Goal: Task Accomplishment & Management: Use online tool/utility

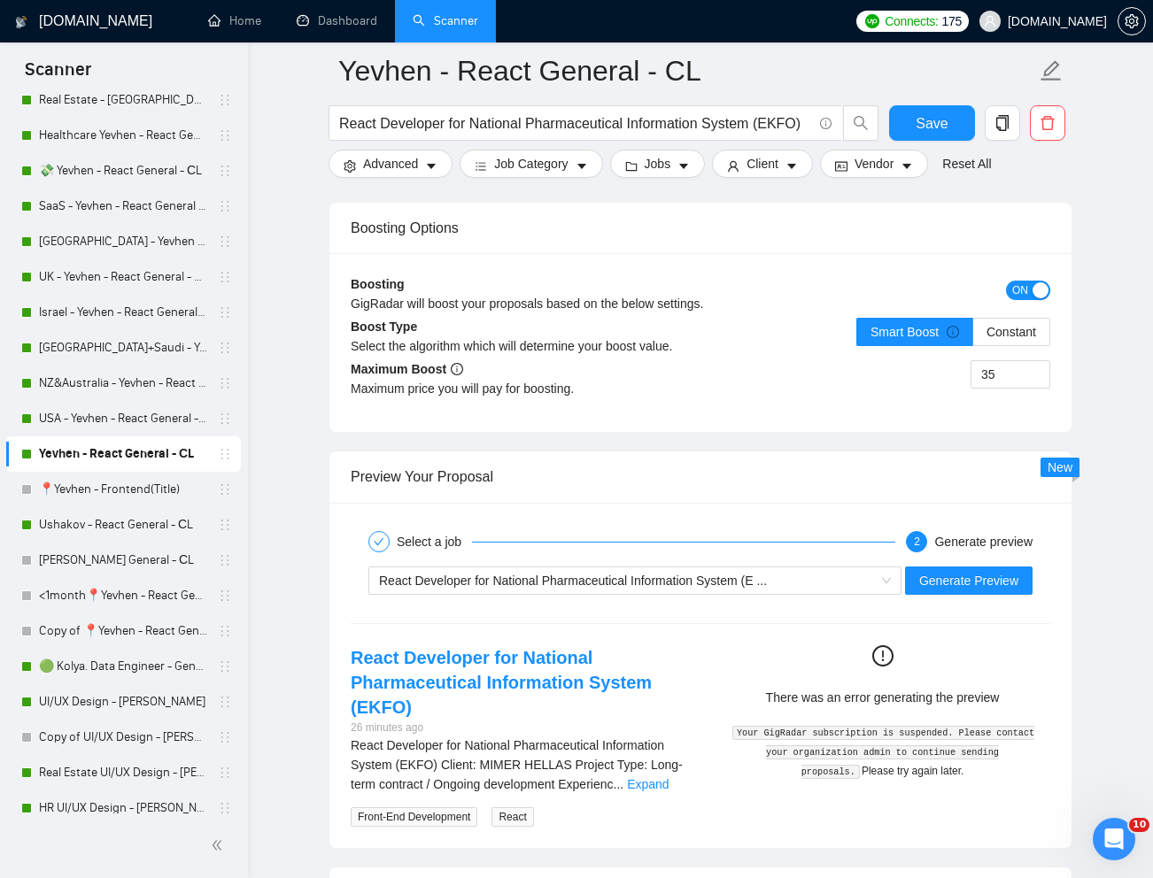
scroll to position [3224, 0]
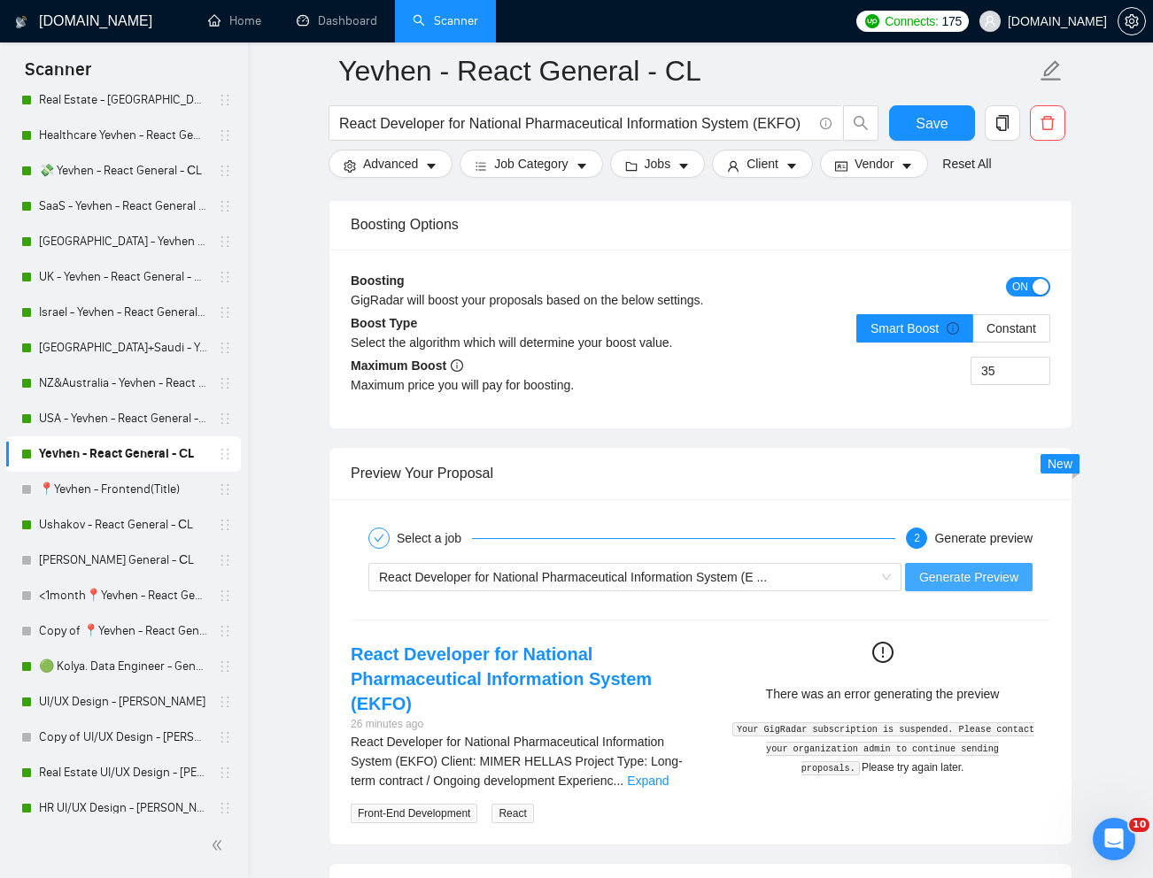
click at [947, 591] on button "Generate Preview" at bounding box center [968, 577] width 127 height 28
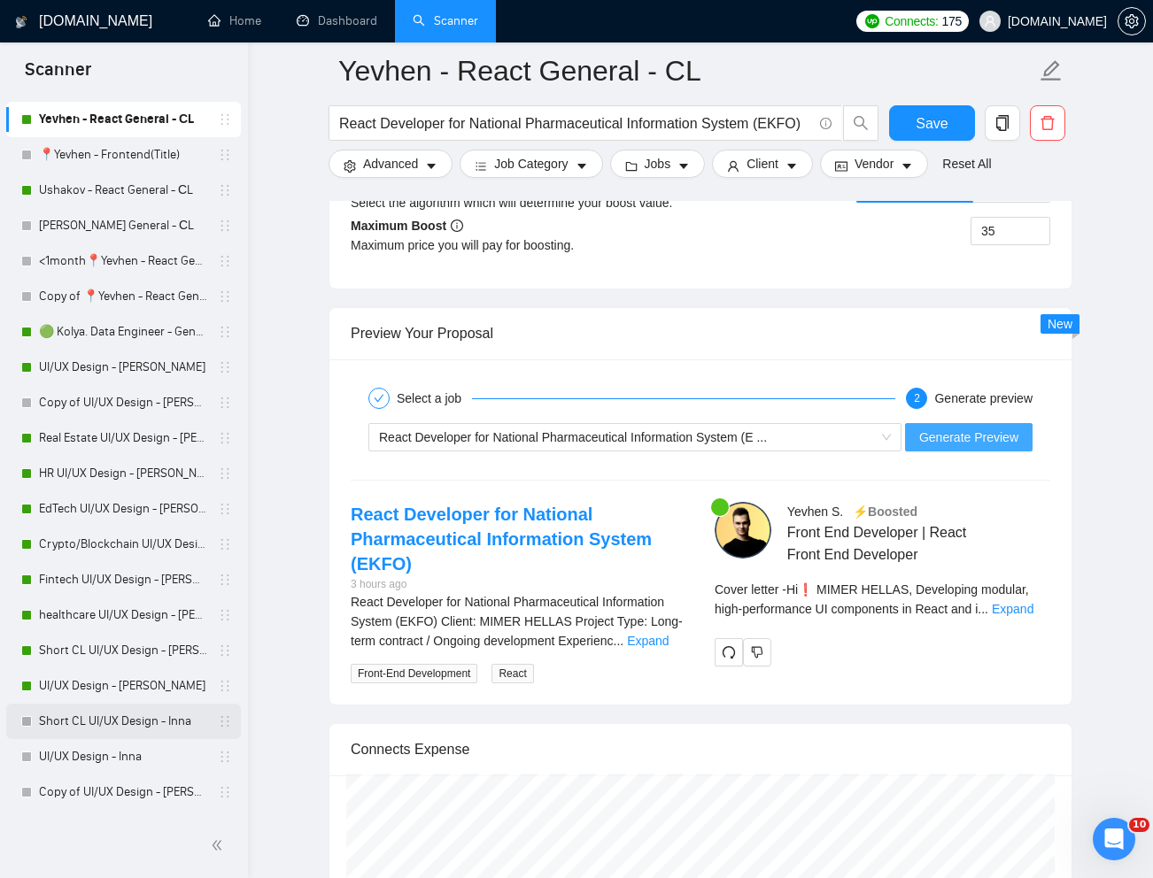
scroll to position [859, 0]
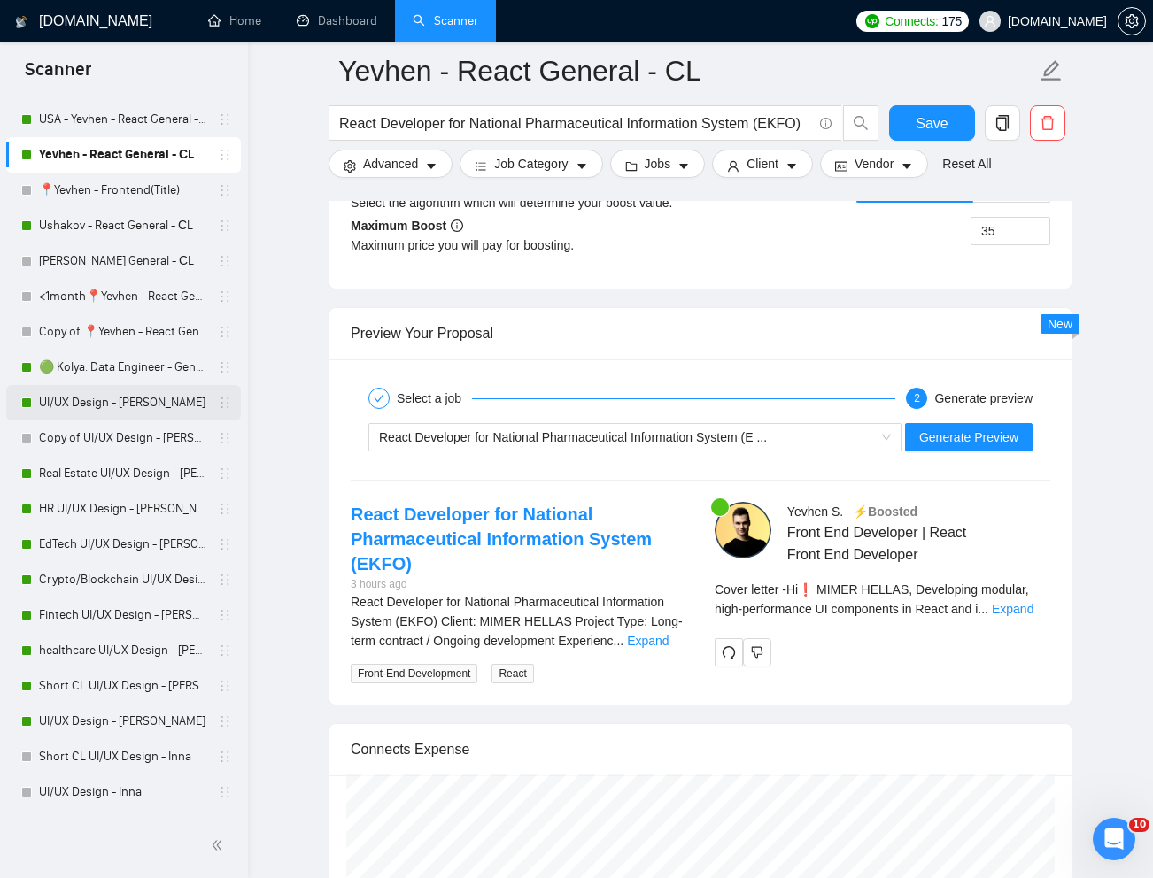
click at [89, 406] on link "UI/UX Design - [PERSON_NAME]" at bounding box center [123, 402] width 168 height 35
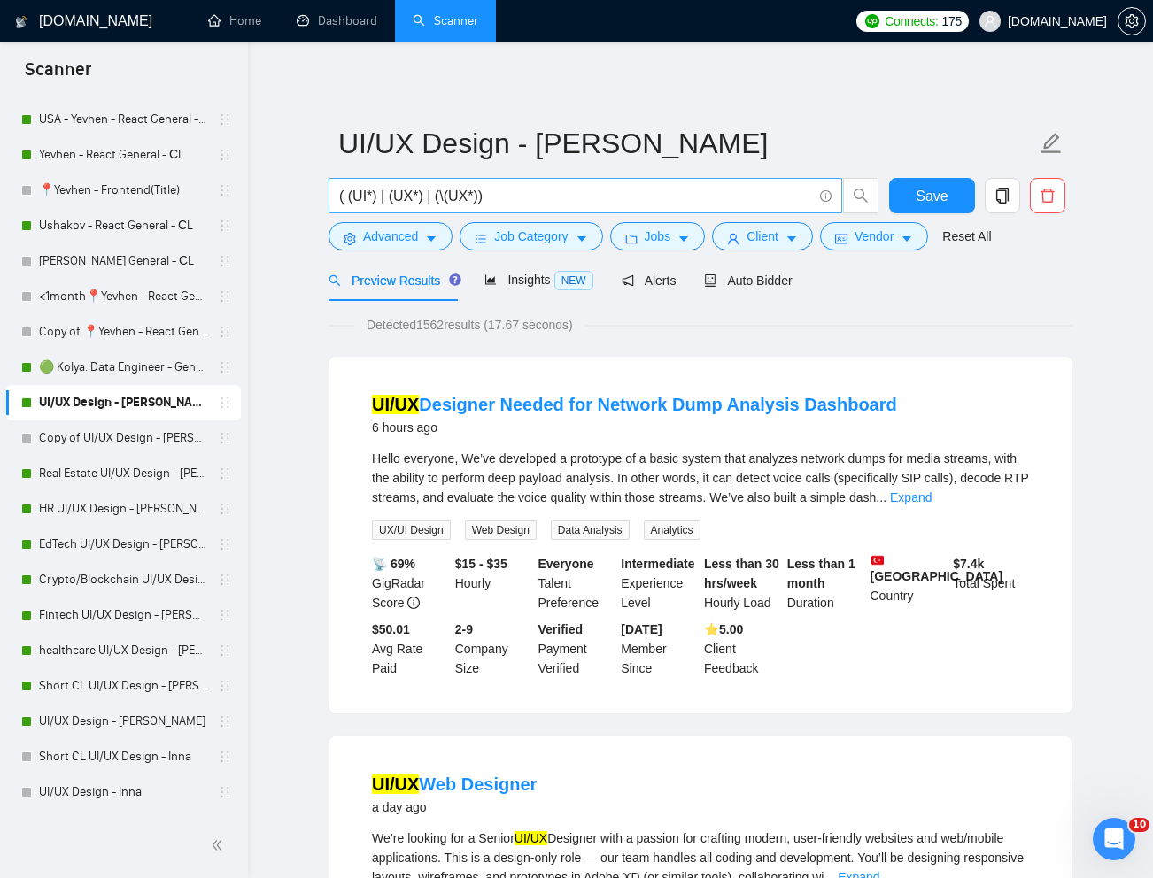
click at [502, 186] on input "( (UI*) | (UX*) | (\(UX*))" at bounding box center [575, 196] width 473 height 22
click at [502, 187] on input "( (UI*) | (UX*) | (\(UX*))" at bounding box center [575, 196] width 473 height 22
paste input "The World's Best Dashboard Designer"
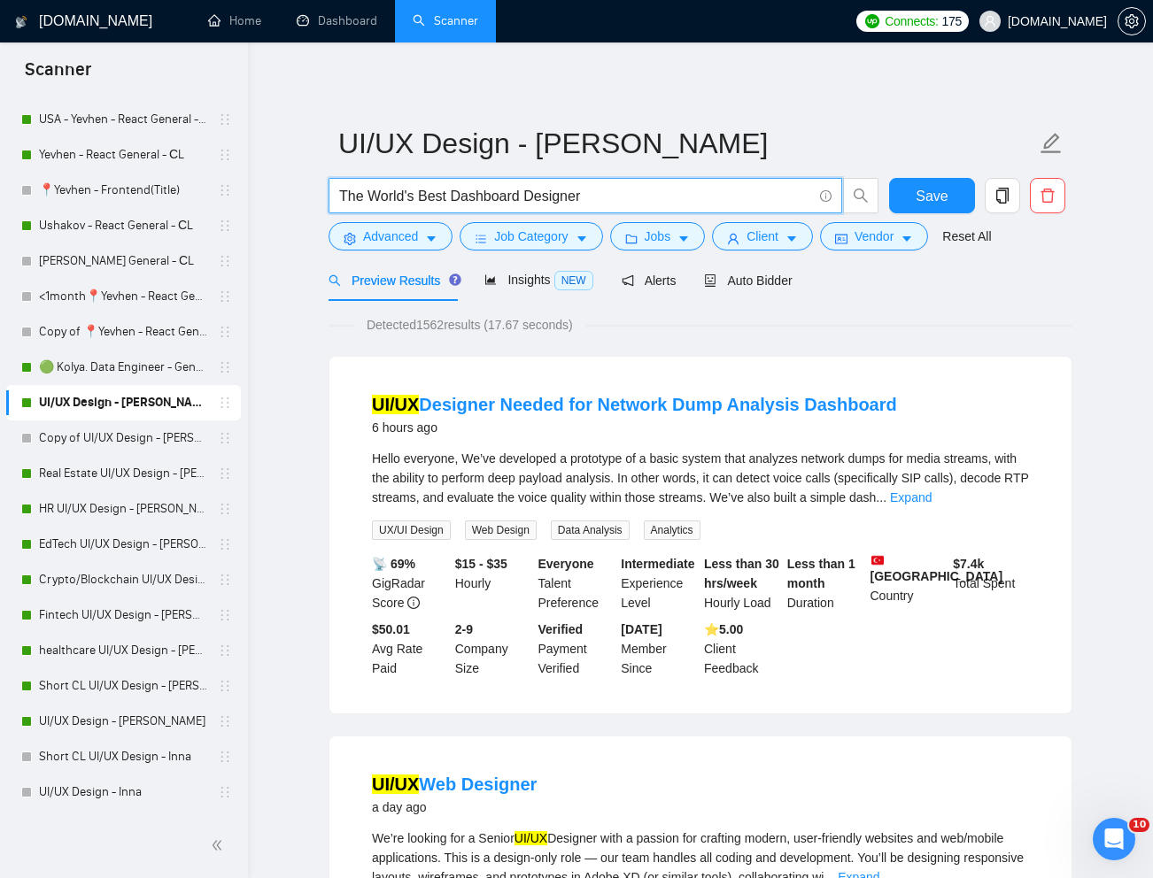
type input "The World's Best Dashboard Designer"
click at [979, 241] on link "Reset All" at bounding box center [966, 236] width 49 height 19
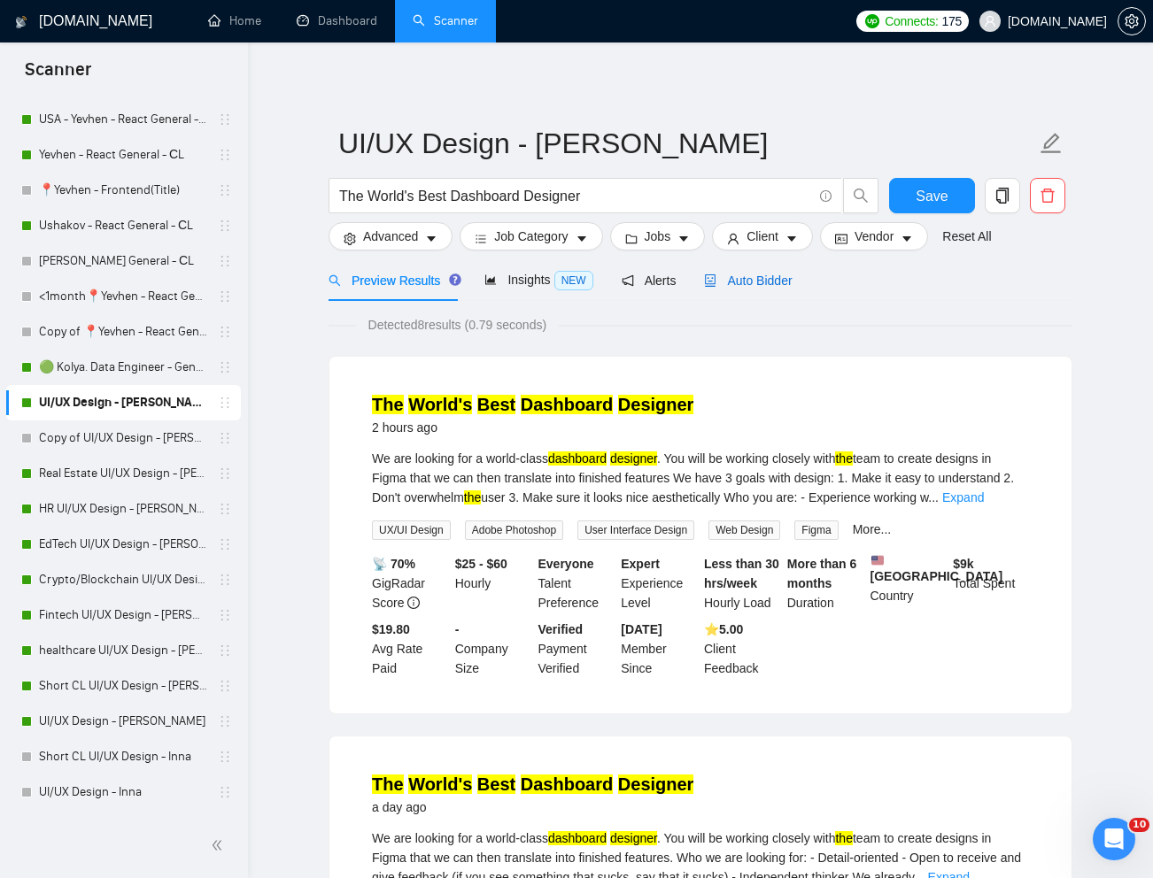
click at [758, 287] on span "Auto Bidder" at bounding box center [748, 281] width 88 height 14
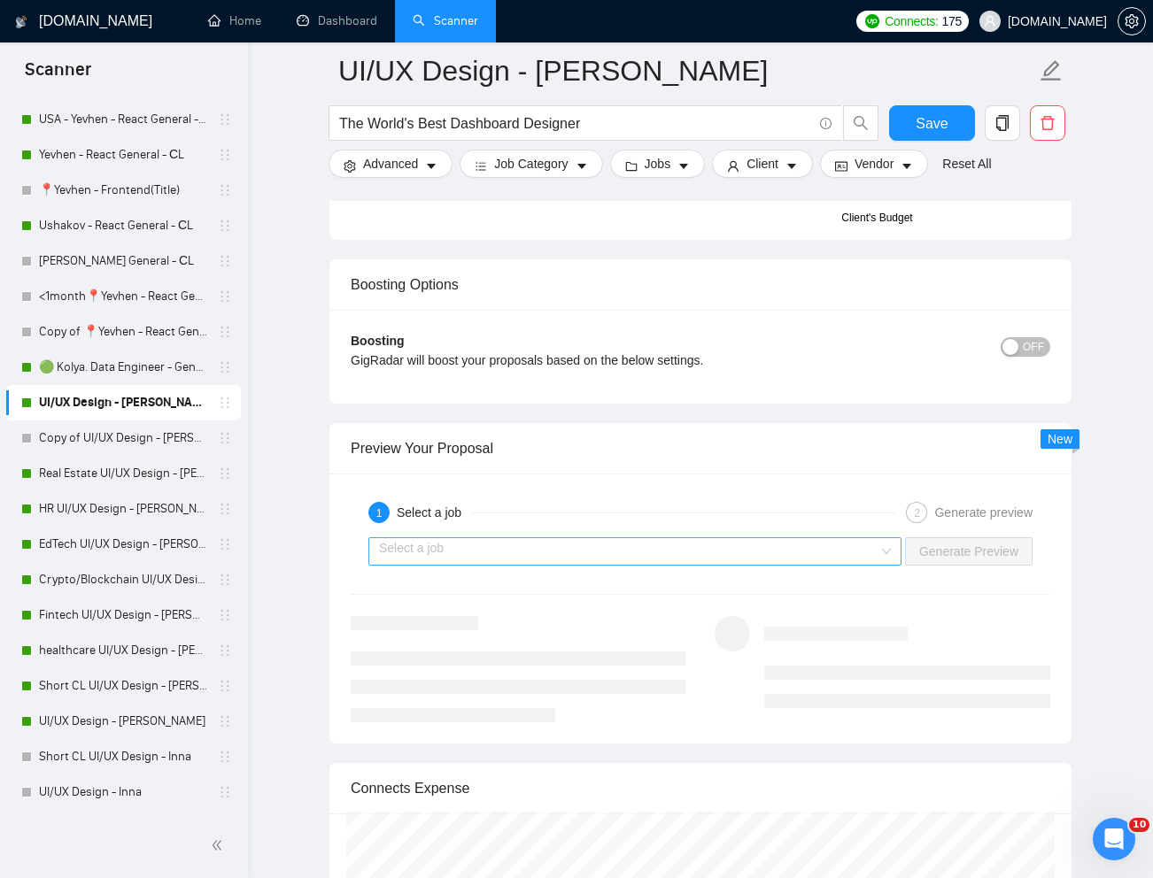
scroll to position [3112, 0]
click at [819, 545] on input "search" at bounding box center [628, 549] width 499 height 27
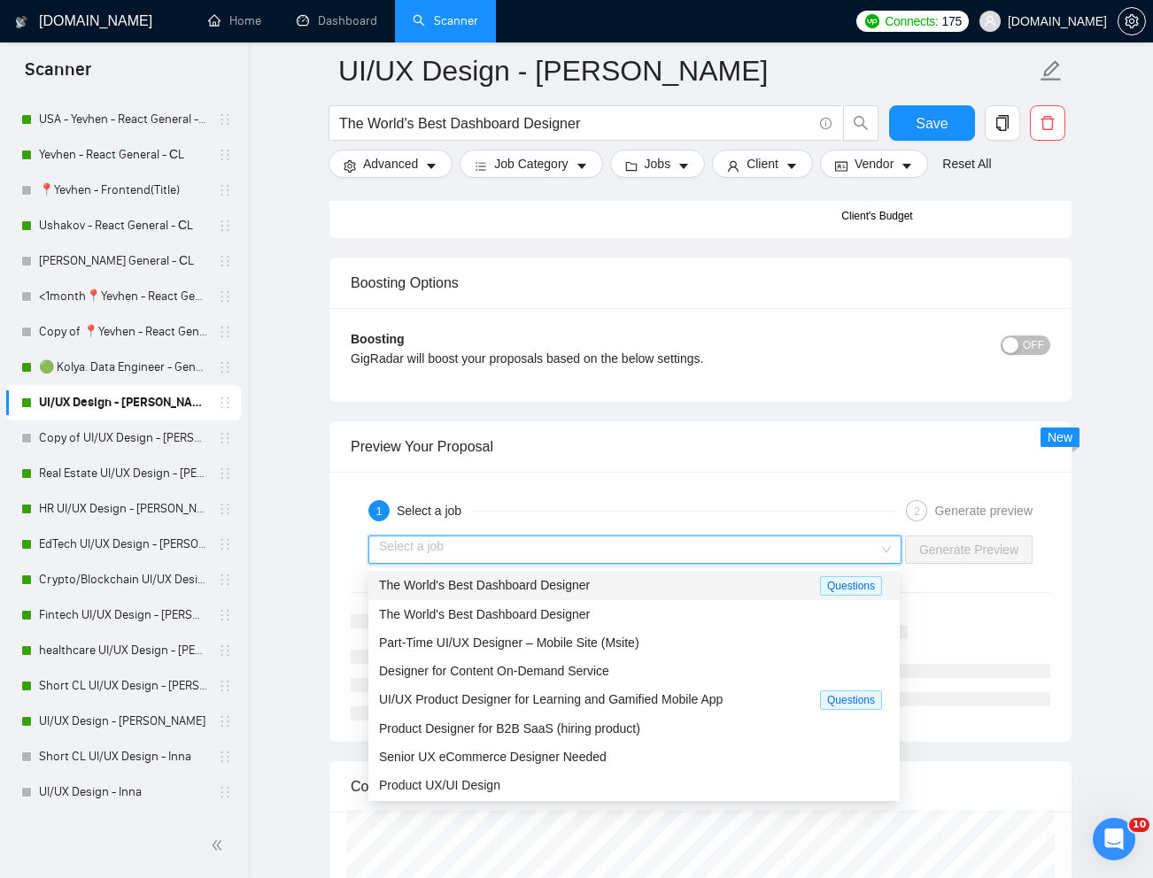
click at [636, 582] on div "The World's Best Dashboard Designer" at bounding box center [599, 585] width 441 height 20
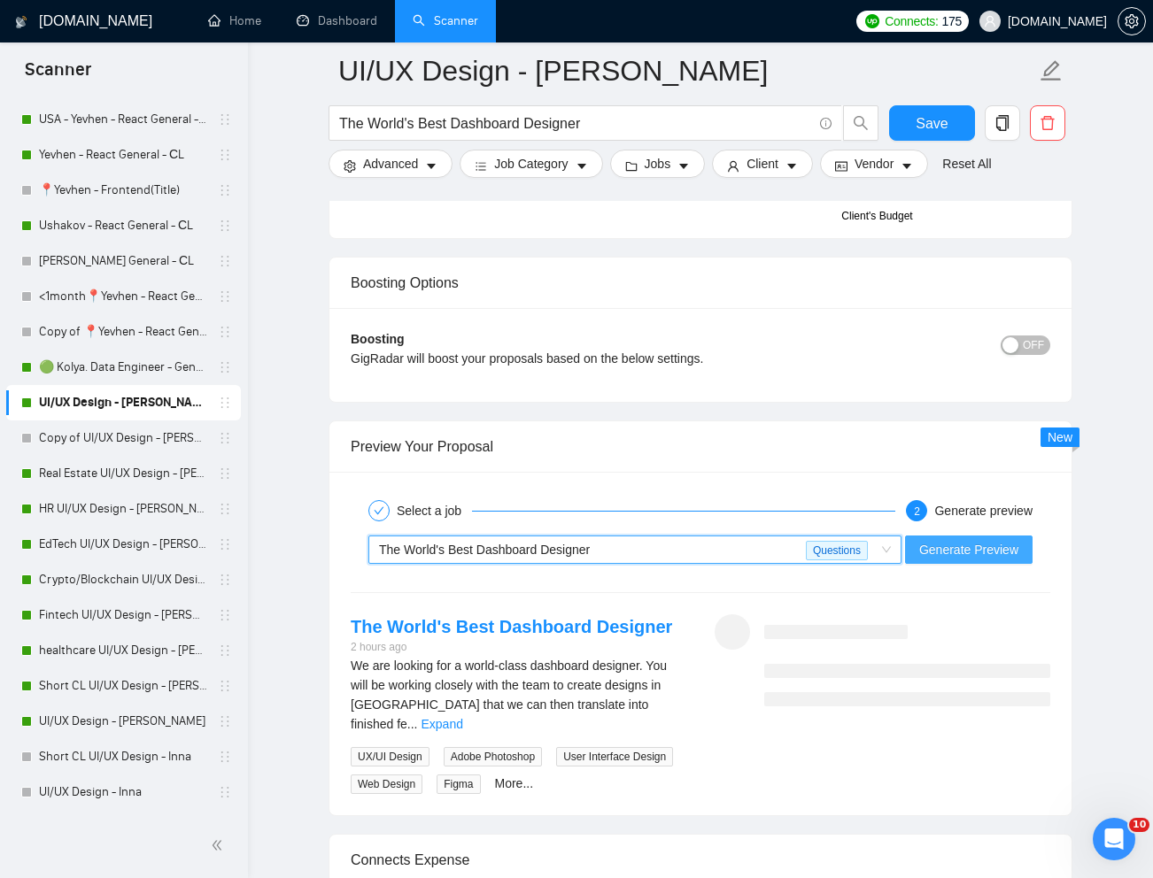
click at [945, 558] on span "Generate Preview" at bounding box center [968, 549] width 99 height 19
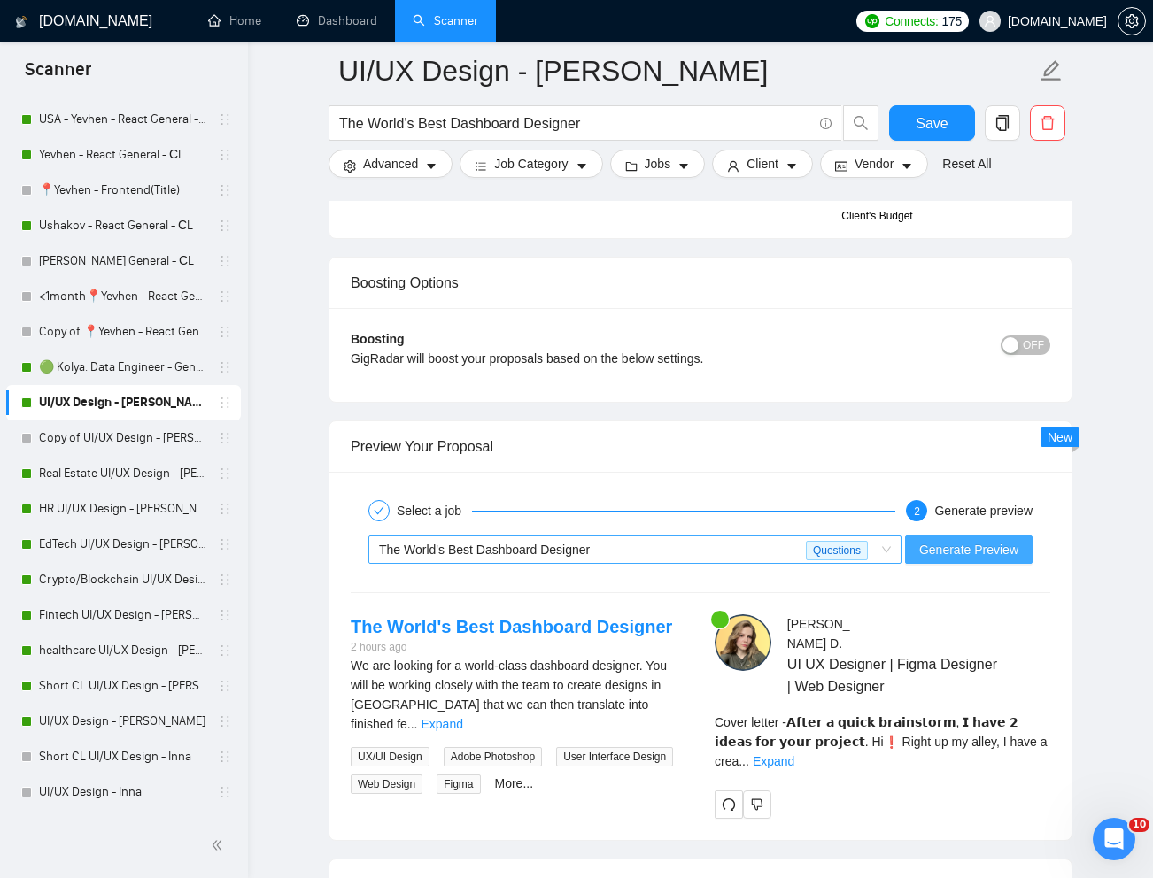
scroll to position [859, 0]
click at [794, 754] on link "Expand" at bounding box center [773, 761] width 42 height 14
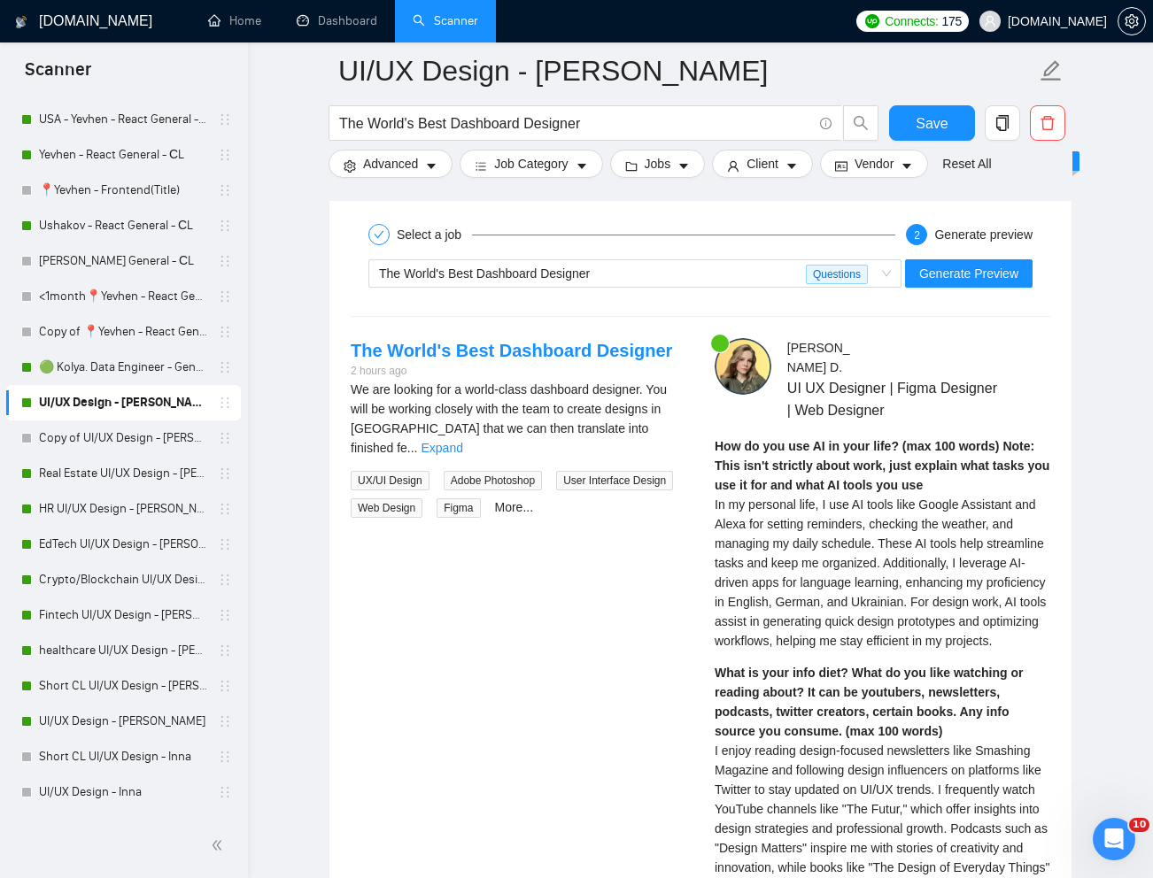
scroll to position [3392, 0]
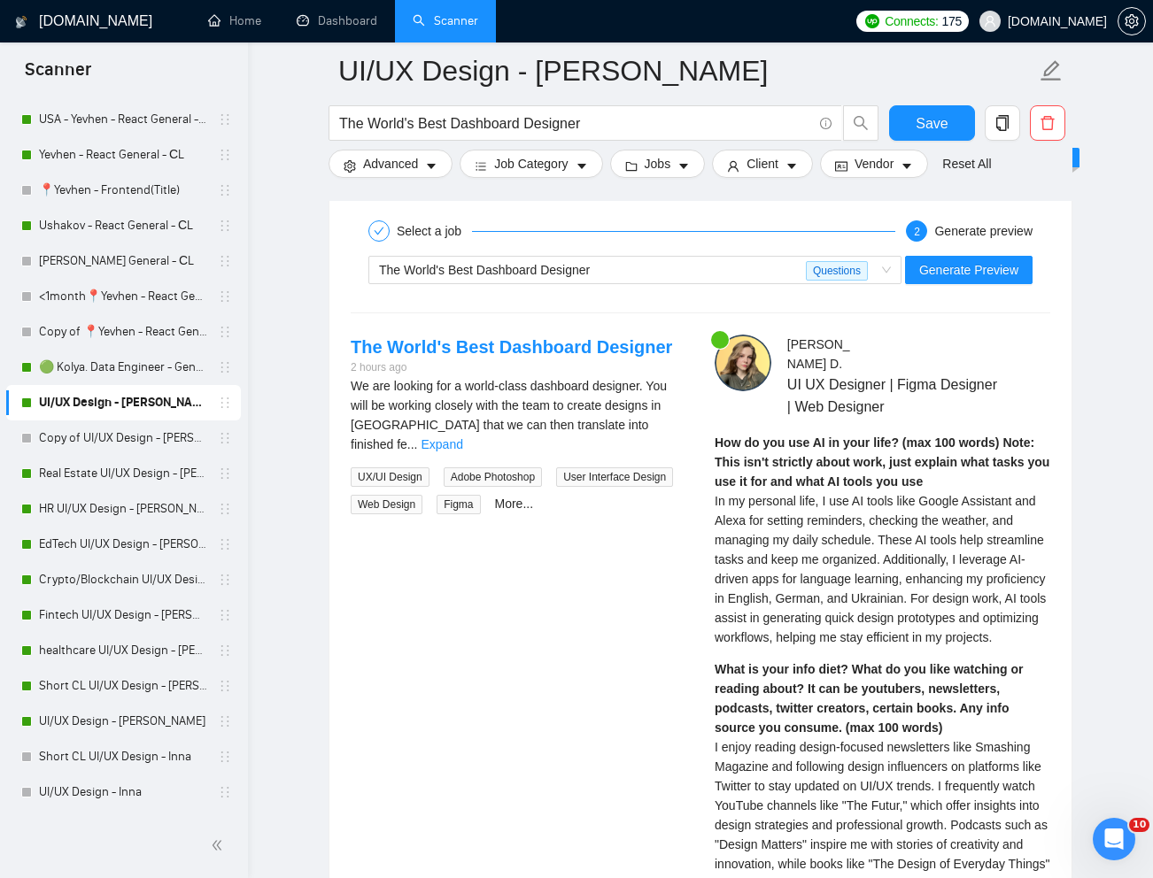
click at [747, 532] on span "In my personal life, I use AI tools like Google Assistant and Alexa for setting…" at bounding box center [879, 569] width 331 height 150
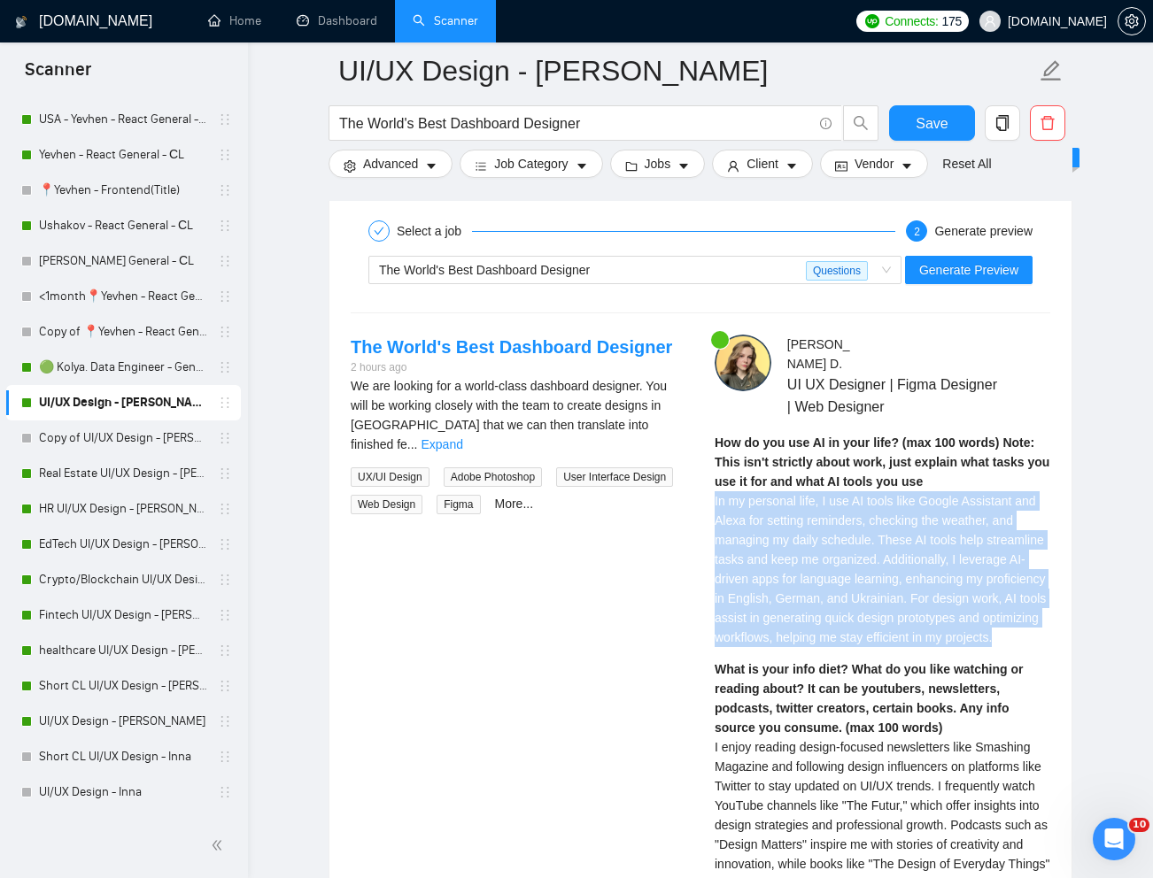
drag, startPoint x: 714, startPoint y: 481, endPoint x: 864, endPoint y: 633, distance: 213.5
click at [864, 633] on div "How do you use AI in your life? (max 100 words) Note: This isn't strictly about…" at bounding box center [882, 540] width 336 height 214
copy span "In my personal life, I use AI tools like Google Assistant and Alexa for setting…"
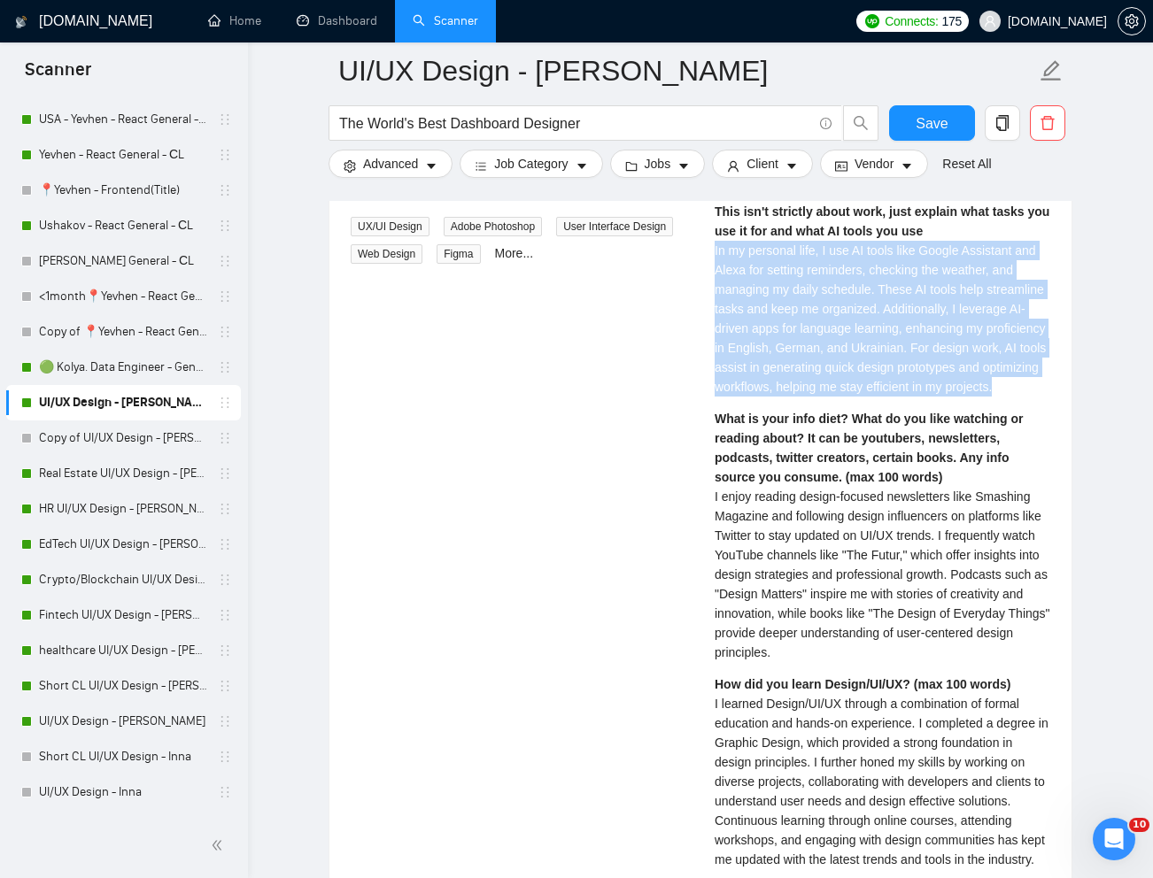
scroll to position [3672, 0]
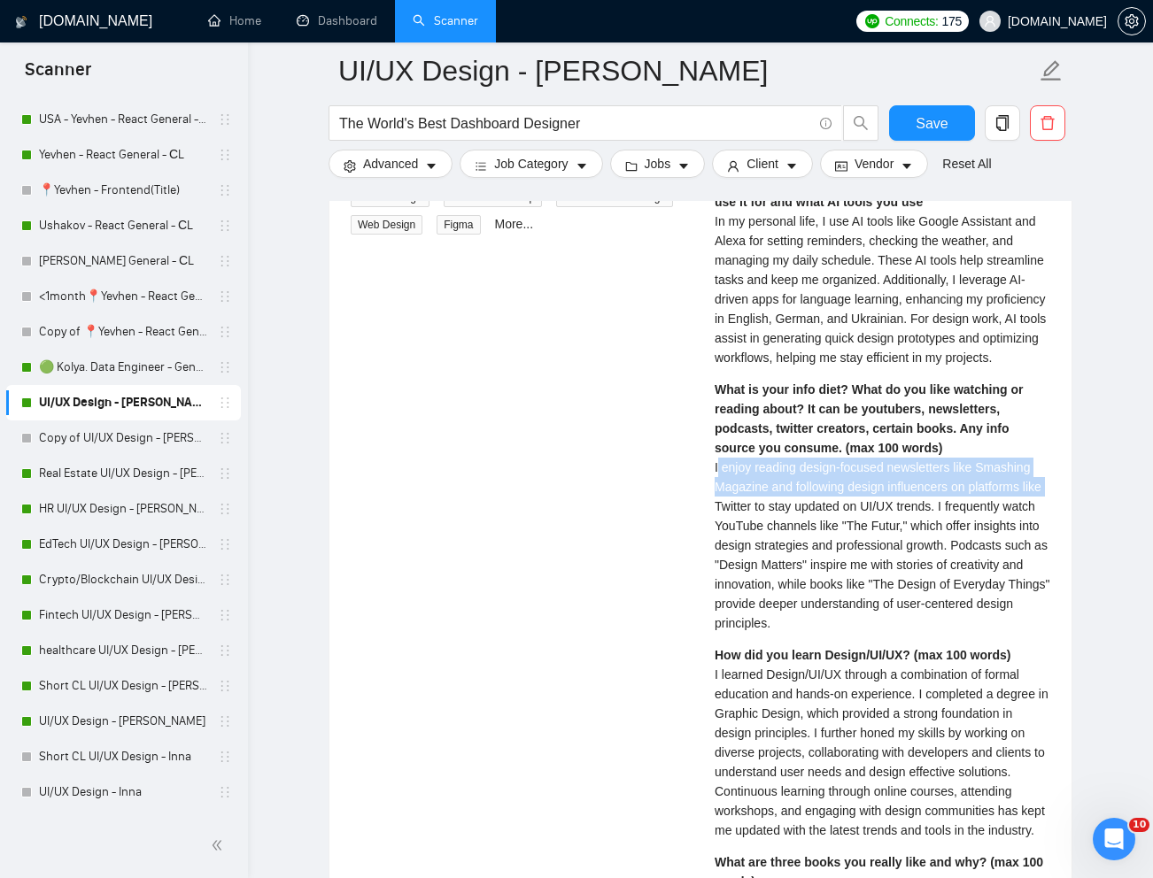
drag, startPoint x: 716, startPoint y: 464, endPoint x: 739, endPoint y: 506, distance: 48.3
click at [739, 506] on span "I enjoy reading design-focused newsletters like Smashing Magazine and following…" at bounding box center [882, 545] width 336 height 170
click at [697, 479] on div "The World's Best Dashboard Designer 2 hours ago We are looking for a world-clas…" at bounding box center [700, 802] width 728 height 1494
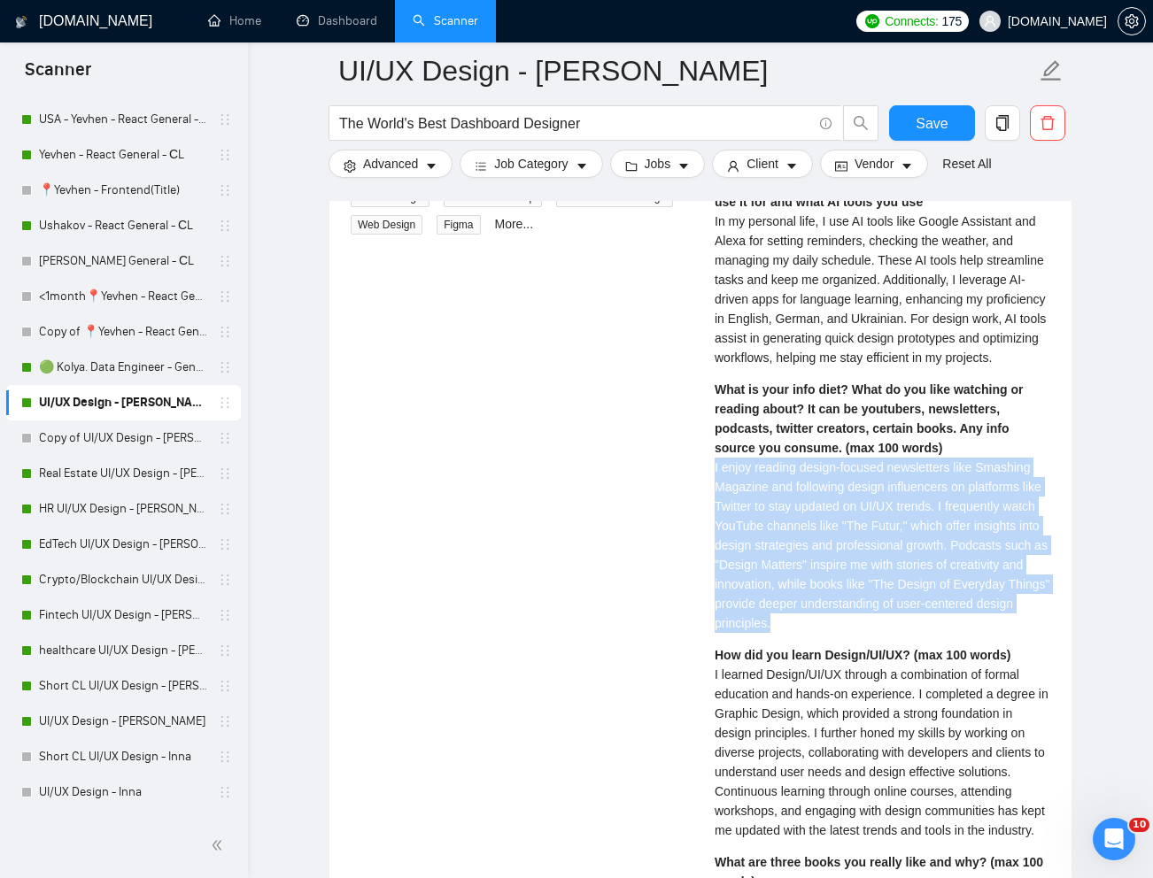
drag, startPoint x: 714, startPoint y: 463, endPoint x: 939, endPoint y: 629, distance: 279.7
click at [939, 629] on div "What is your info diet? What do you like watching or reading about? It can be y…" at bounding box center [882, 506] width 336 height 253
copy span "I enjoy reading design-focused newsletters like Smashing Magazine and following…"
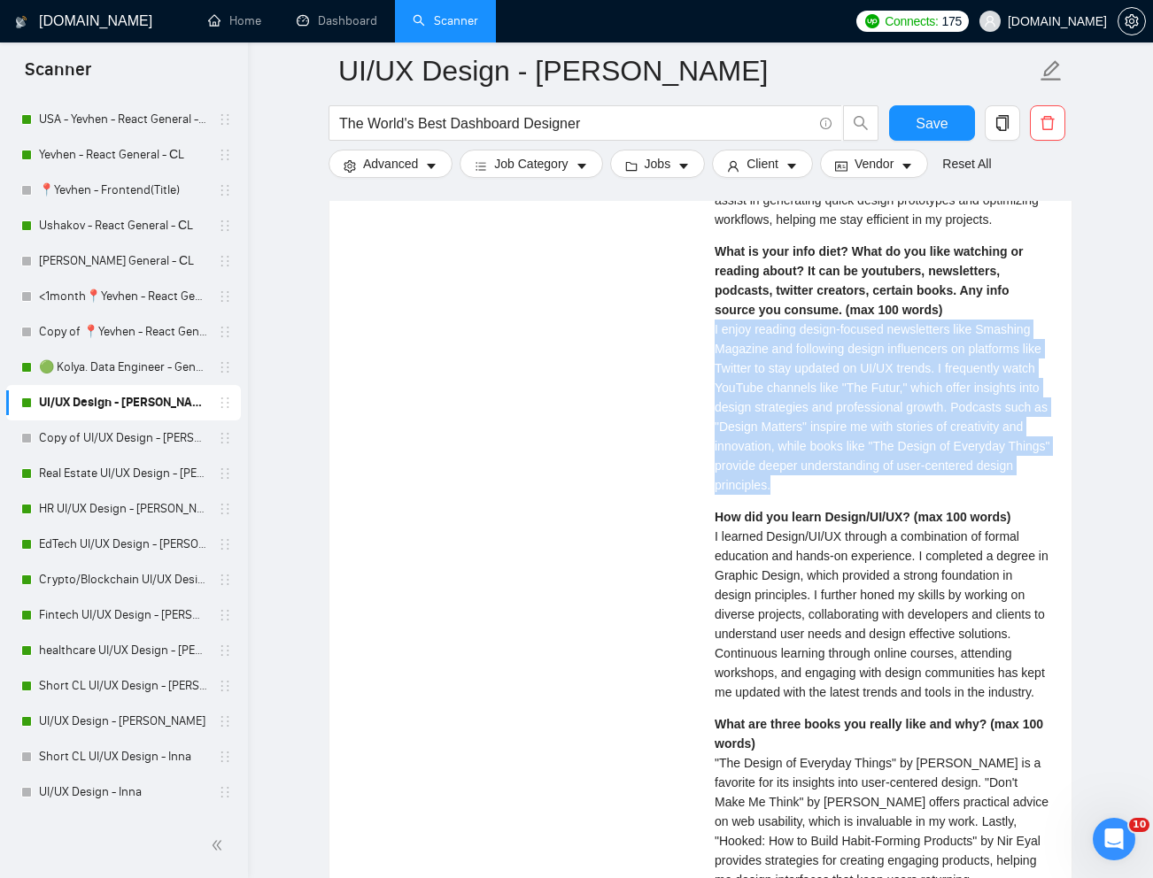
scroll to position [3812, 0]
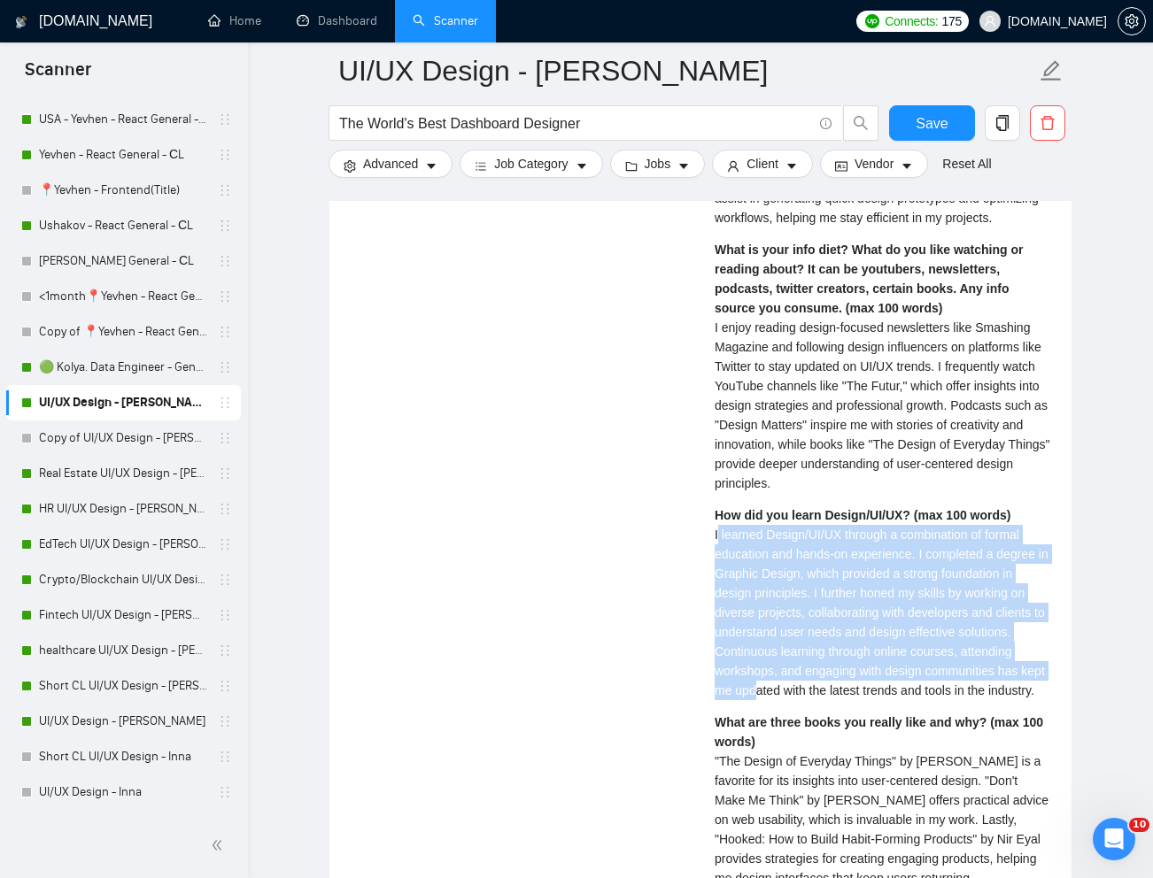
drag, startPoint x: 717, startPoint y: 538, endPoint x: 787, endPoint y: 683, distance: 160.3
click at [787, 683] on span "I learned Design/UI/UX through a combination of formal education and hands-on e…" at bounding box center [881, 613] width 334 height 170
click at [728, 583] on div "How did you learn Design/UI/UX? (max 100 words) I learned Design/UI/UX through …" at bounding box center [882, 602] width 336 height 195
drag, startPoint x: 711, startPoint y: 537, endPoint x: 789, endPoint y: 717, distance: 195.9
click at [789, 717] on div "Mariana D . UI UX Designer | Figma Designer | Web Designer How do you use AI in…" at bounding box center [882, 662] width 364 height 1494
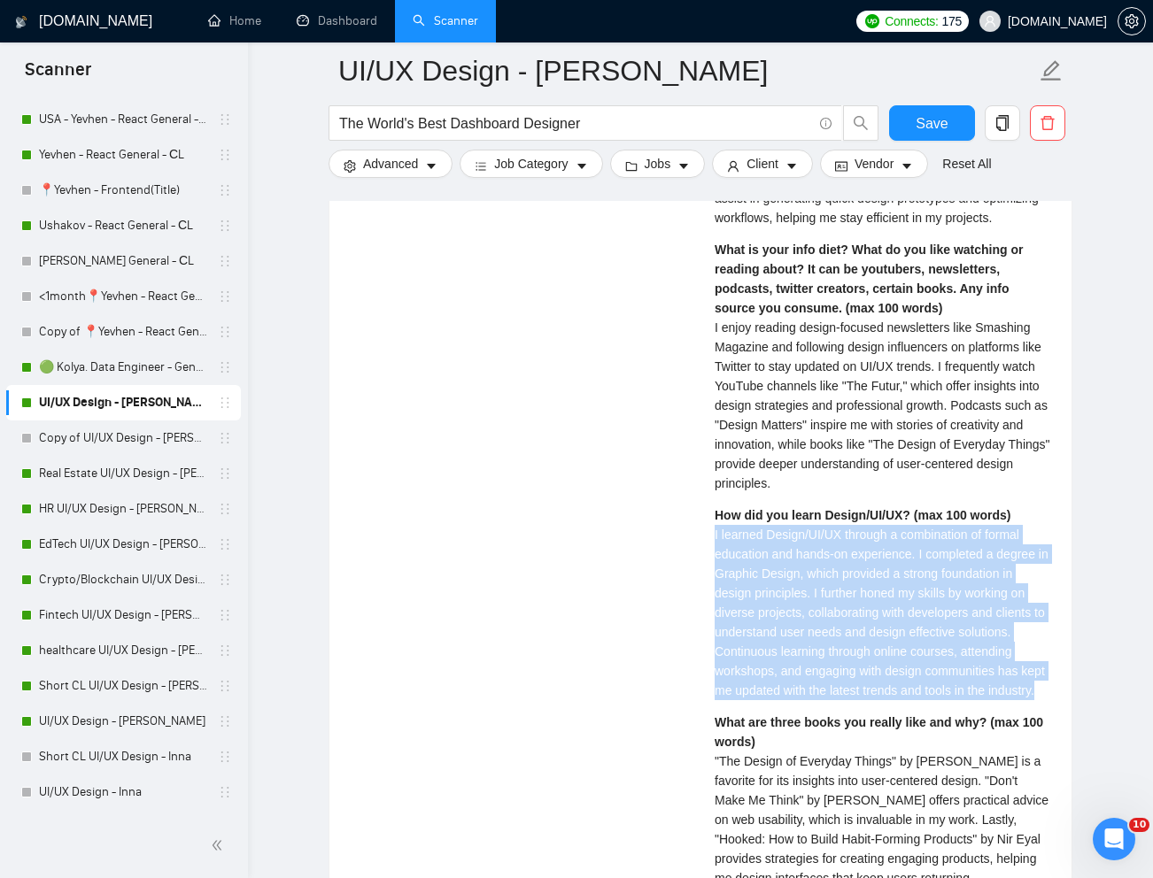
copy span "I learned Design/UI/UX through a combination of formal education and hands-on e…"
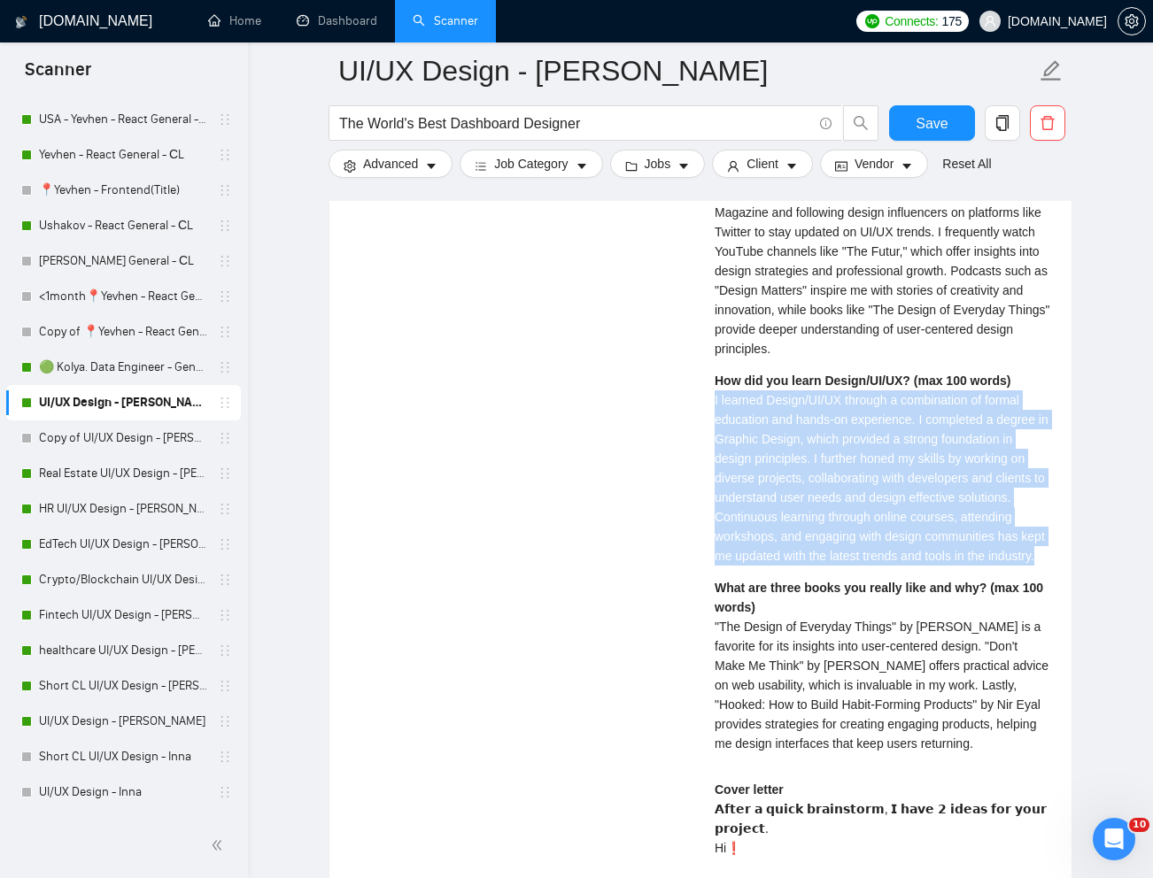
scroll to position [3952, 0]
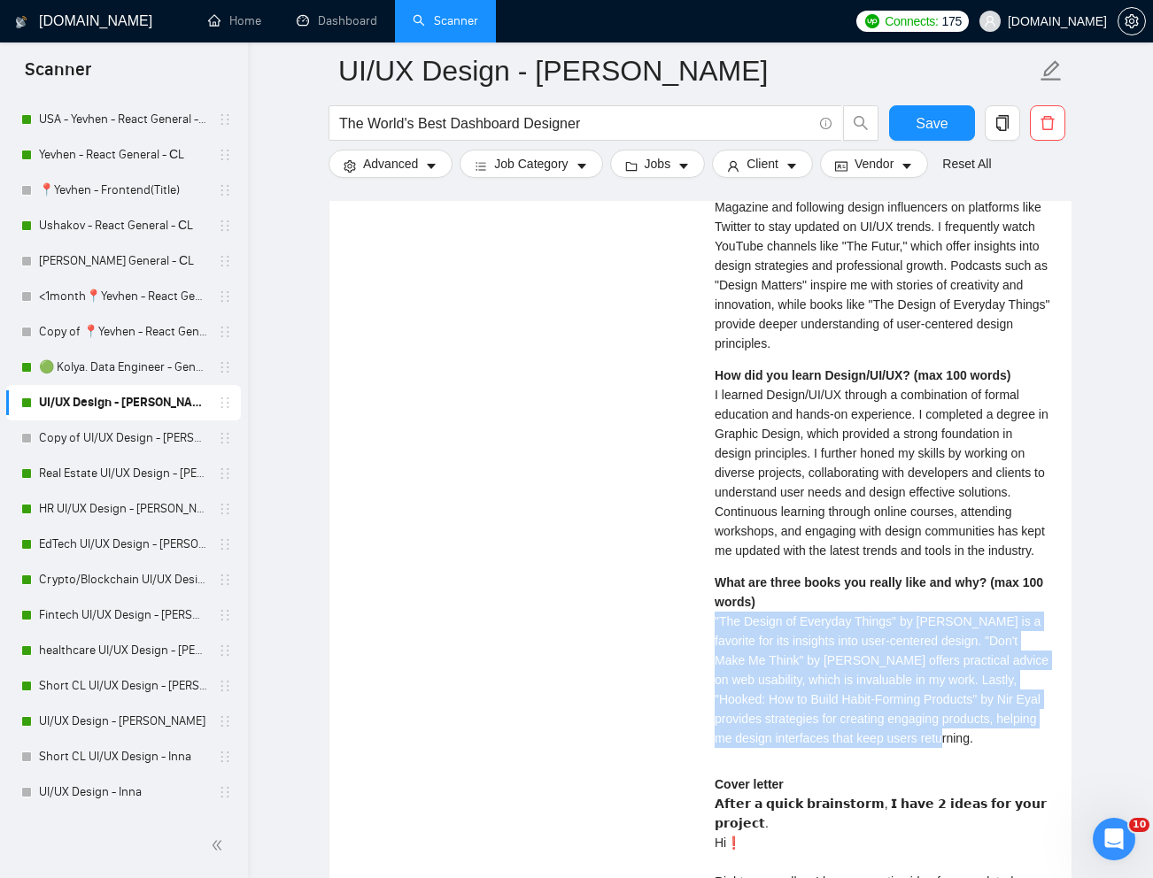
drag, startPoint x: 707, startPoint y: 636, endPoint x: 1043, endPoint y: 771, distance: 361.5
click at [1043, 771] on div "Mariana D . UI UX Designer | Figma Designer | Web Designer How do you use AI in…" at bounding box center [882, 522] width 364 height 1494
copy span ""The Design of Everyday Things" by Don Norman is a favorite for its insights in…"
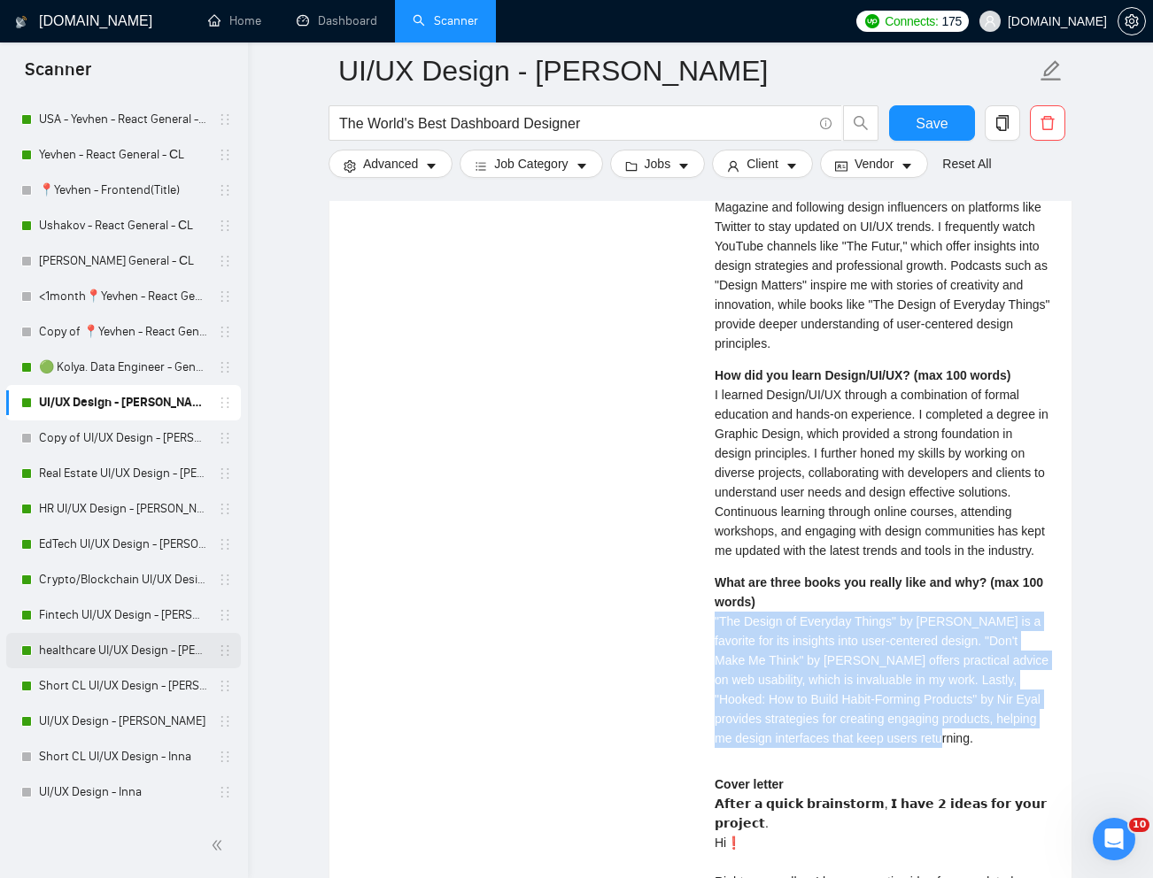
click at [102, 647] on link "healthcare UI/UX Design - [PERSON_NAME]" at bounding box center [123, 650] width 168 height 35
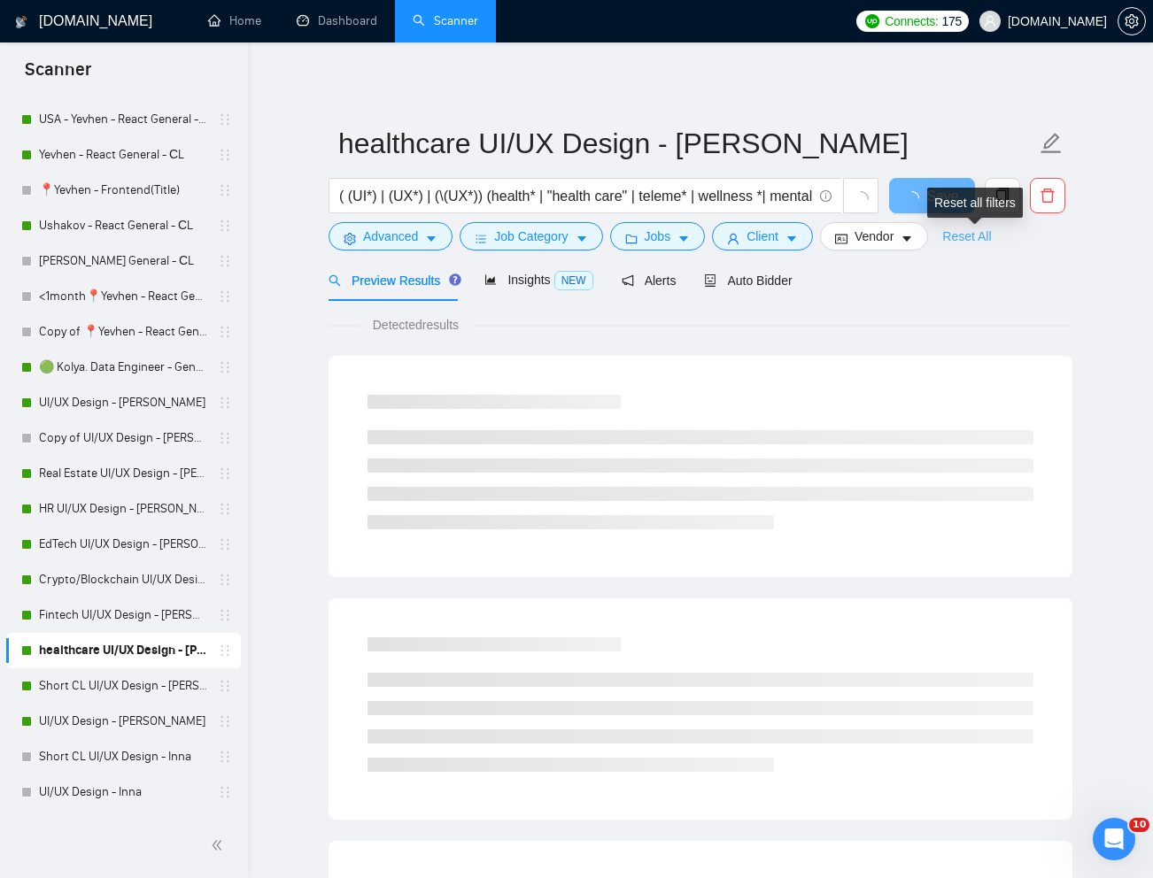
click at [976, 239] on link "Reset All" at bounding box center [966, 236] width 49 height 19
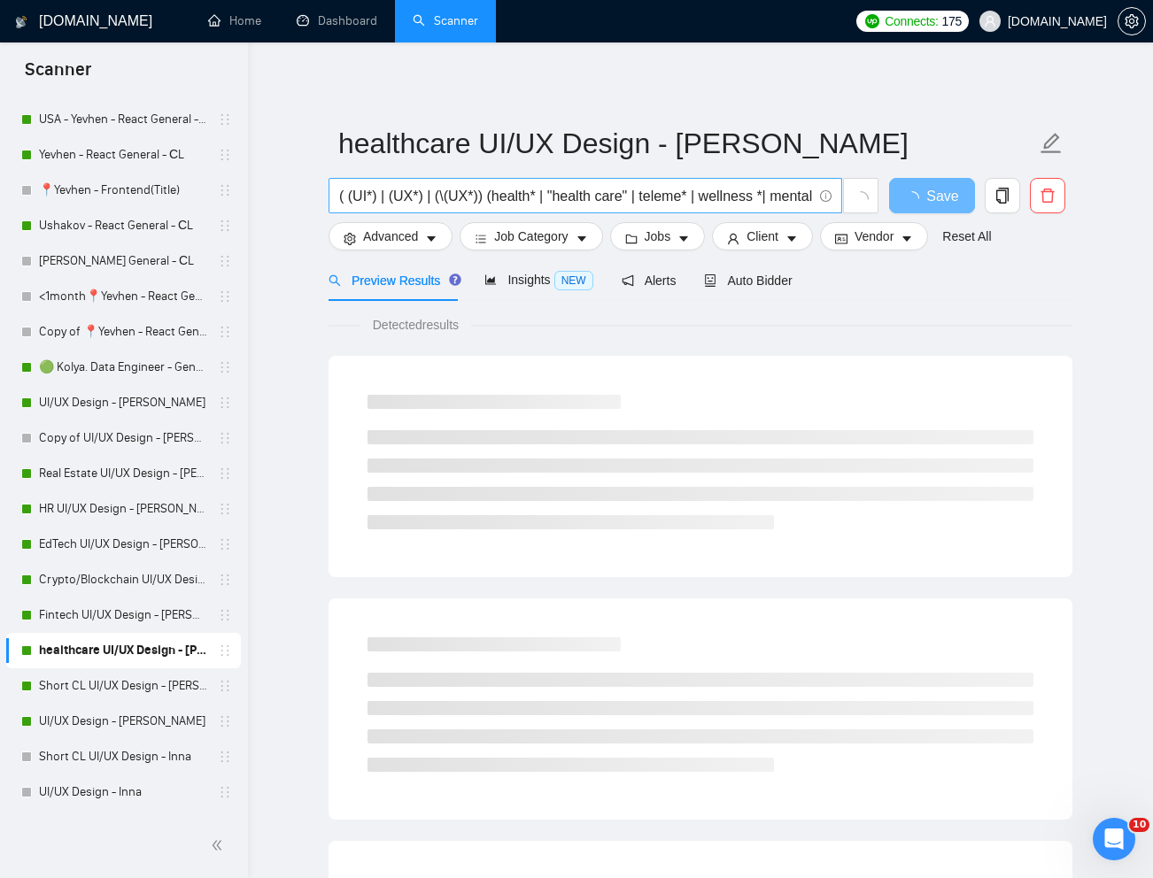
click at [714, 197] on input "( (UI*) | (UX*) | (\(UX*)) (health* | "health care" | teleme* | wellness *| men…" at bounding box center [575, 196] width 473 height 22
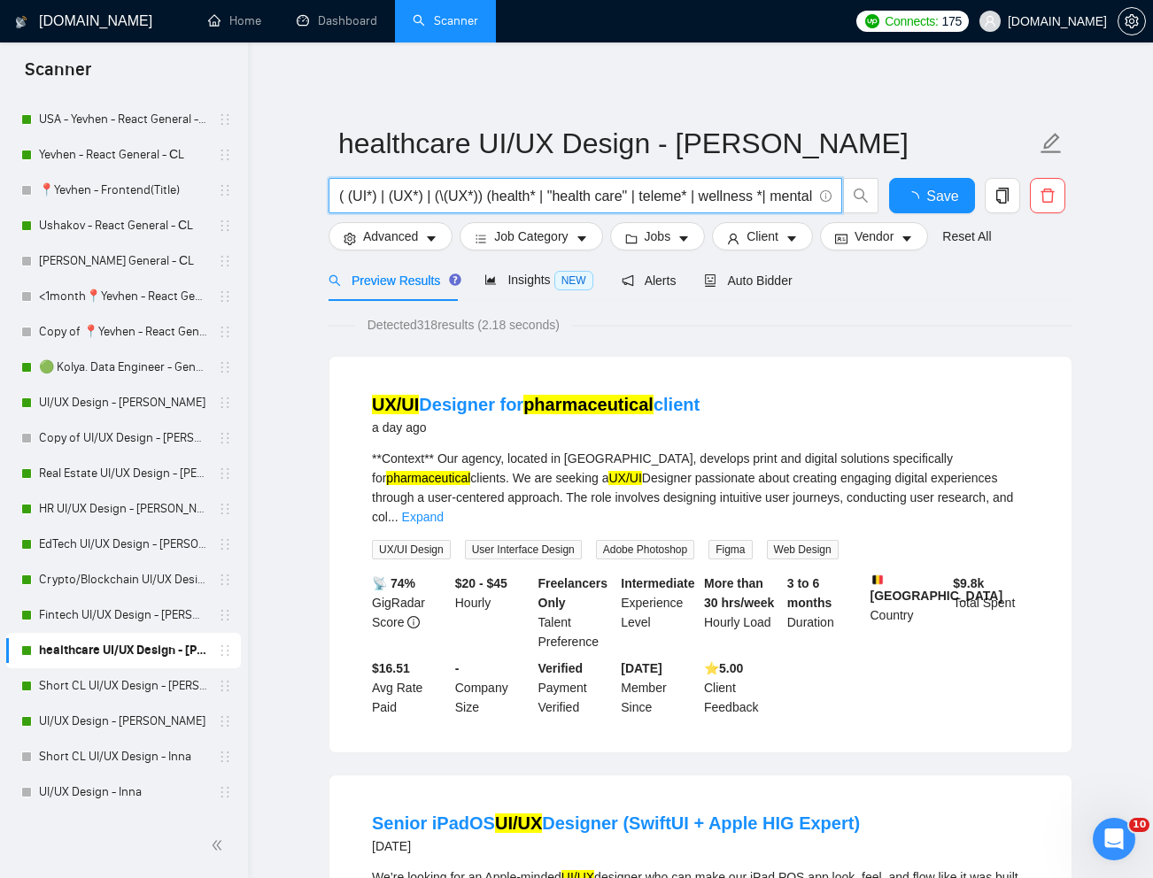
click at [714, 197] on input "( (UI*) | (UX*) | (\(UX*)) (health* | "health care" | teleme* | wellness *| men…" at bounding box center [575, 196] width 473 height 22
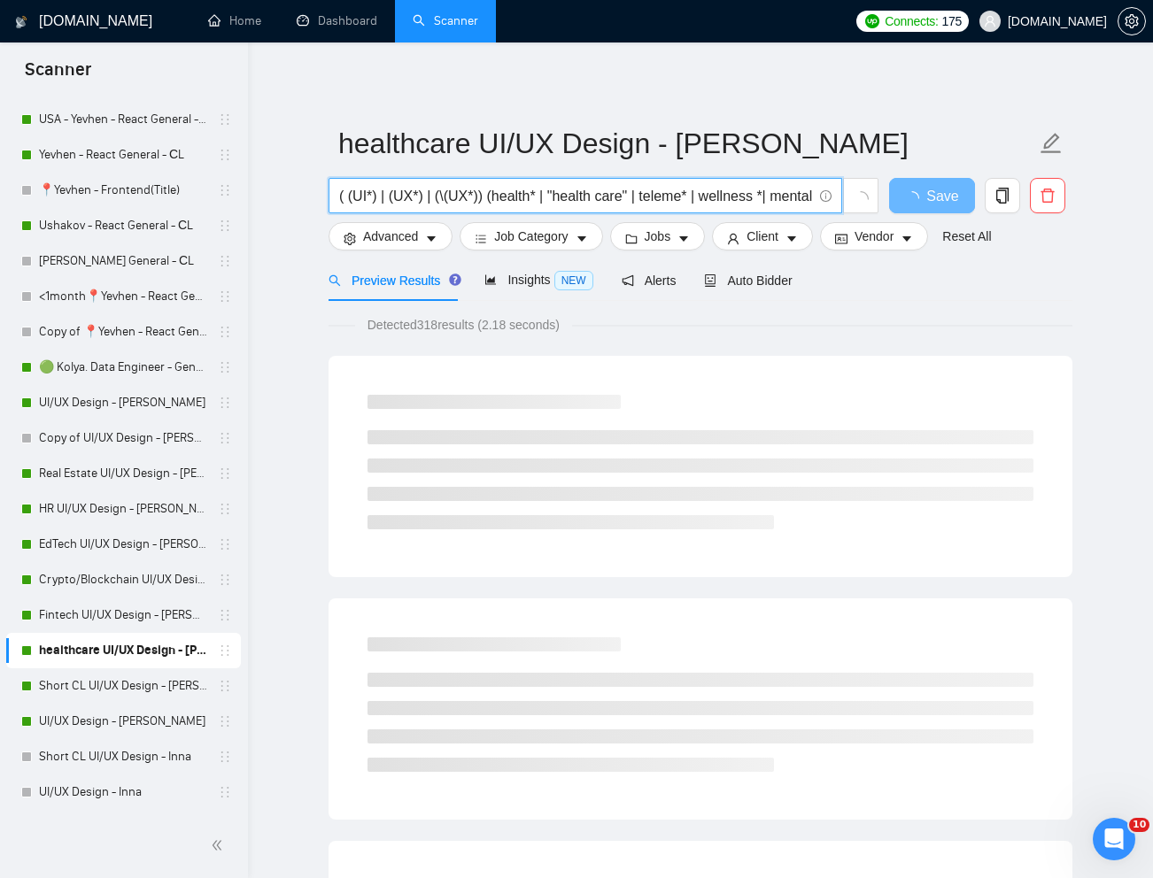
paste input "Figma UI/UX Designer for Health Mobile App"
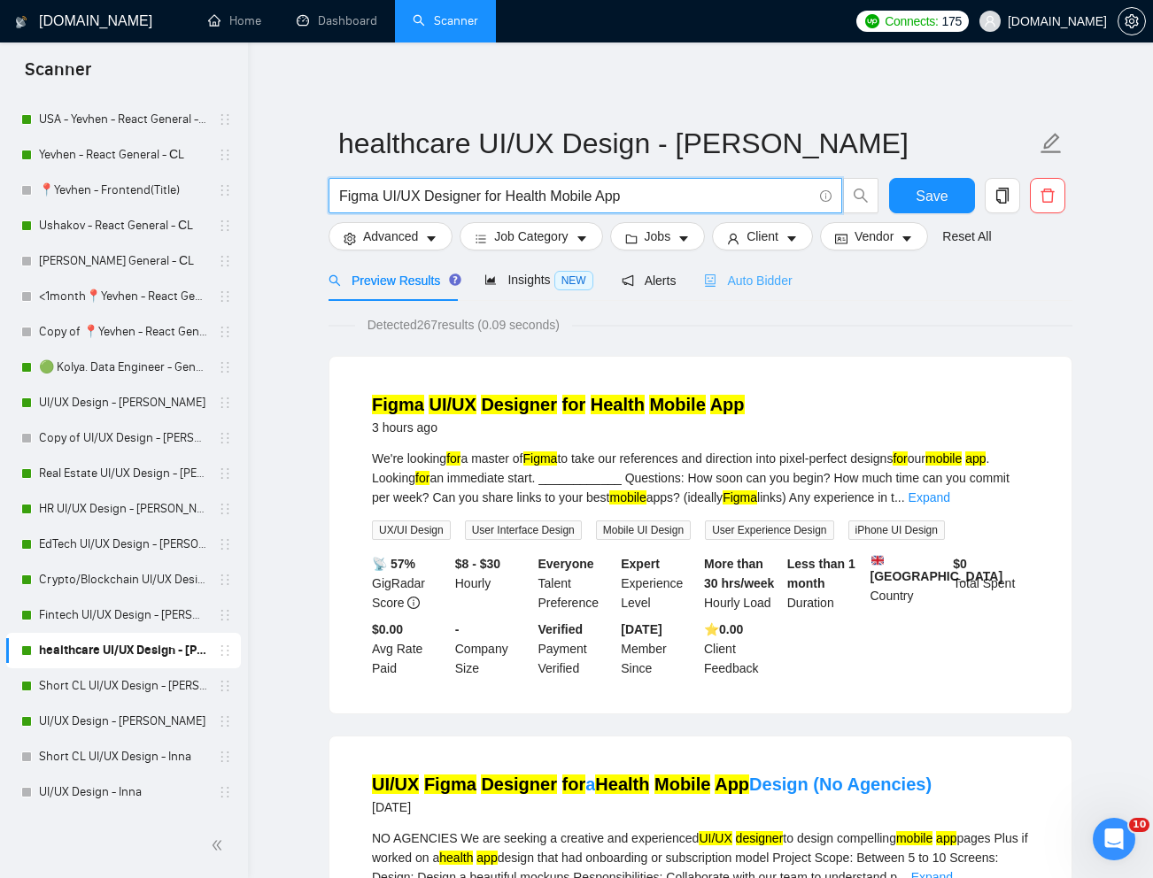
type input "Figma UI/UX Designer for Health Mobile App"
click at [752, 280] on span "Auto Bidder" at bounding box center [748, 281] width 88 height 14
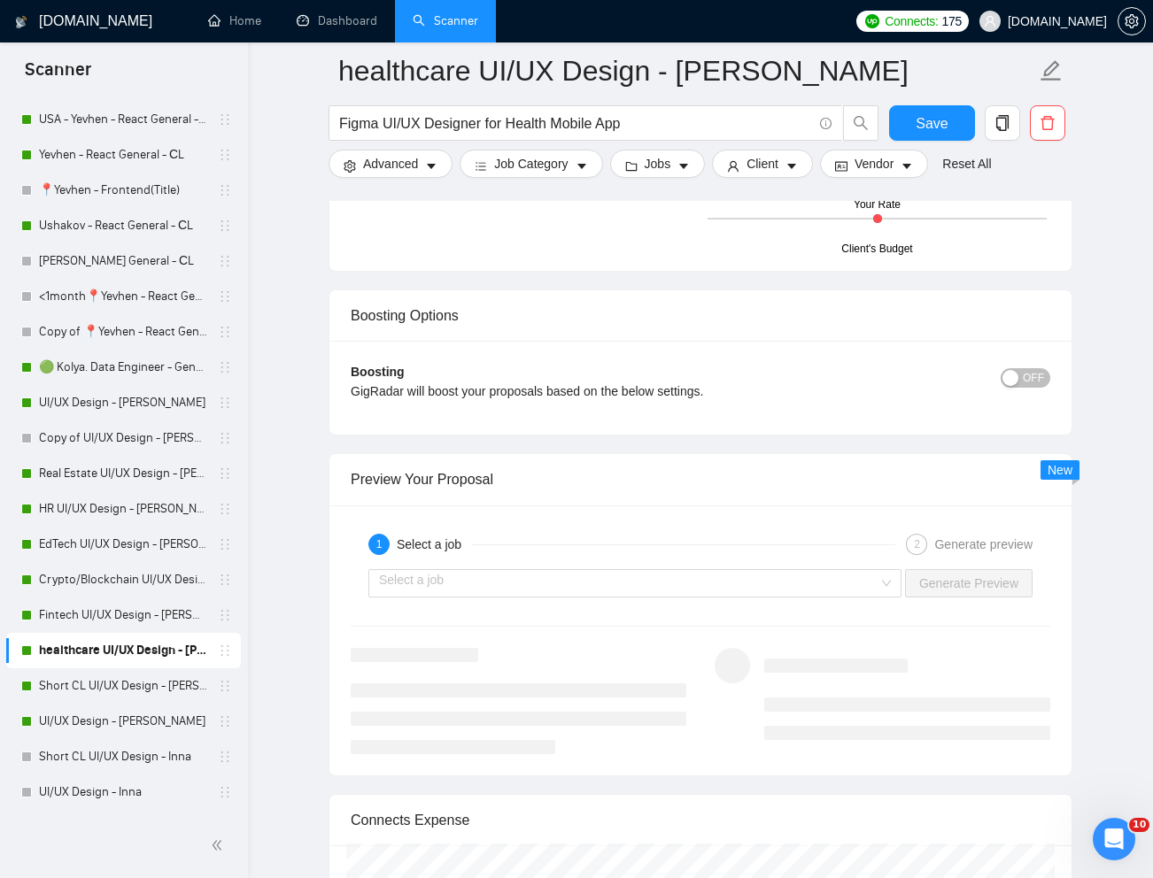
scroll to position [3220, 0]
click at [872, 590] on input "search" at bounding box center [628, 581] width 499 height 27
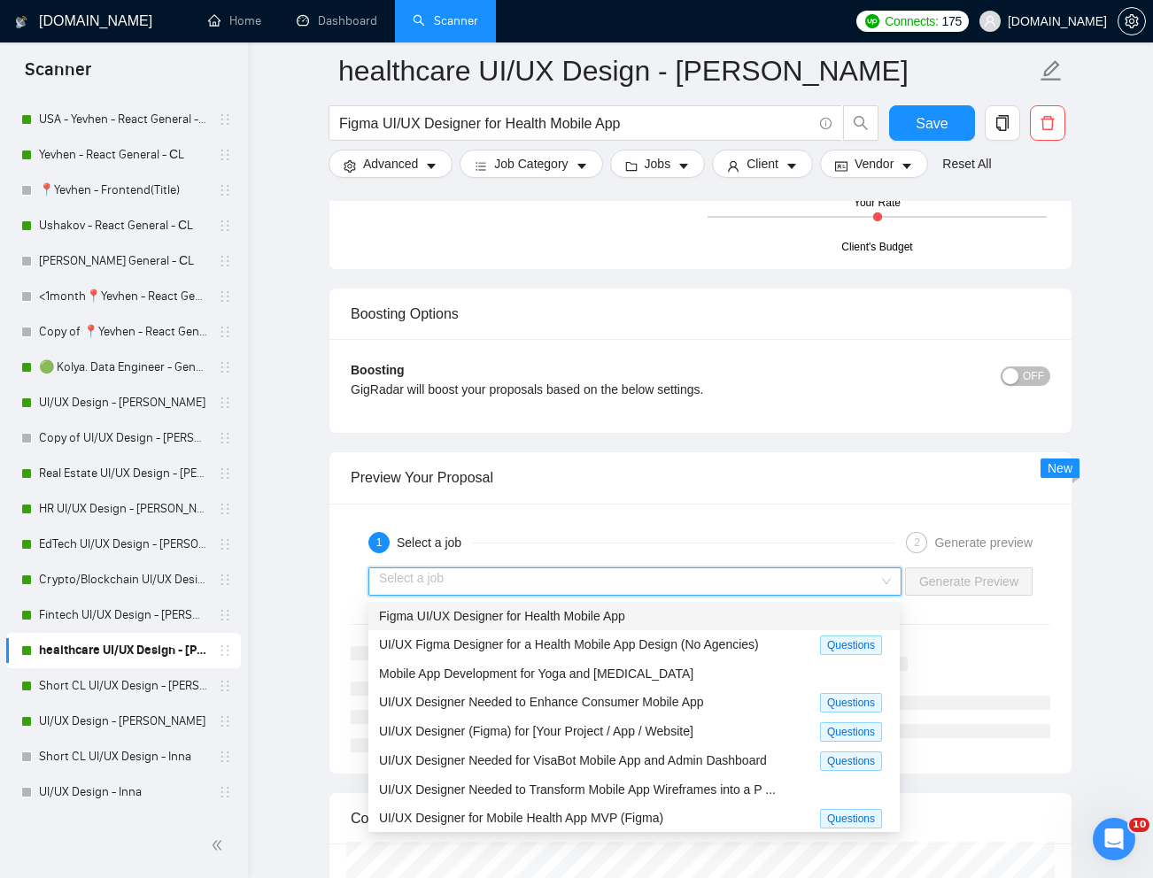
click at [743, 621] on div "Figma UI/UX Designer for Health Mobile App" at bounding box center [634, 615] width 510 height 19
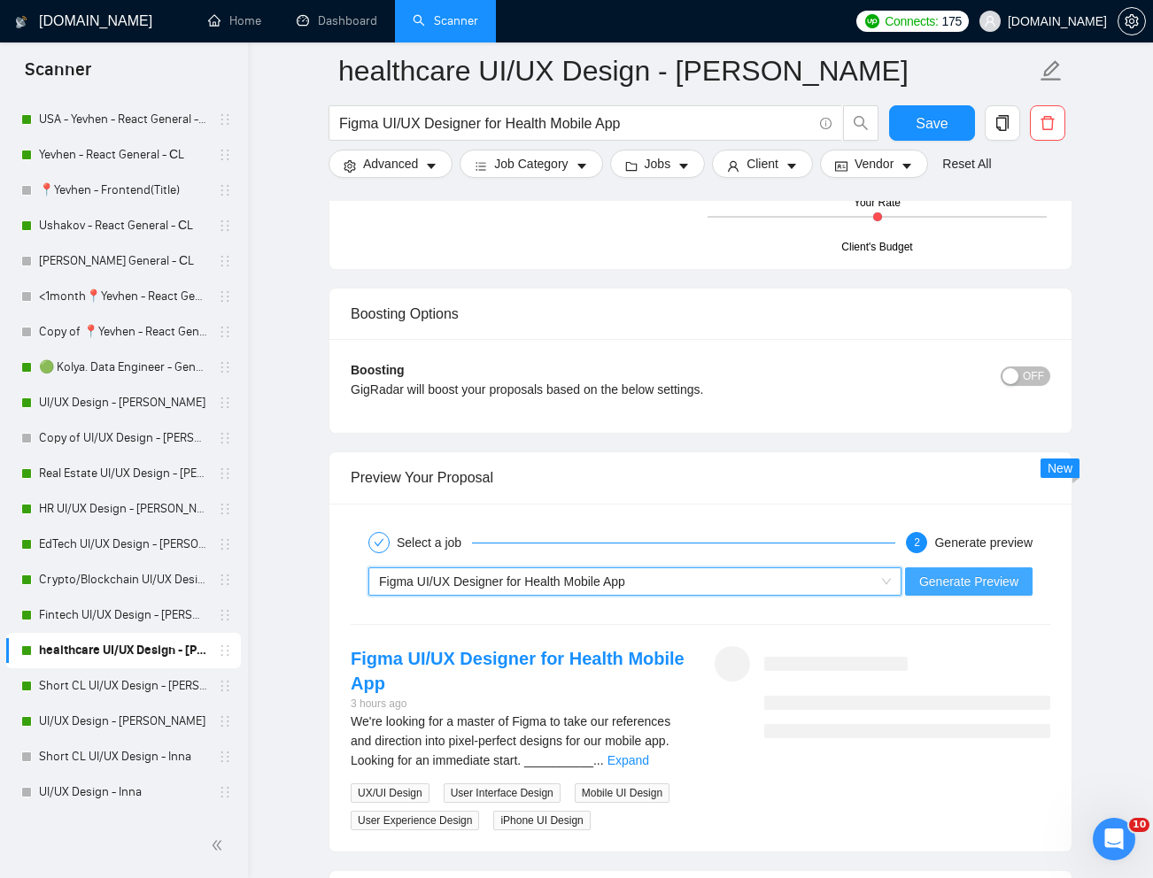
click at [983, 582] on span "Generate Preview" at bounding box center [968, 581] width 99 height 19
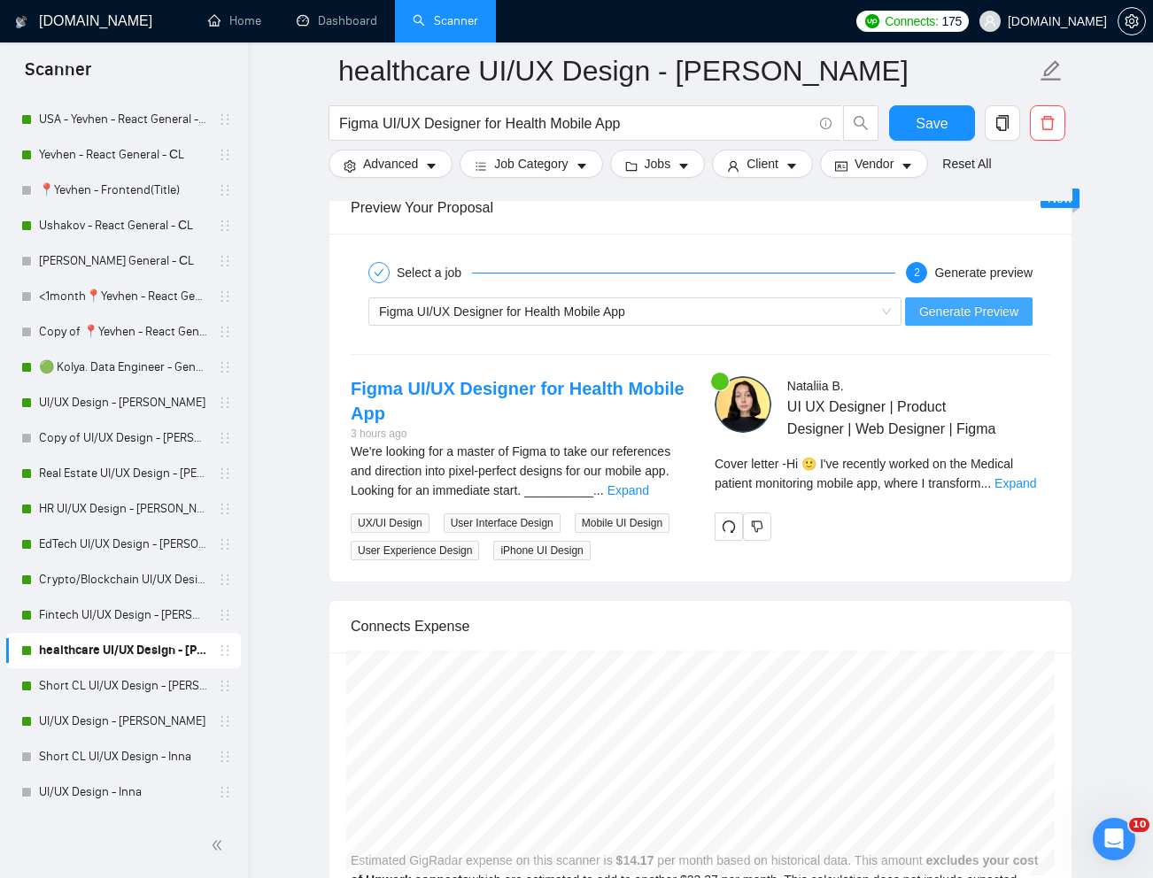
scroll to position [3499, 0]
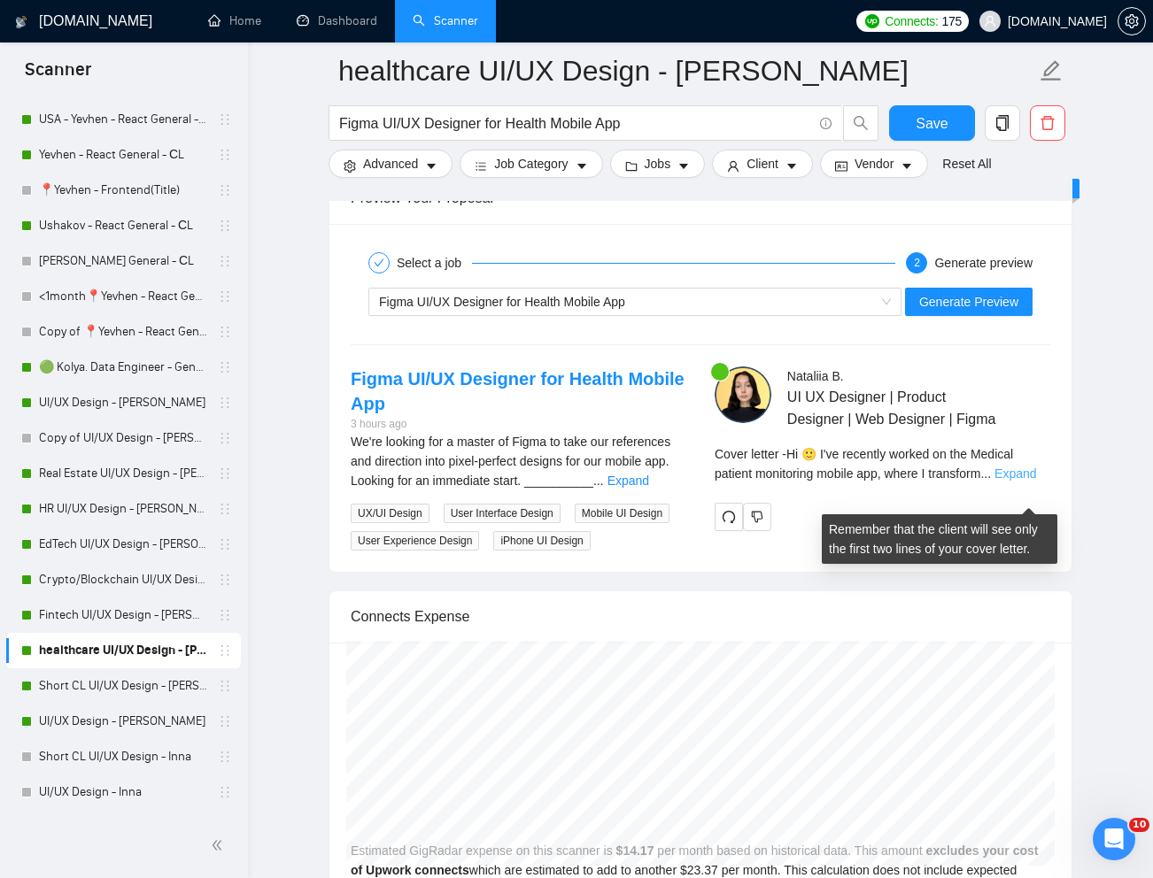
click at [1023, 481] on link "Expand" at bounding box center [1015, 474] width 42 height 14
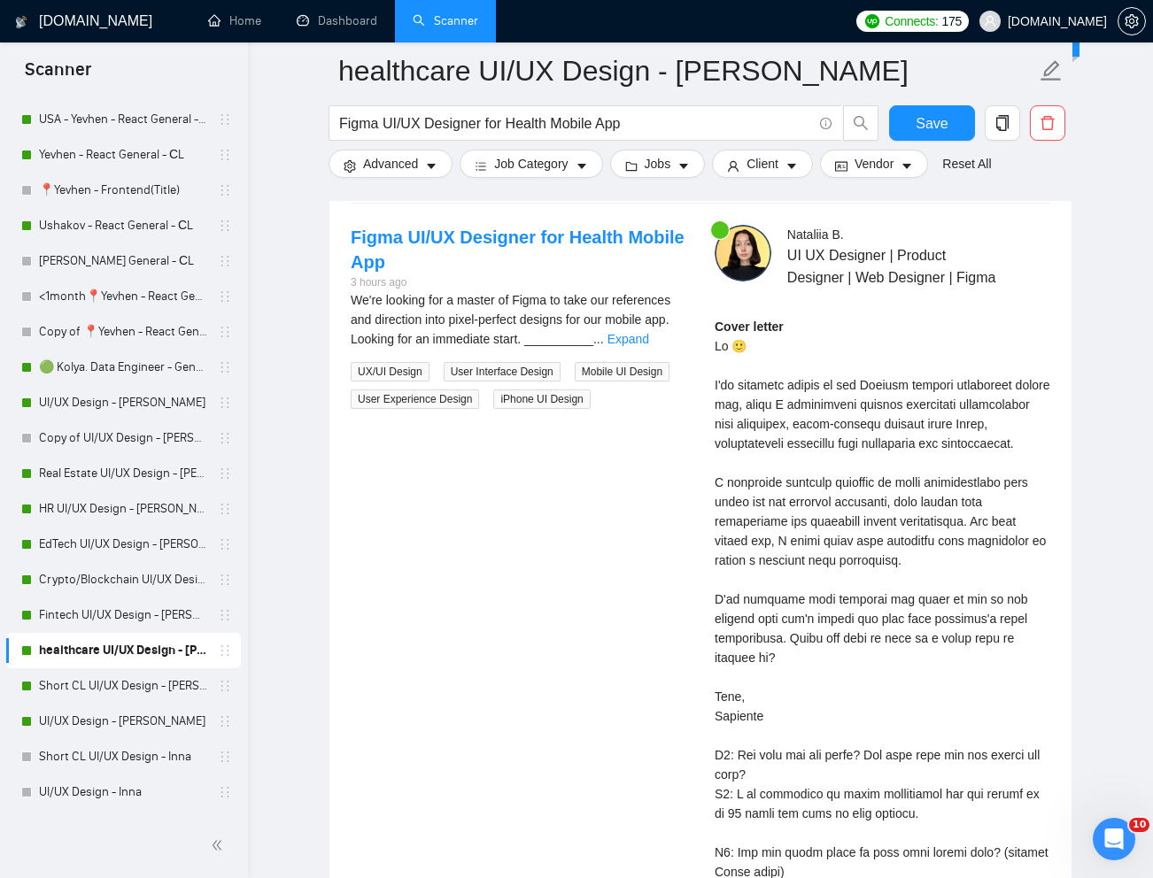
scroll to position [3639, 0]
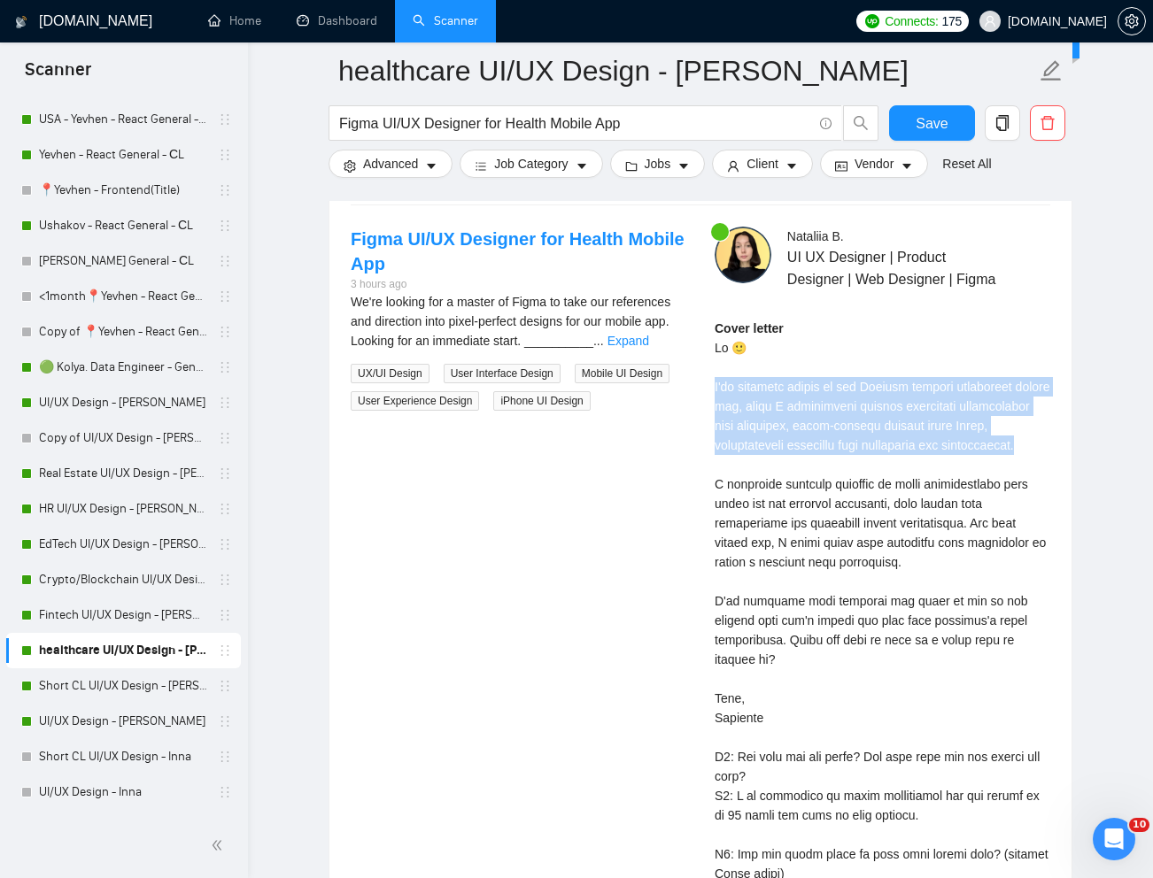
drag, startPoint x: 713, startPoint y: 407, endPoint x: 800, endPoint y: 485, distance: 117.3
click at [800, 485] on div "Nataliia B . UI UX Designer | Product Designer | Web Designer | Figma Cover let…" at bounding box center [882, 667] width 364 height 880
copy div "'ve recently worked on the Medical patient monitoring mobile app, where I trans…"
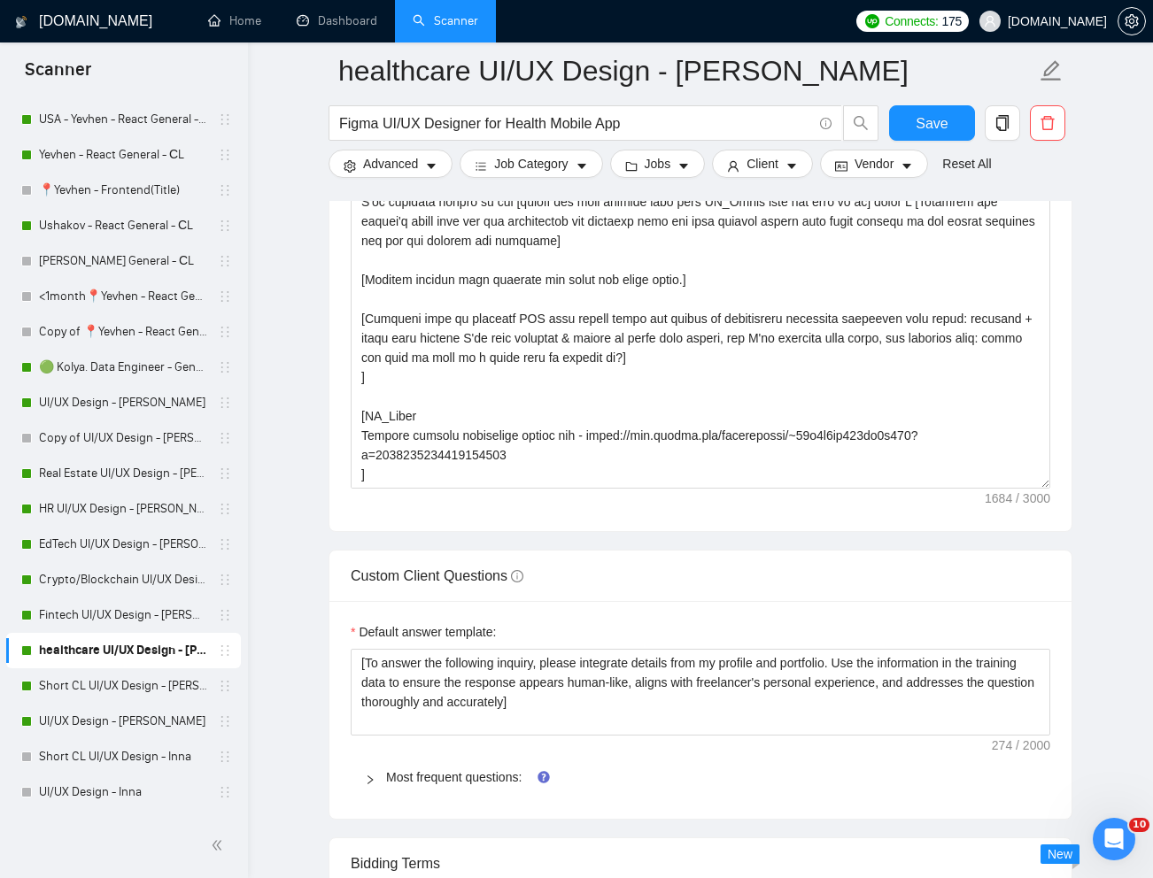
scroll to position [2247, 0]
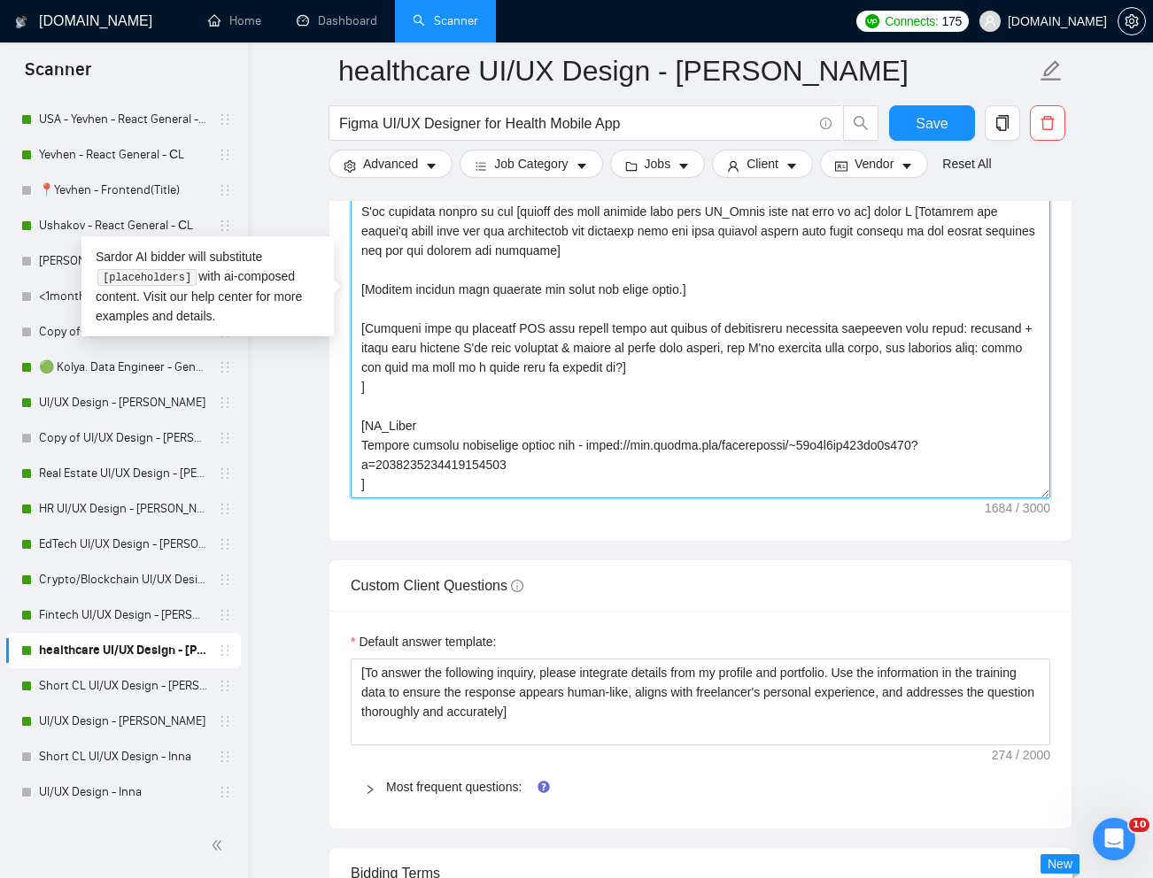
drag, startPoint x: 590, startPoint y: 444, endPoint x: 590, endPoint y: 468, distance: 23.9
click at [590, 468] on textarea "Cover letter template:" at bounding box center [700, 299] width 699 height 398
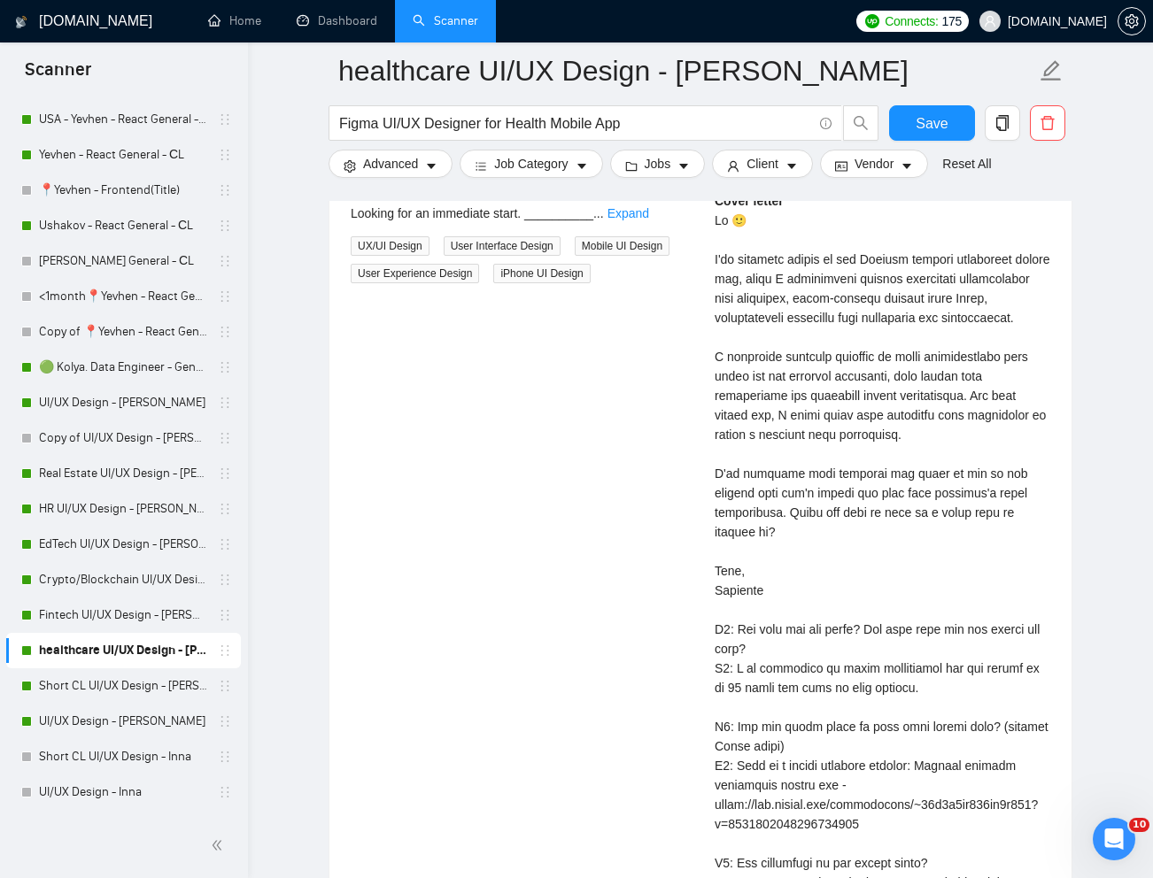
scroll to position [3774, 0]
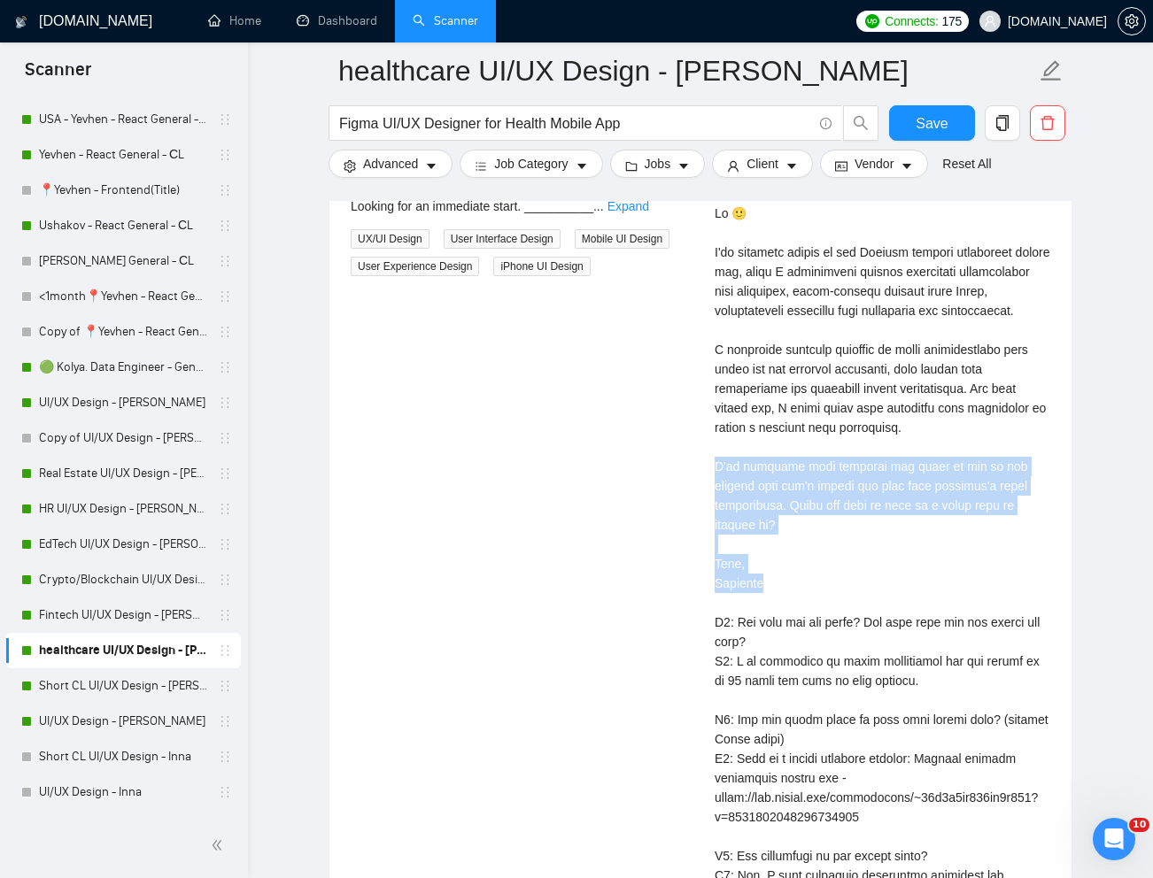
drag, startPoint x: 710, startPoint y: 509, endPoint x: 782, endPoint y: 620, distance: 131.9
click at [782, 620] on div "Nataliia B . UI UX Designer | Product Designer | Web Designer | Figma Cover let…" at bounding box center [882, 532] width 364 height 880
copy div "'ve gathered some insights and ideas on how we can elevate your app's design an…"
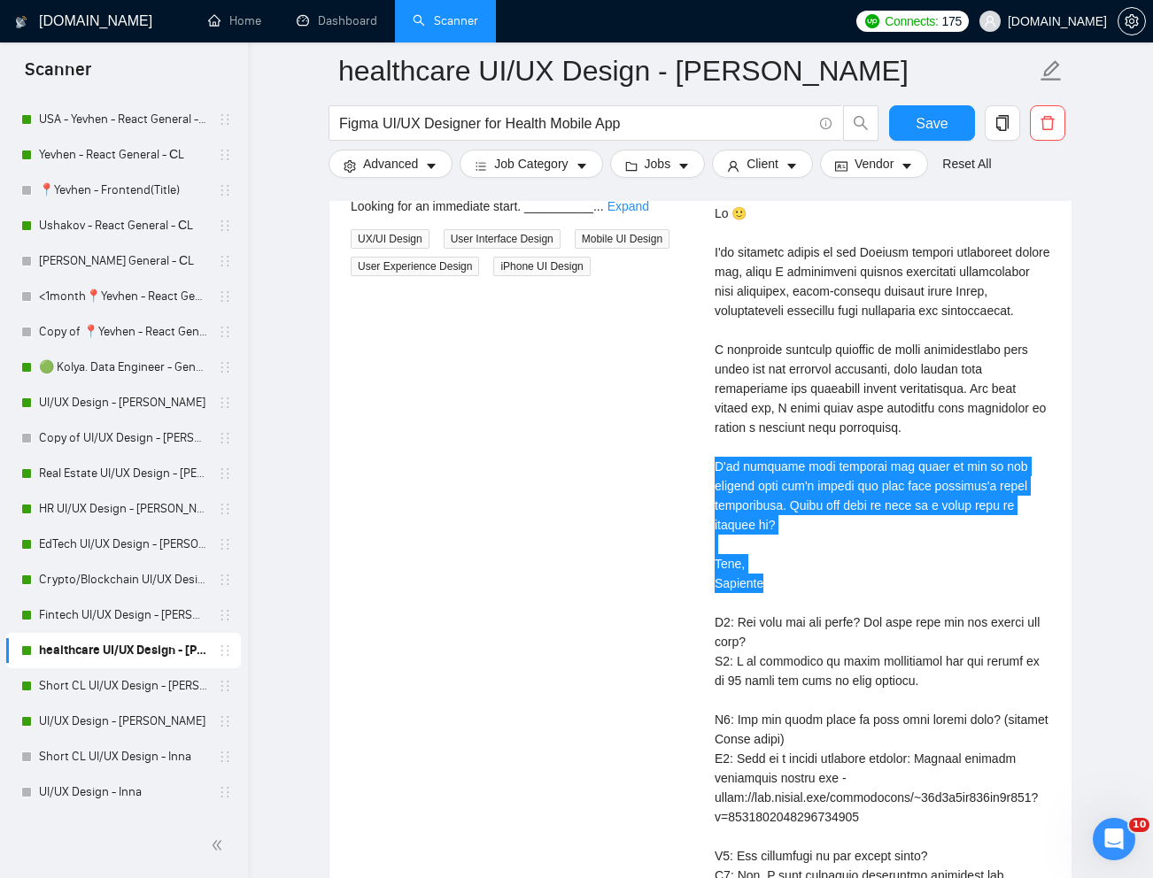
scroll to position [859, 0]
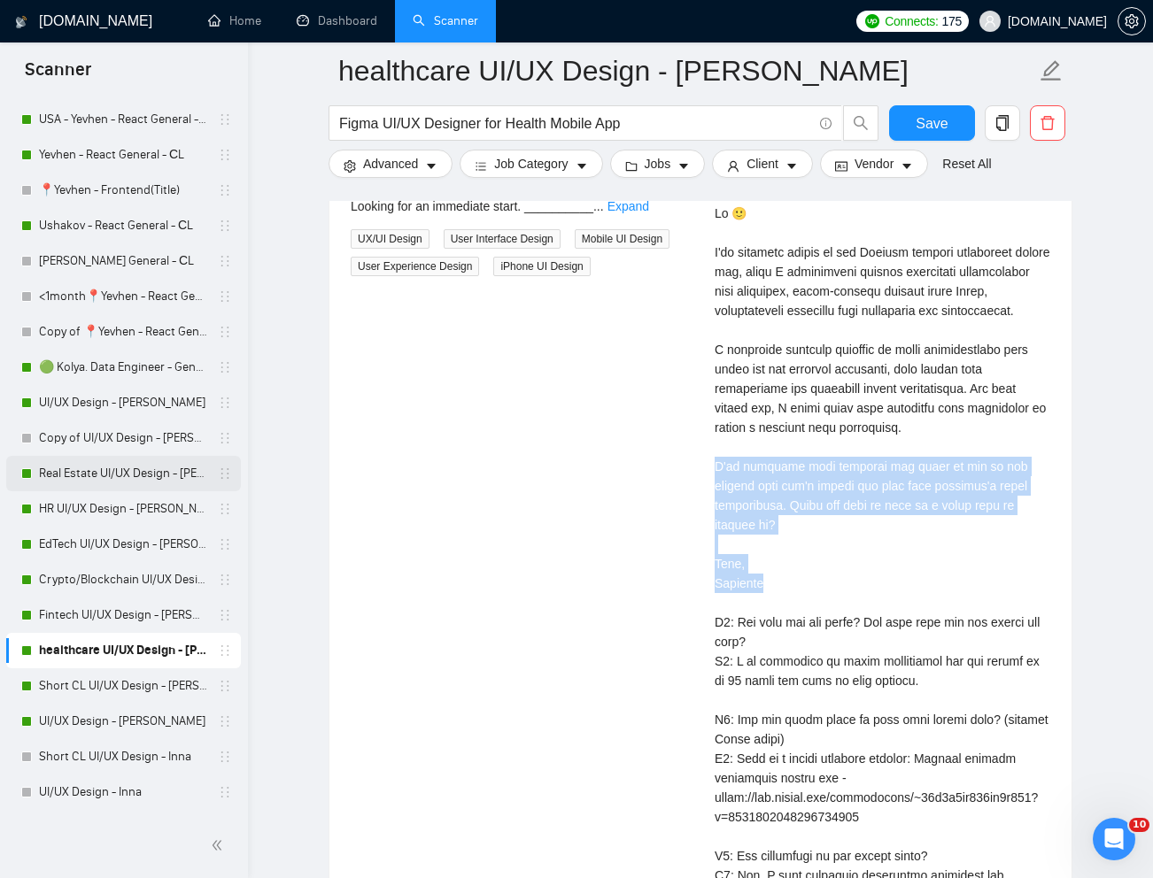
click at [92, 477] on link "Real Estate UI/UX Design - [PERSON_NAME]" at bounding box center [123, 473] width 168 height 35
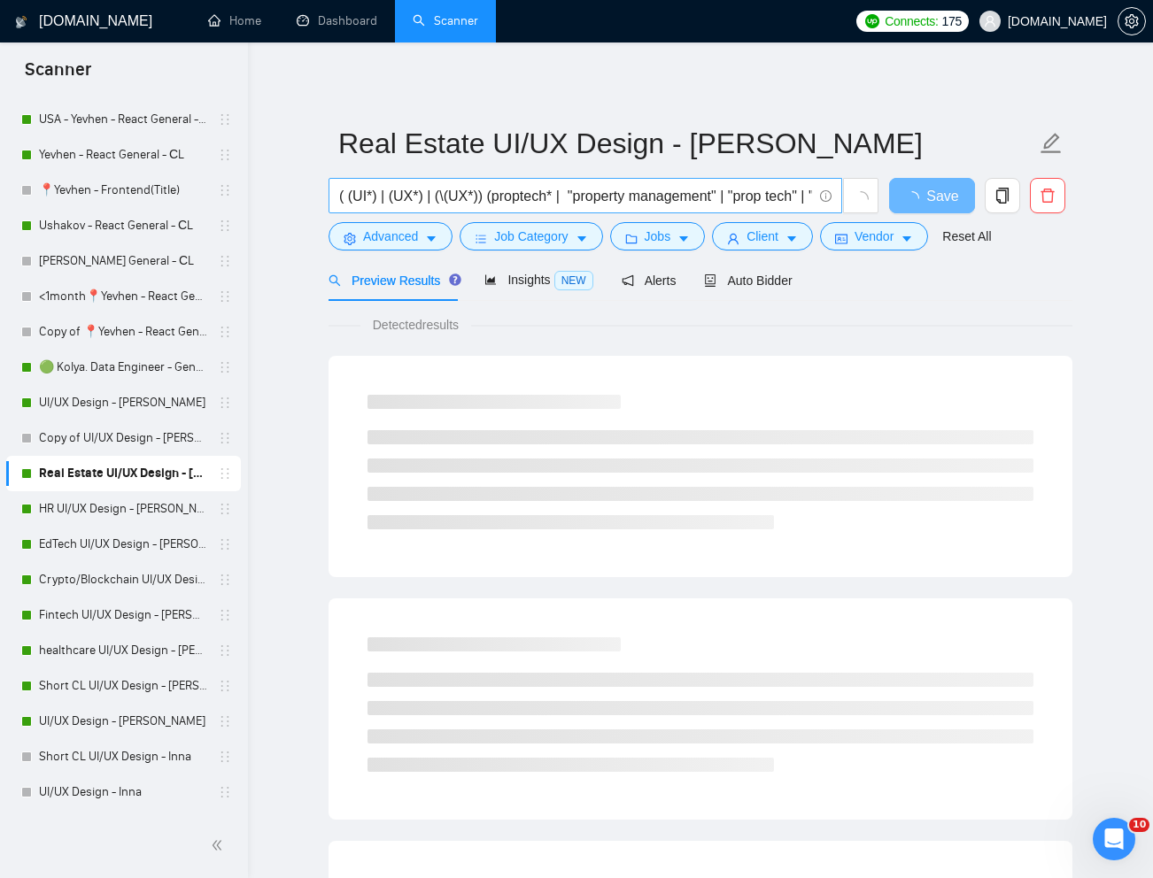
click at [675, 197] on input "( (UI*) | (UX*) | (\(UX*)) (proptech* | "property management" | "prop tech" | "…" at bounding box center [575, 196] width 473 height 22
click at [963, 232] on link "Reset All" at bounding box center [966, 236] width 49 height 19
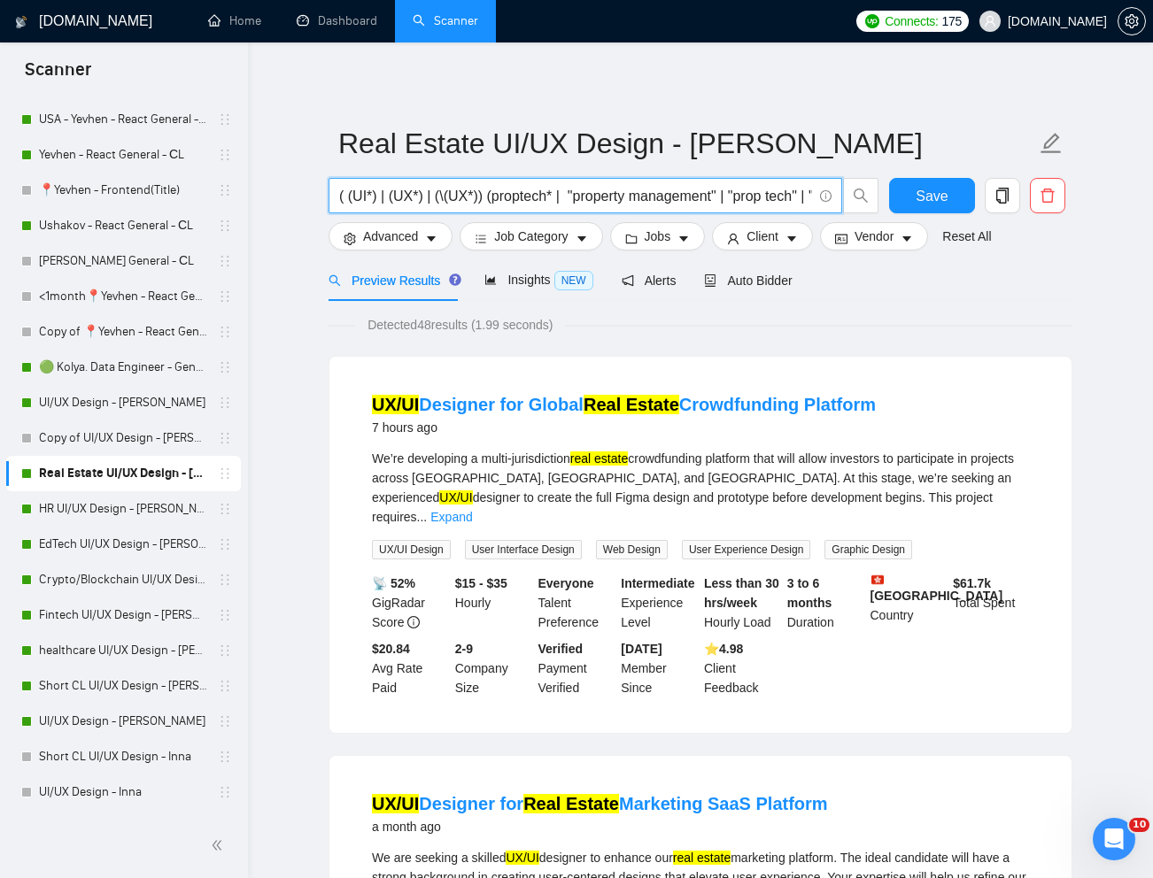
click at [637, 188] on input "( (UI*) | (UX*) | (\(UX*)) (proptech* | "property management" | "prop tech" | "…" at bounding box center [575, 196] width 473 height 22
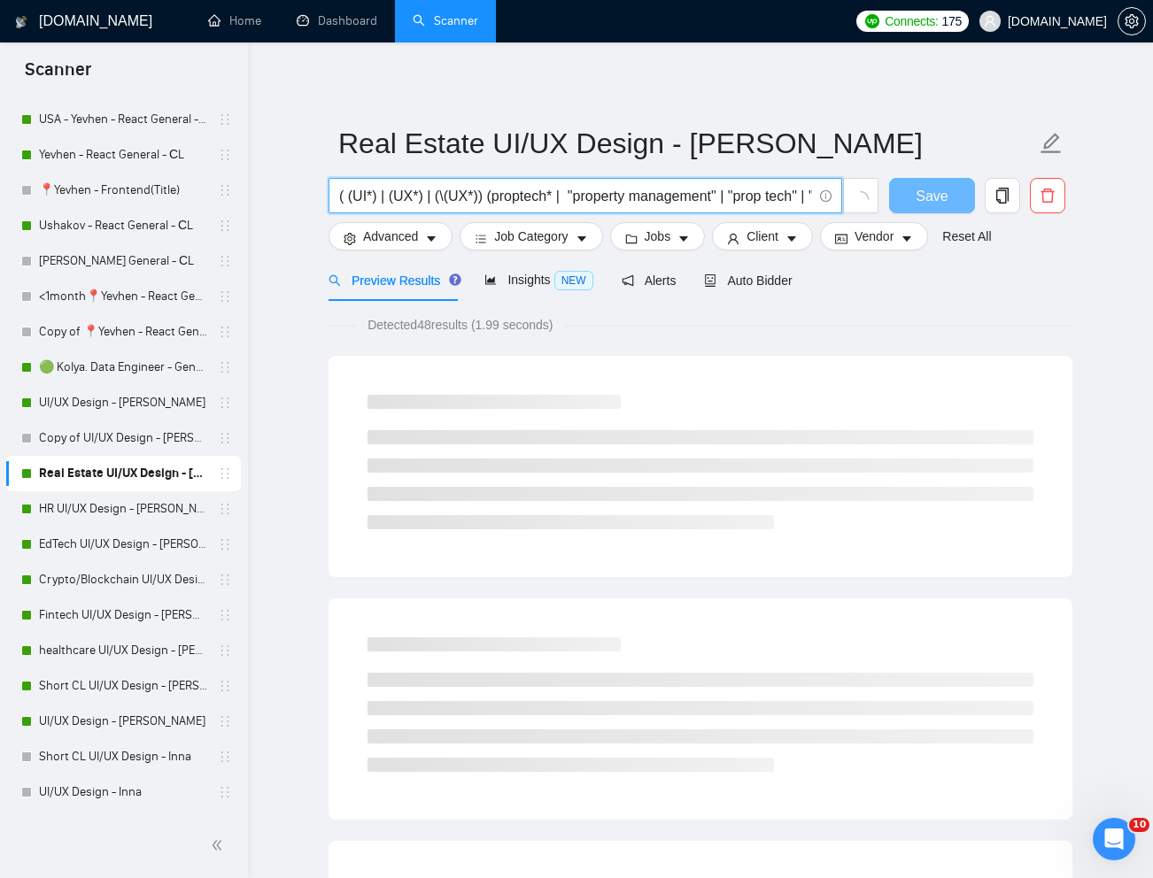
paste input "UX/UI Designer for Global Real Estate Crowdfunding Platform"
type input "UX/UI Designer for Global Real Estate Crowdfunding Platform"
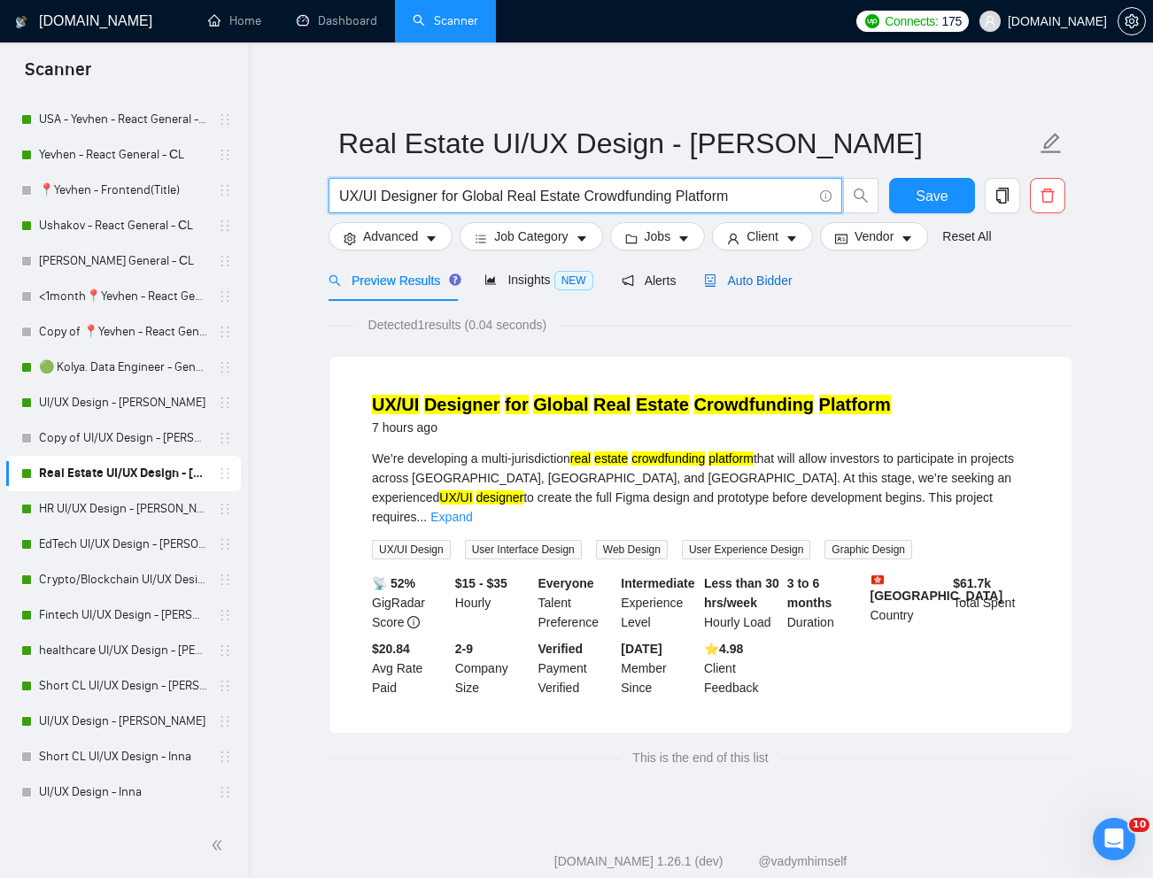
click at [787, 282] on span "Auto Bidder" at bounding box center [748, 281] width 88 height 14
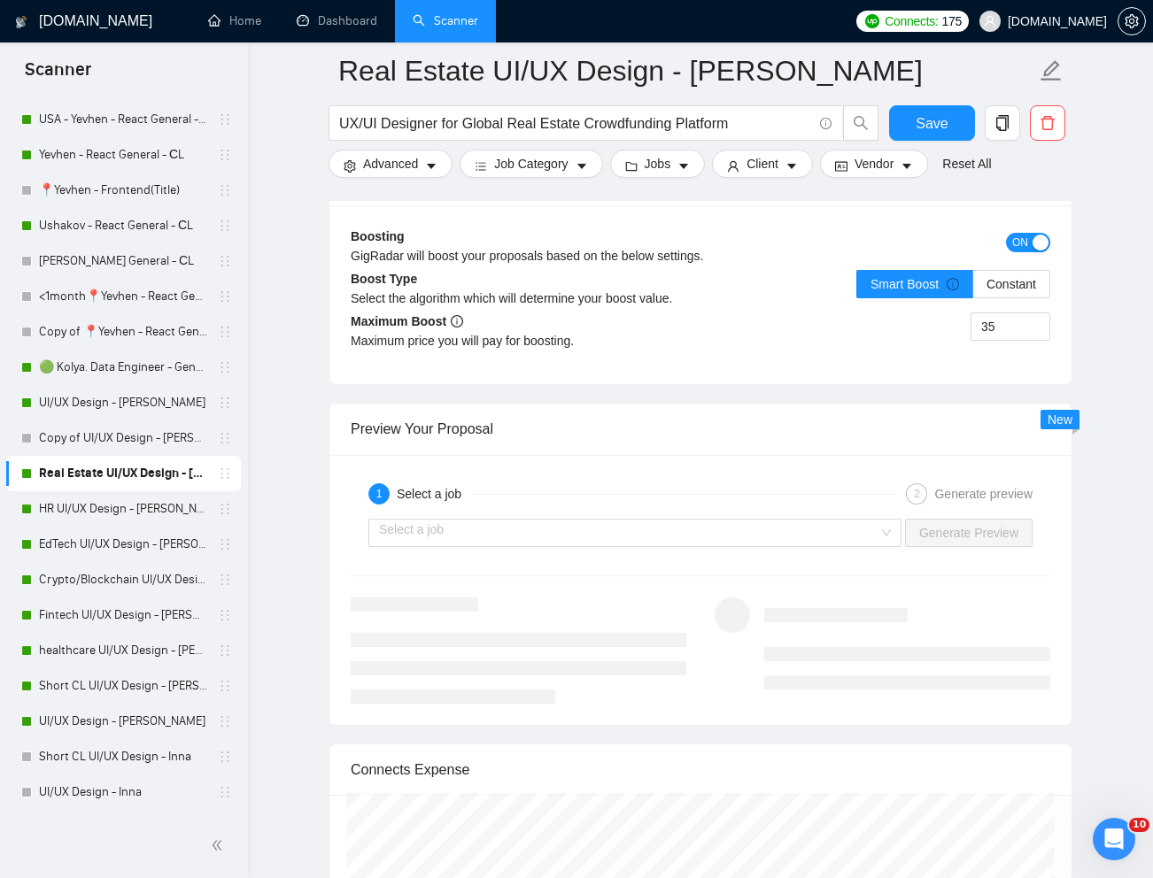
scroll to position [3367, 0]
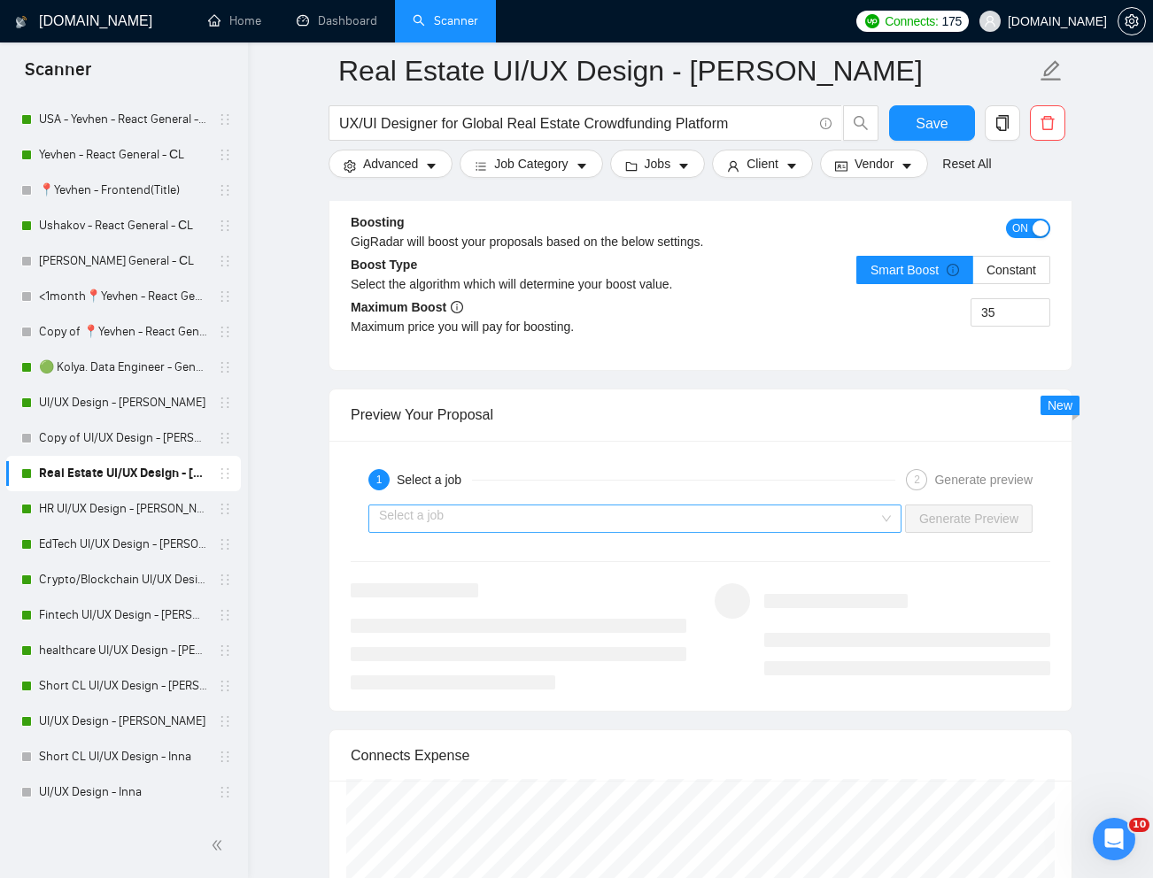
click at [847, 522] on input "search" at bounding box center [628, 518] width 499 height 27
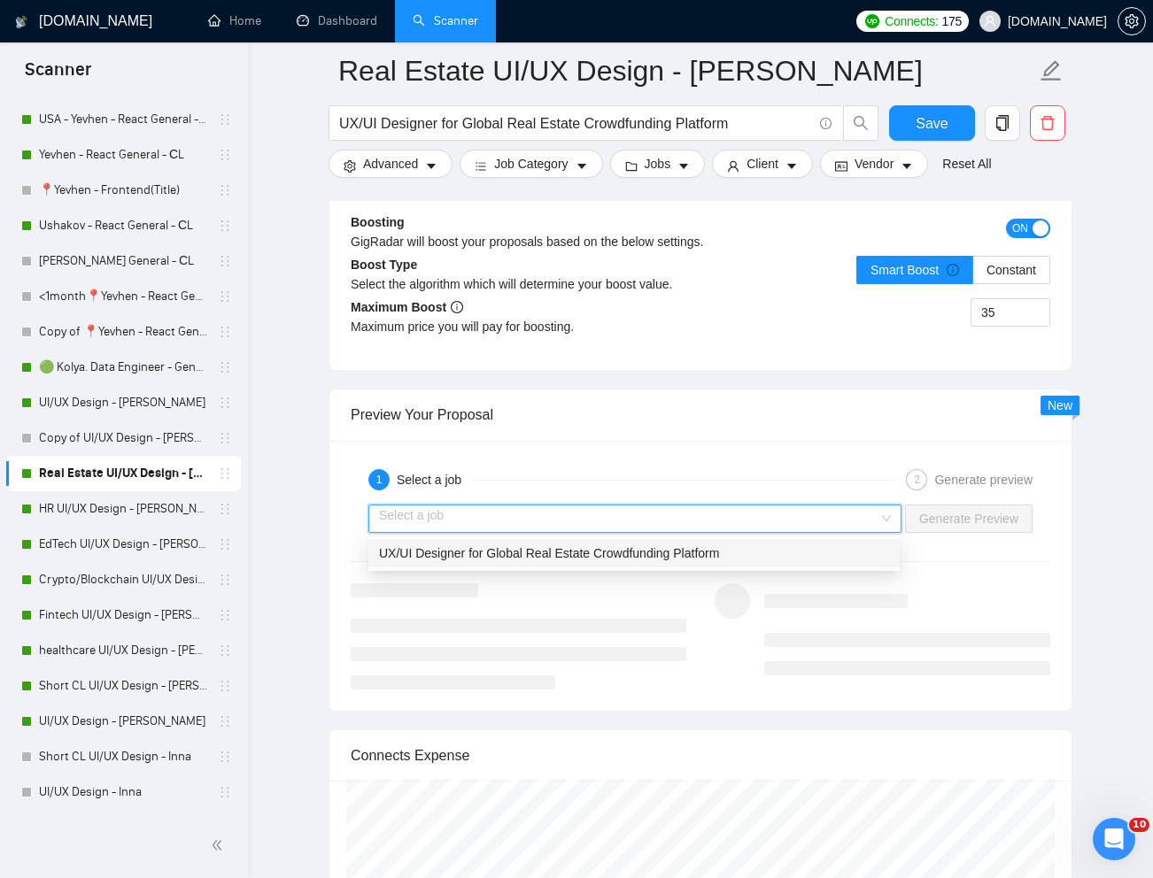
click at [753, 552] on div "UX/UI Designer for Global Real Estate Crowdfunding Platform" at bounding box center [634, 553] width 510 height 19
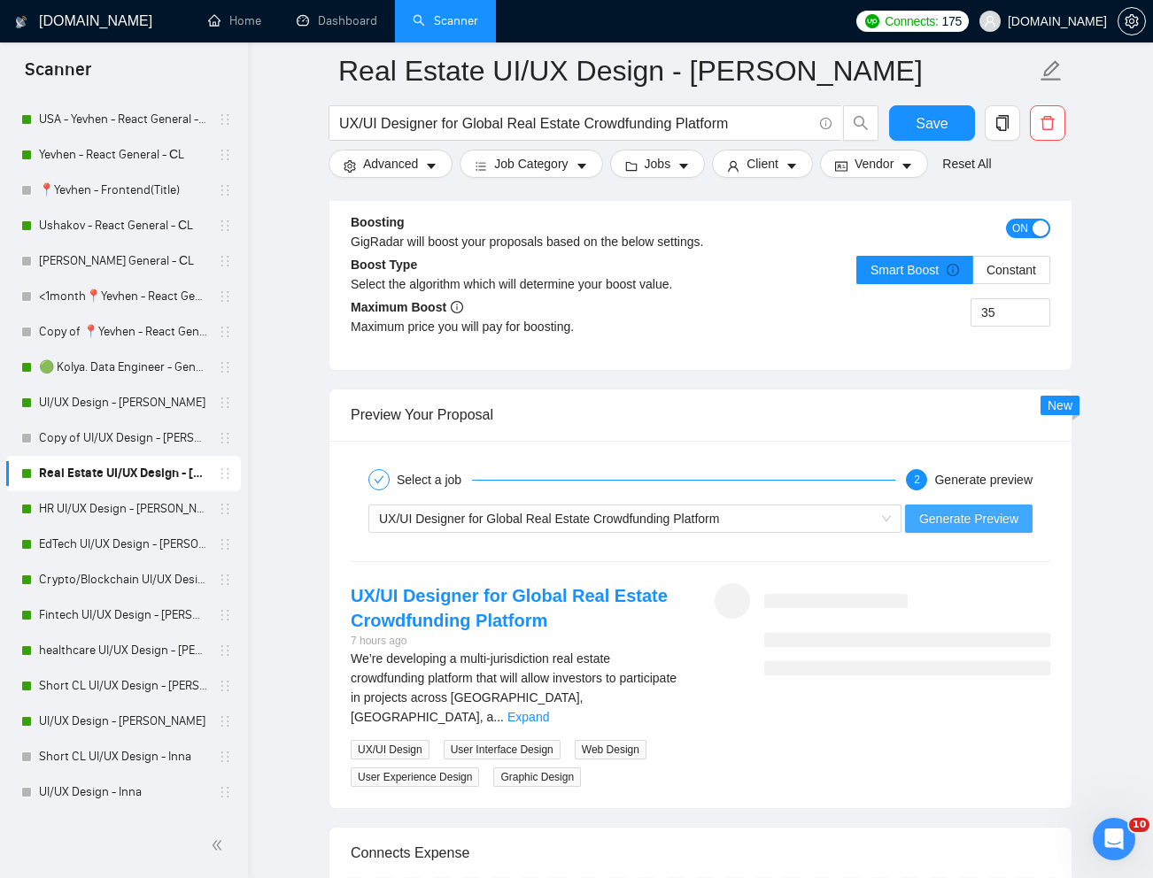
click at [976, 522] on span "Generate Preview" at bounding box center [968, 518] width 99 height 19
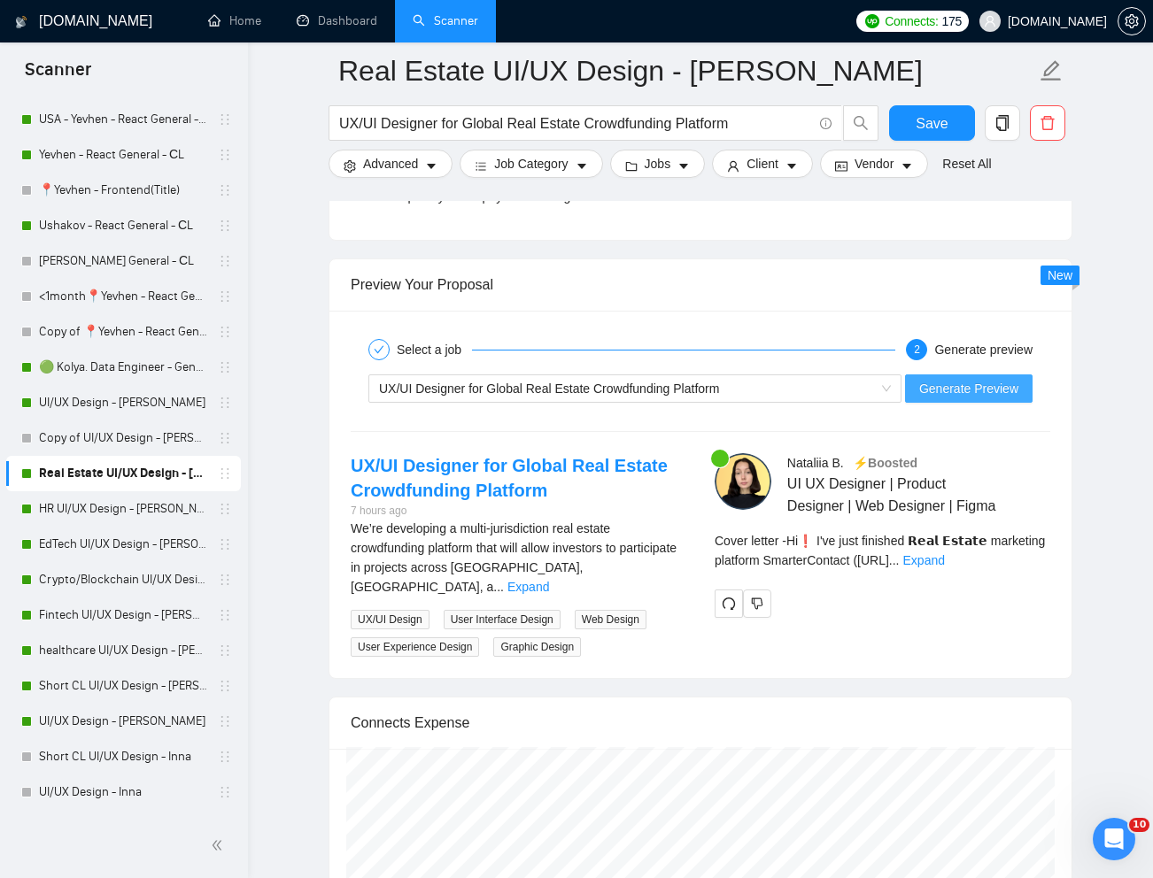
scroll to position [3507, 0]
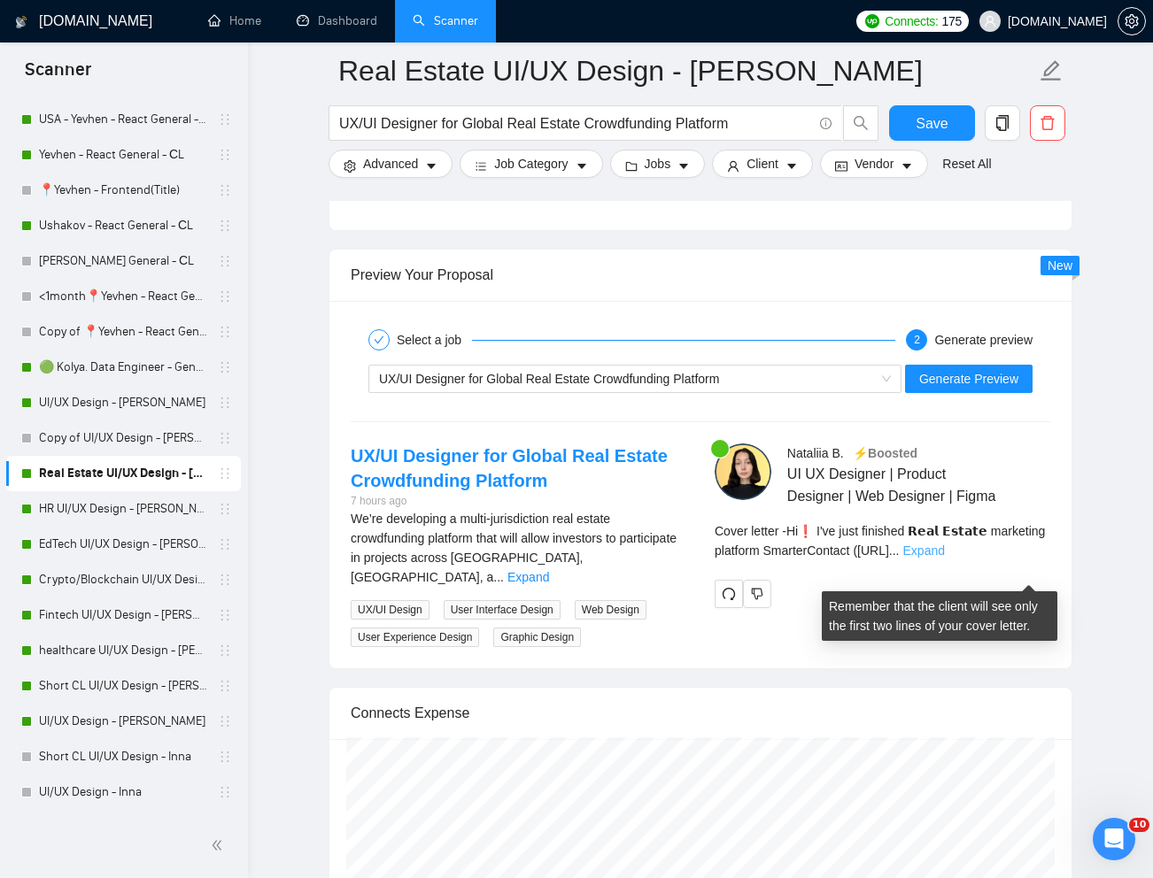
click at [945, 558] on link "Expand" at bounding box center [924, 551] width 42 height 14
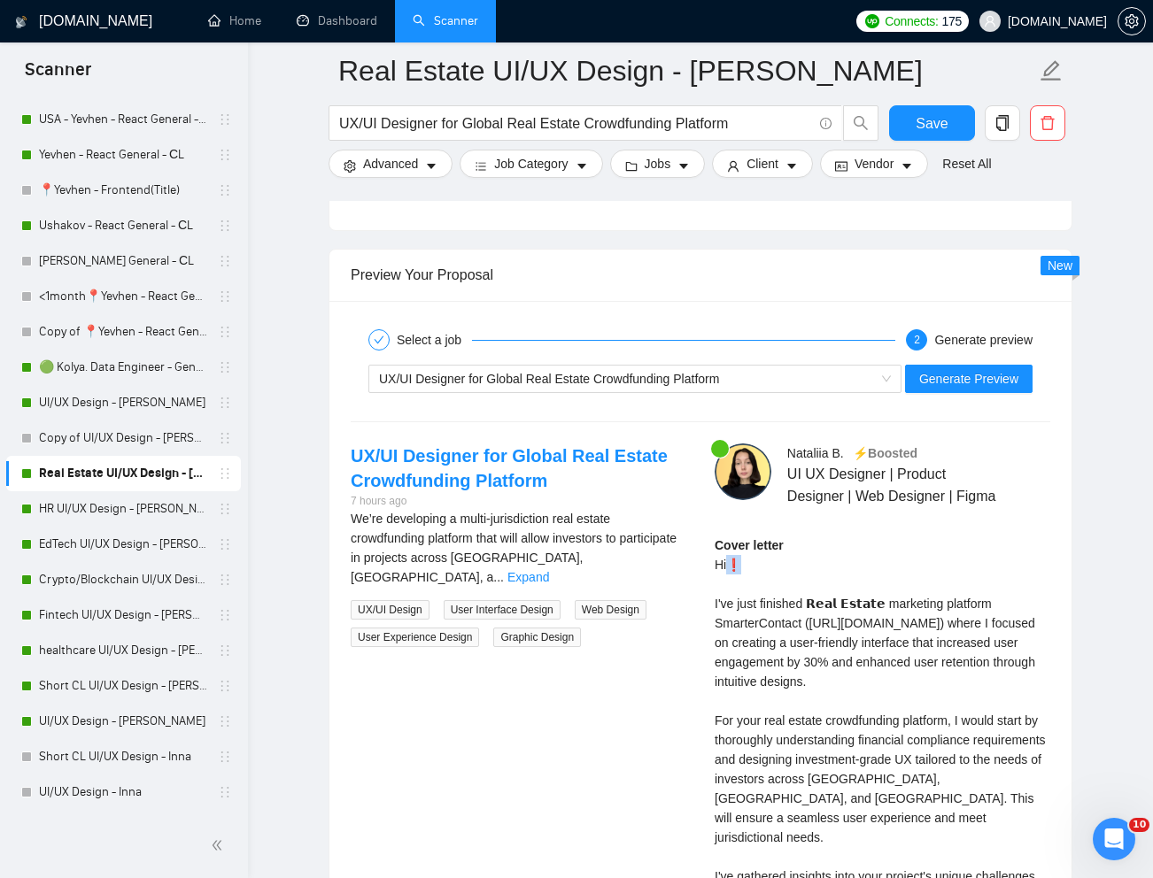
drag, startPoint x: 746, startPoint y: 586, endPoint x: 729, endPoint y: 593, distance: 18.2
click at [729, 593] on div "Cover letter Hi❗ I've just finished 𝗥𝗲𝗮𝗹 𝗘𝘀𝘁𝗮𝘁𝗲 marketing platform SmarterConta…" at bounding box center [882, 769] width 336 height 467
copy div "❗"
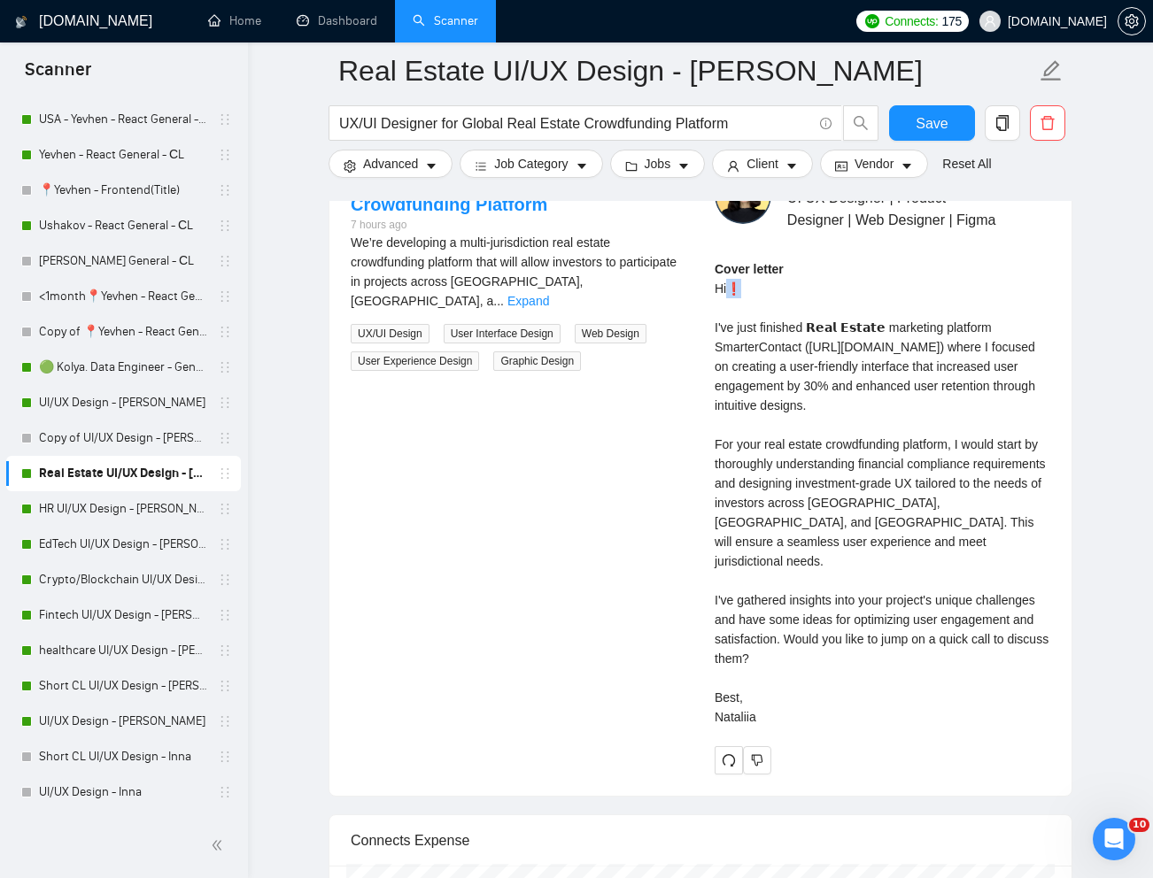
scroll to position [3787, 0]
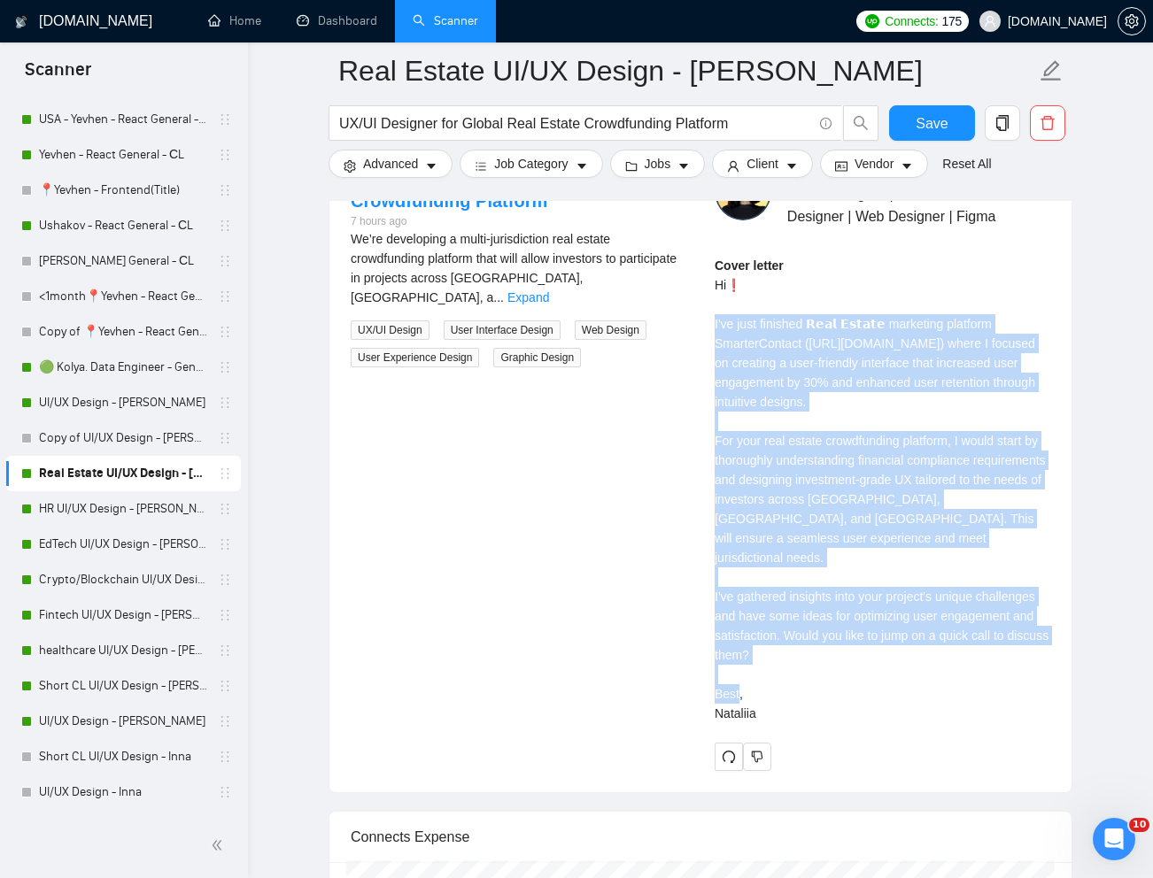
drag, startPoint x: 714, startPoint y: 345, endPoint x: 804, endPoint y: 711, distance: 376.4
click at [804, 711] on div "Cover letter Hi❗ I've just finished 𝗥𝗲𝗮𝗹 𝗘𝘀𝘁𝗮𝘁𝗲 marketing platform SmarterConta…" at bounding box center [882, 489] width 336 height 467
copy div "I've just finished 𝗥𝗲𝗮𝗹 𝗘𝘀𝘁𝗮𝘁𝗲 marketing platform SmarterContact (https://smart…"
click at [125, 644] on link "healthcare UI/UX Design - [PERSON_NAME]" at bounding box center [123, 650] width 168 height 35
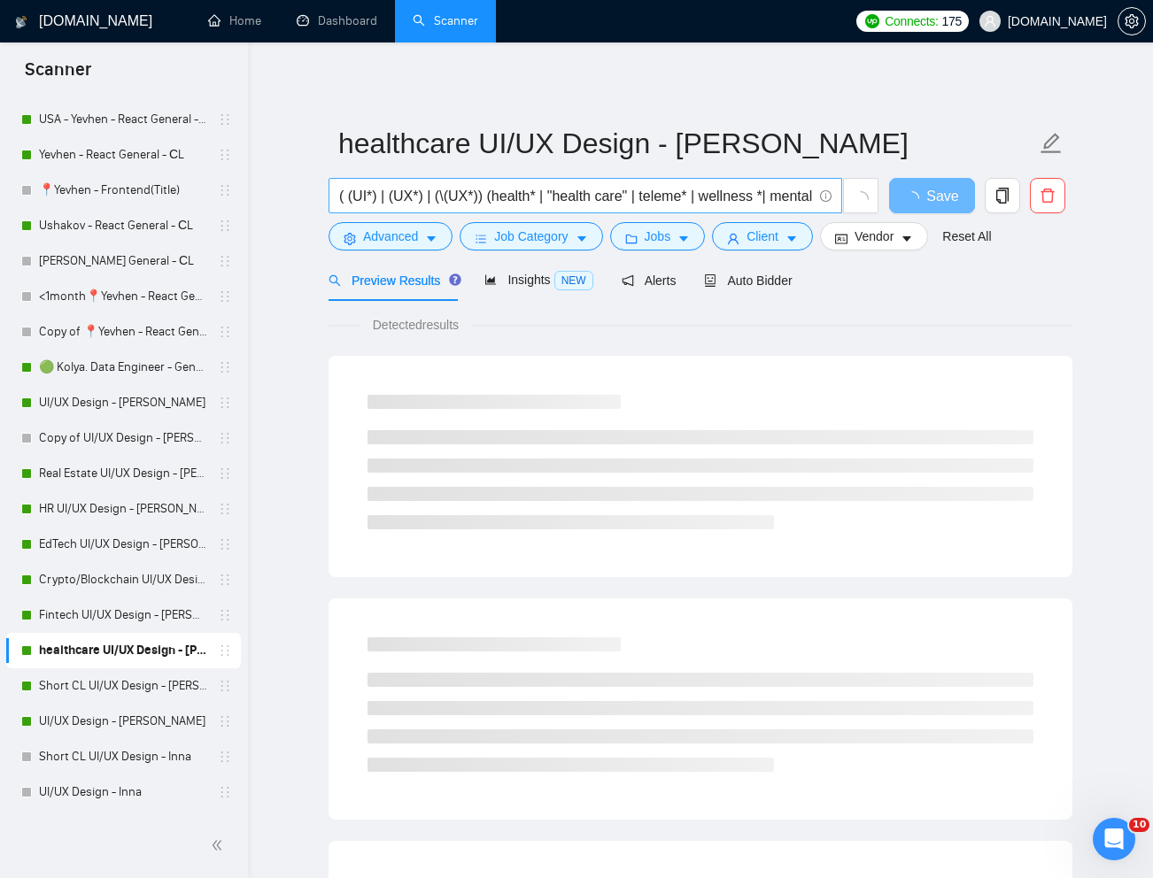
click at [722, 198] on input "( (UI*) | (UX*) | (\(UX*)) (health* | "health care" | teleme* | wellness *| men…" at bounding box center [575, 196] width 473 height 22
paste input "UI/UX Designer for AI-Powered Clinical Knowledge Platform (Healthcare SaaS"
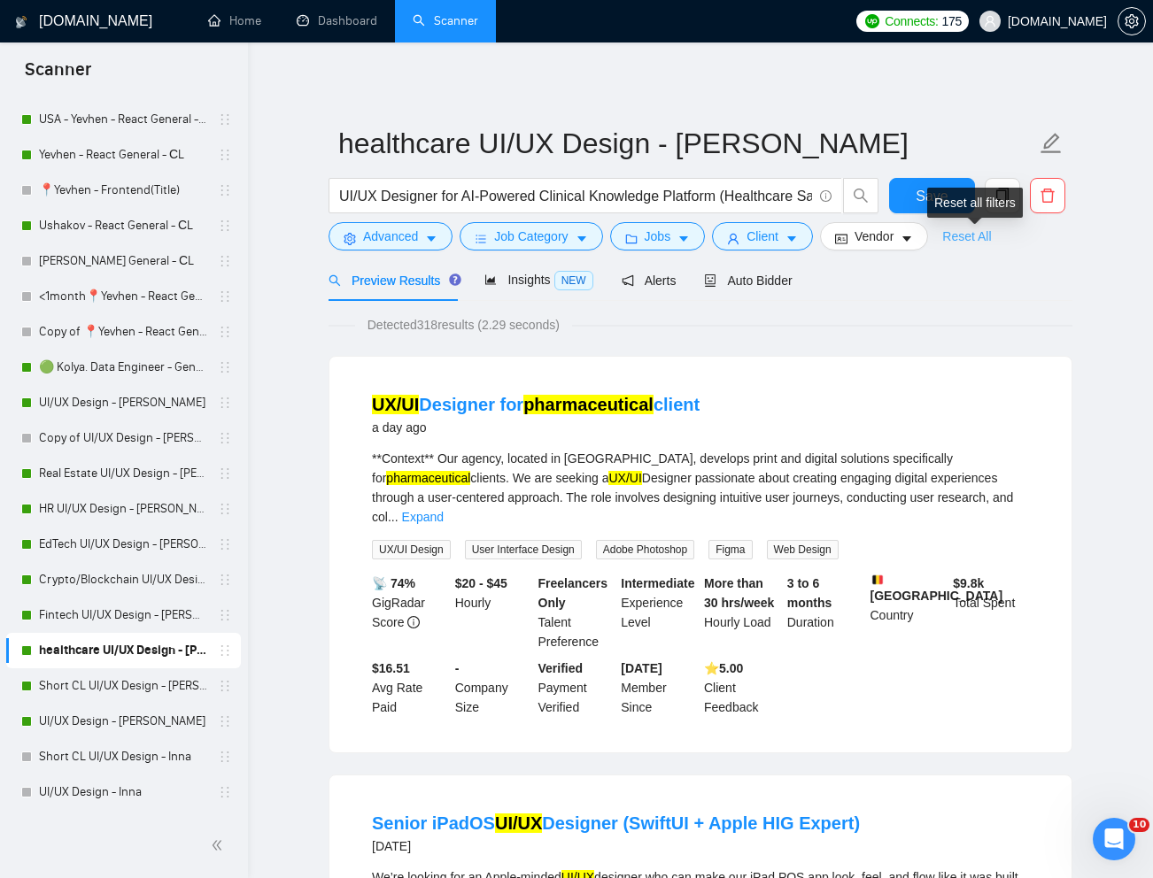
click at [968, 237] on link "Reset All" at bounding box center [966, 236] width 49 height 19
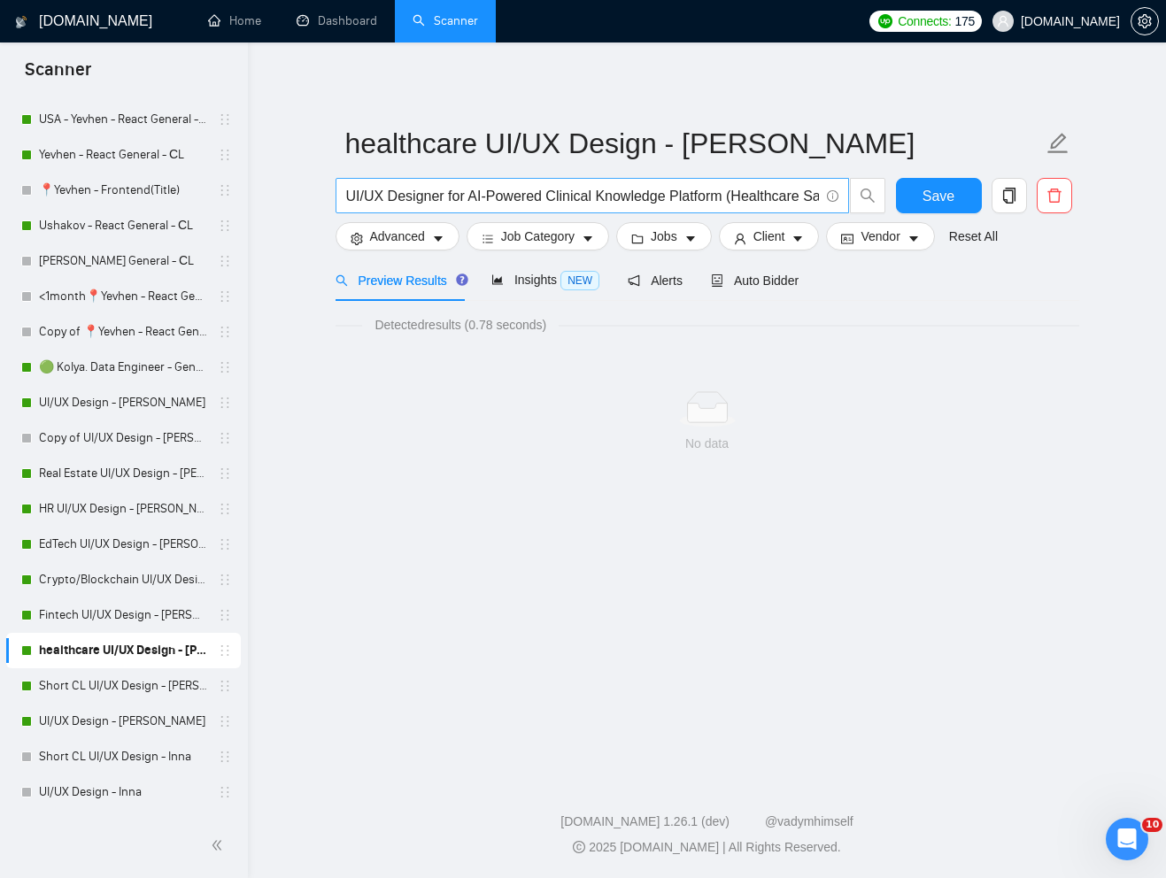
click at [739, 200] on input "UI/UX Designer for AI-Powered Clinical Knowledge Platform (Healthcare SaaS)" at bounding box center [582, 196] width 473 height 22
click at [464, 194] on input "UI/UX Designer for AI-Powered Clinical Knowledge Platform Healthcare SaaS)" at bounding box center [582, 196] width 473 height 22
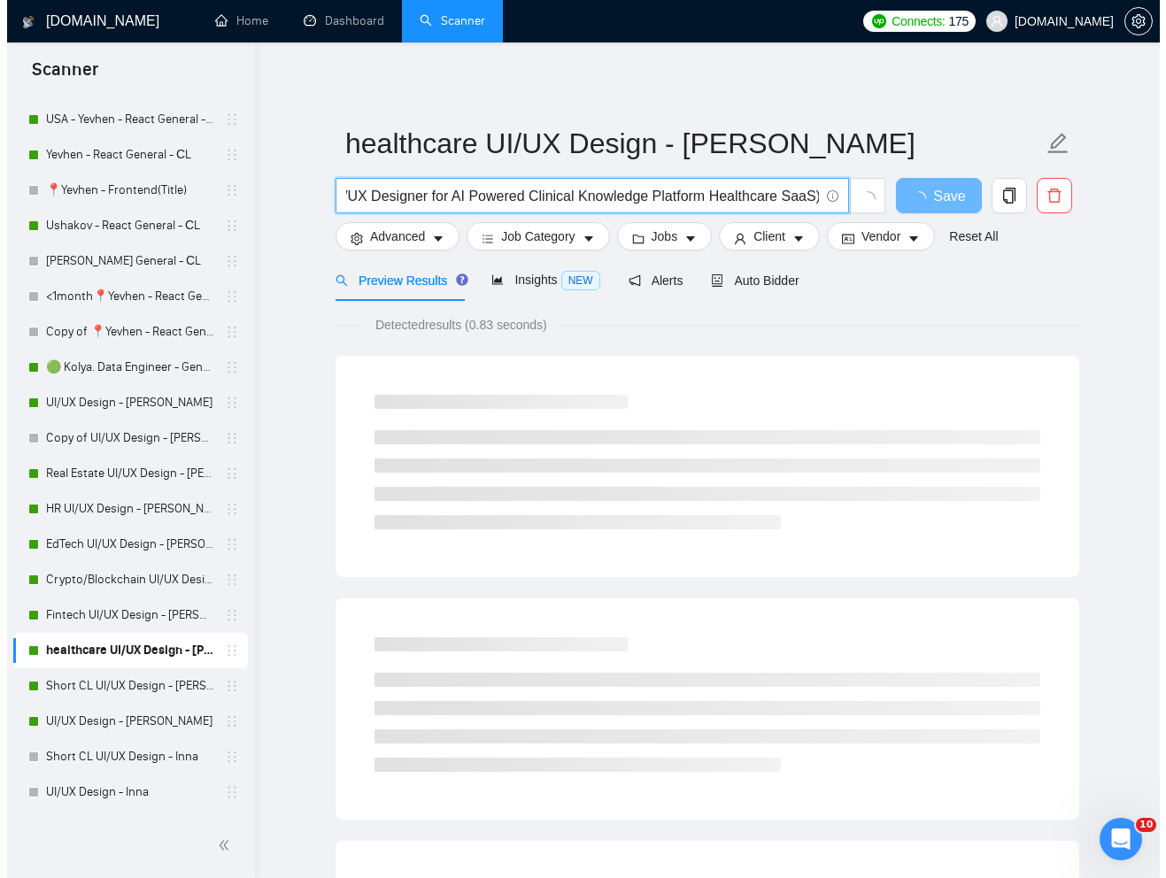
scroll to position [0, 0]
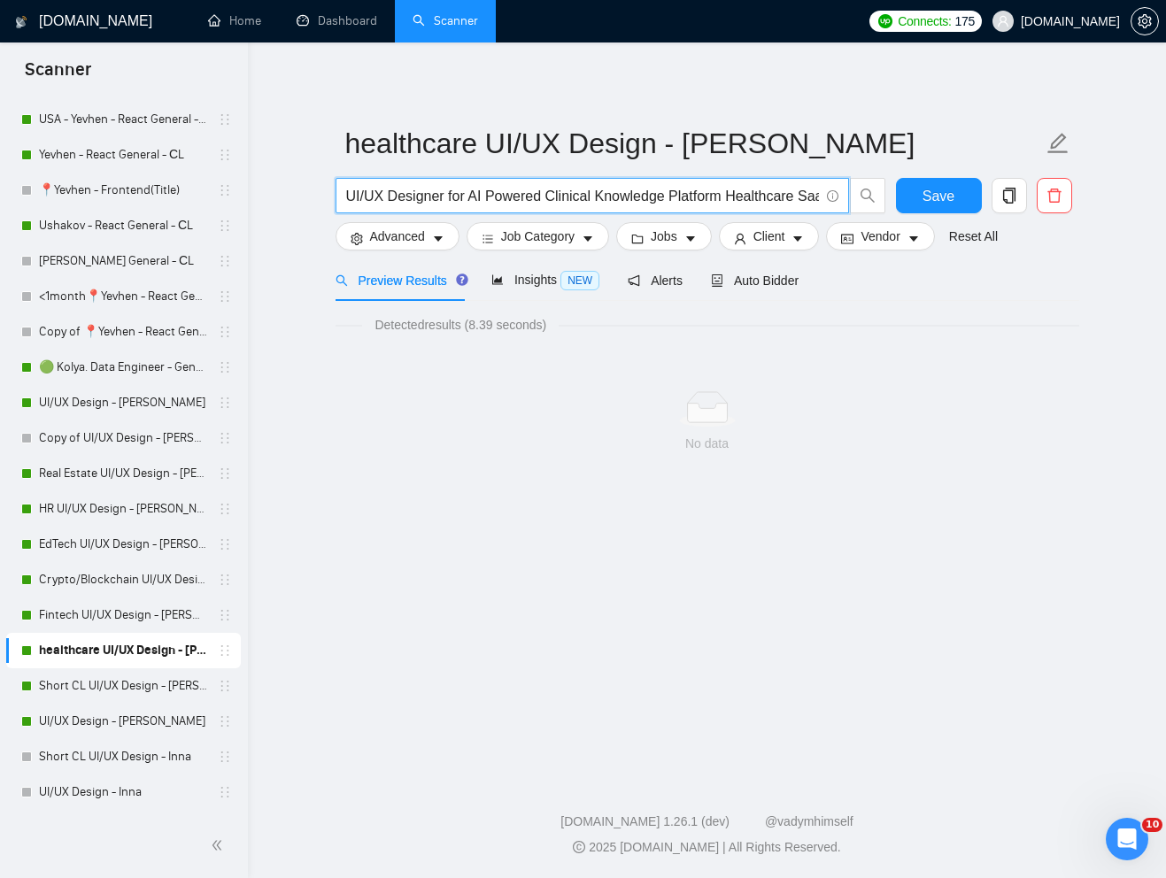
click at [359, 197] on input "UI/UX Designer for AI Powered Clinical Knowledge Platform Healthcare SaaS)" at bounding box center [582, 196] width 473 height 22
drag, startPoint x: 730, startPoint y: 197, endPoint x: 901, endPoint y: 206, distance: 171.1
click at [901, 206] on div "UI UX Designer for AI Powered Clinical Knowledge Platform Healthcare SaaS) Save" at bounding box center [704, 200] width 744 height 44
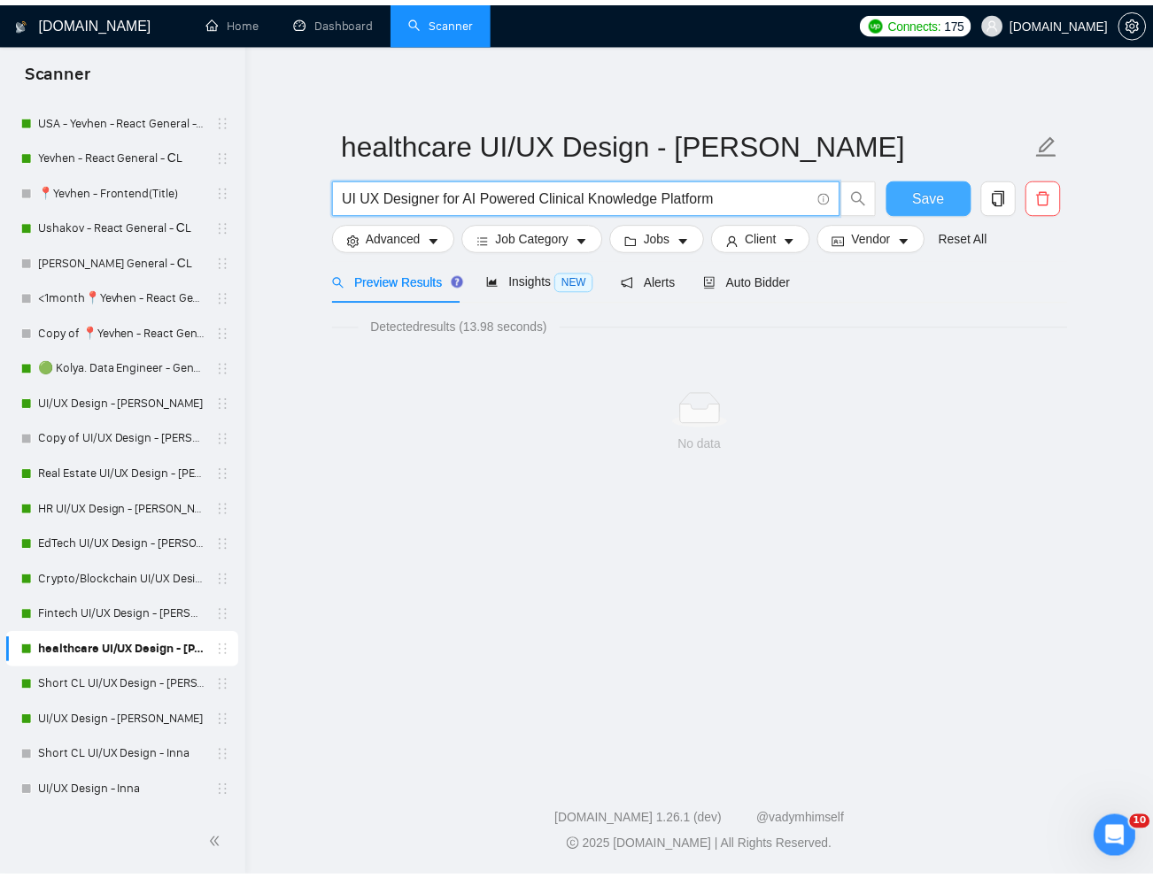
scroll to position [0, 0]
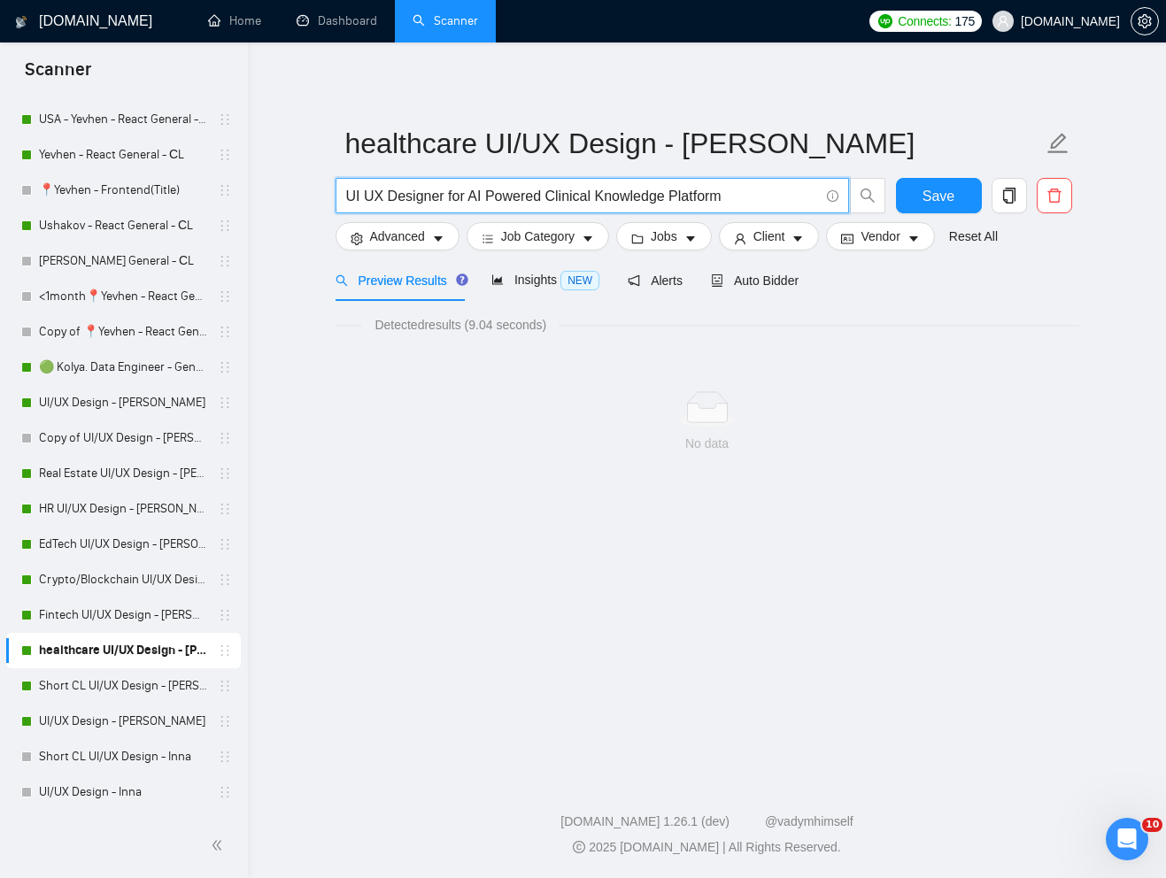
drag, startPoint x: 469, startPoint y: 195, endPoint x: 343, endPoint y: 201, distance: 125.9
click at [344, 201] on span "UI UX Designer for AI Powered Clinical Knowledge Platform" at bounding box center [592, 195] width 513 height 35
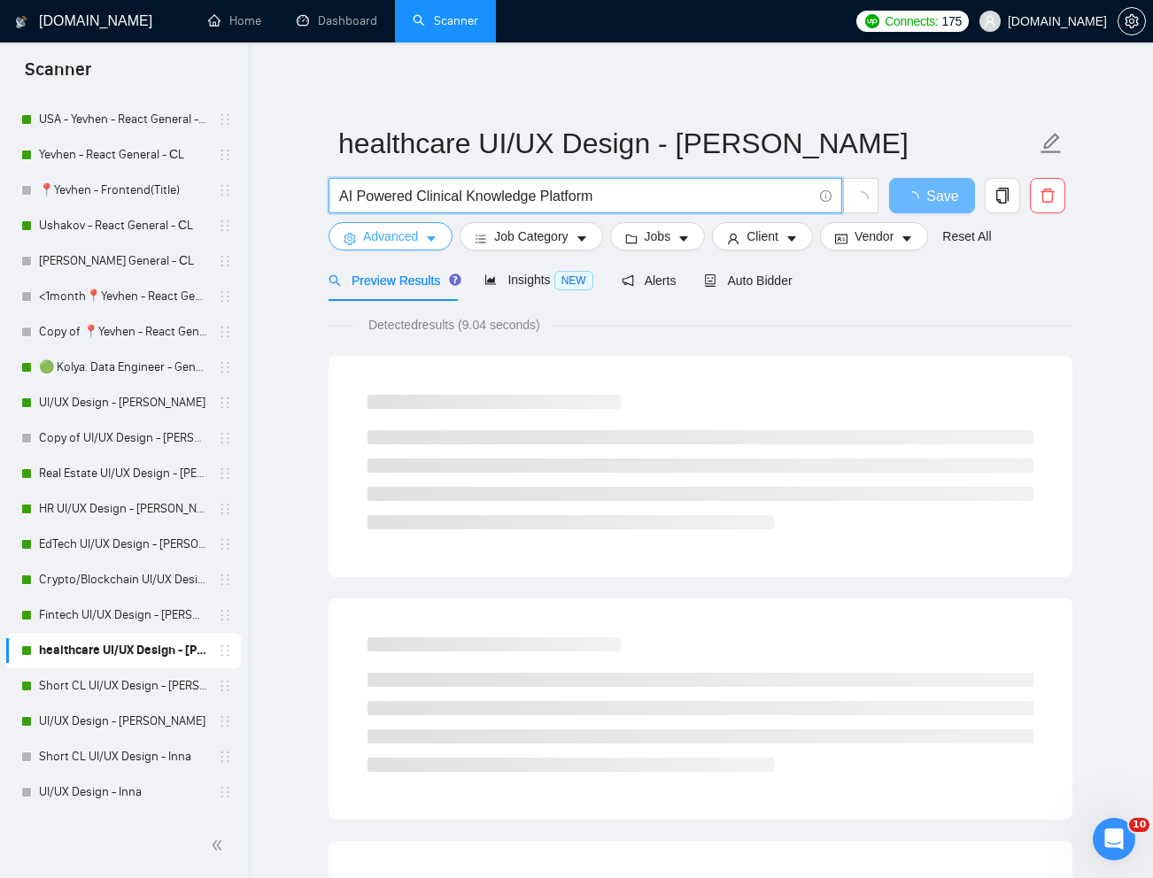
type input "AI Powered Clinical Knowledge Platform"
click at [386, 236] on span "Advanced" at bounding box center [390, 236] width 55 height 19
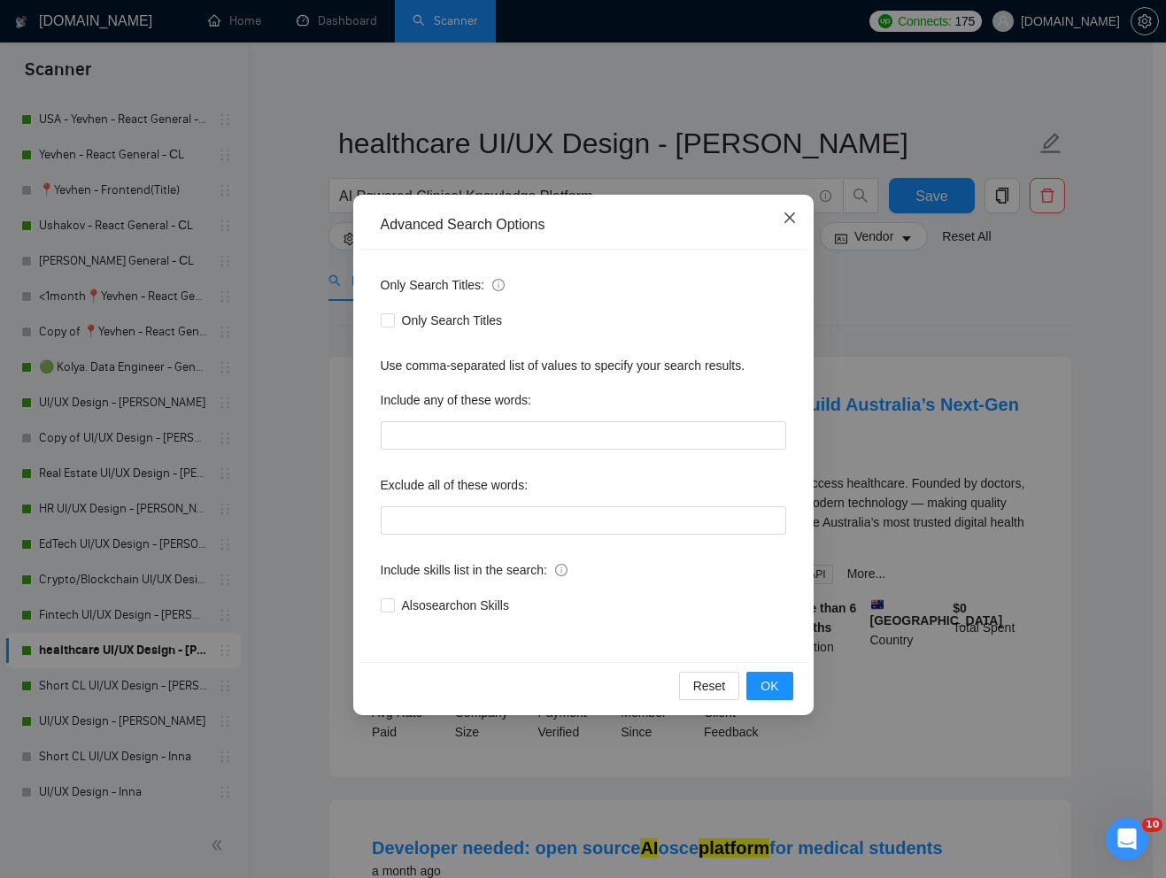
click at [798, 218] on span "Close" at bounding box center [790, 219] width 48 height 48
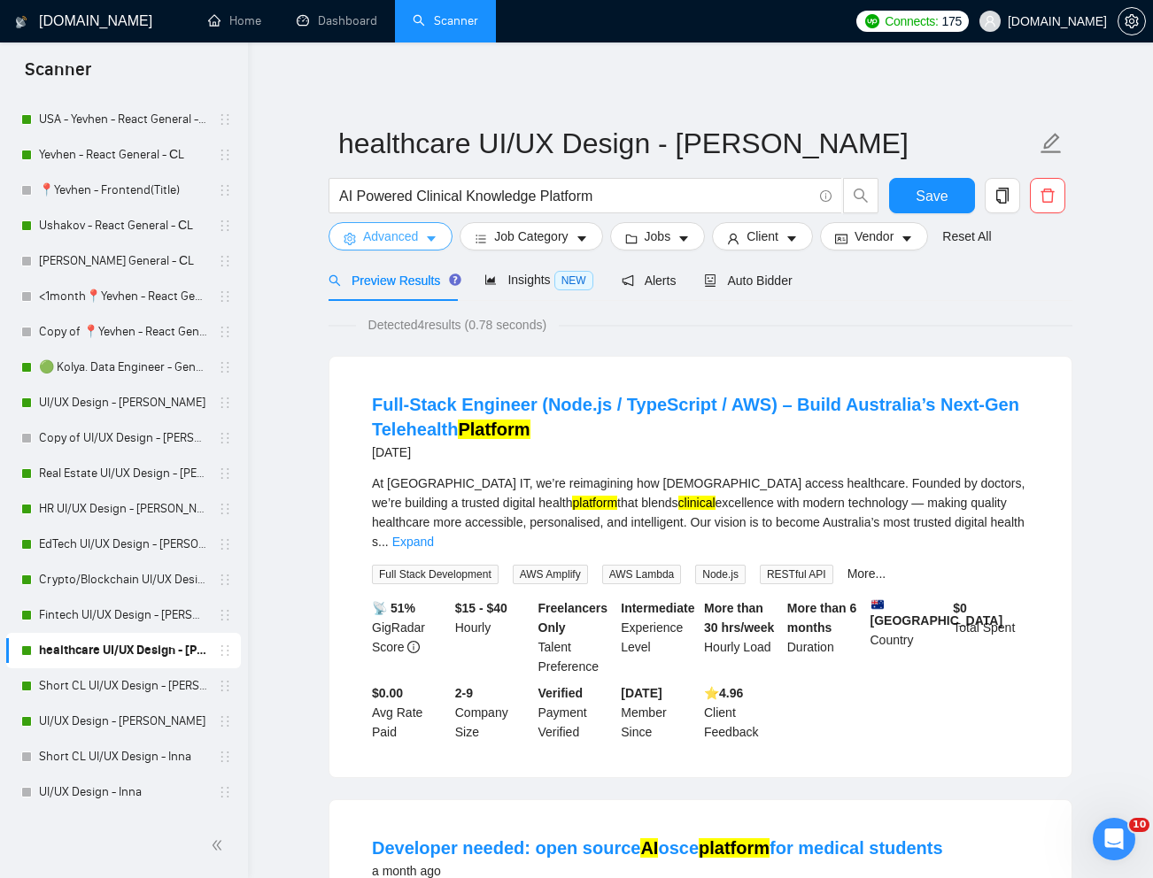
click at [386, 240] on span "Advanced" at bounding box center [390, 236] width 55 height 19
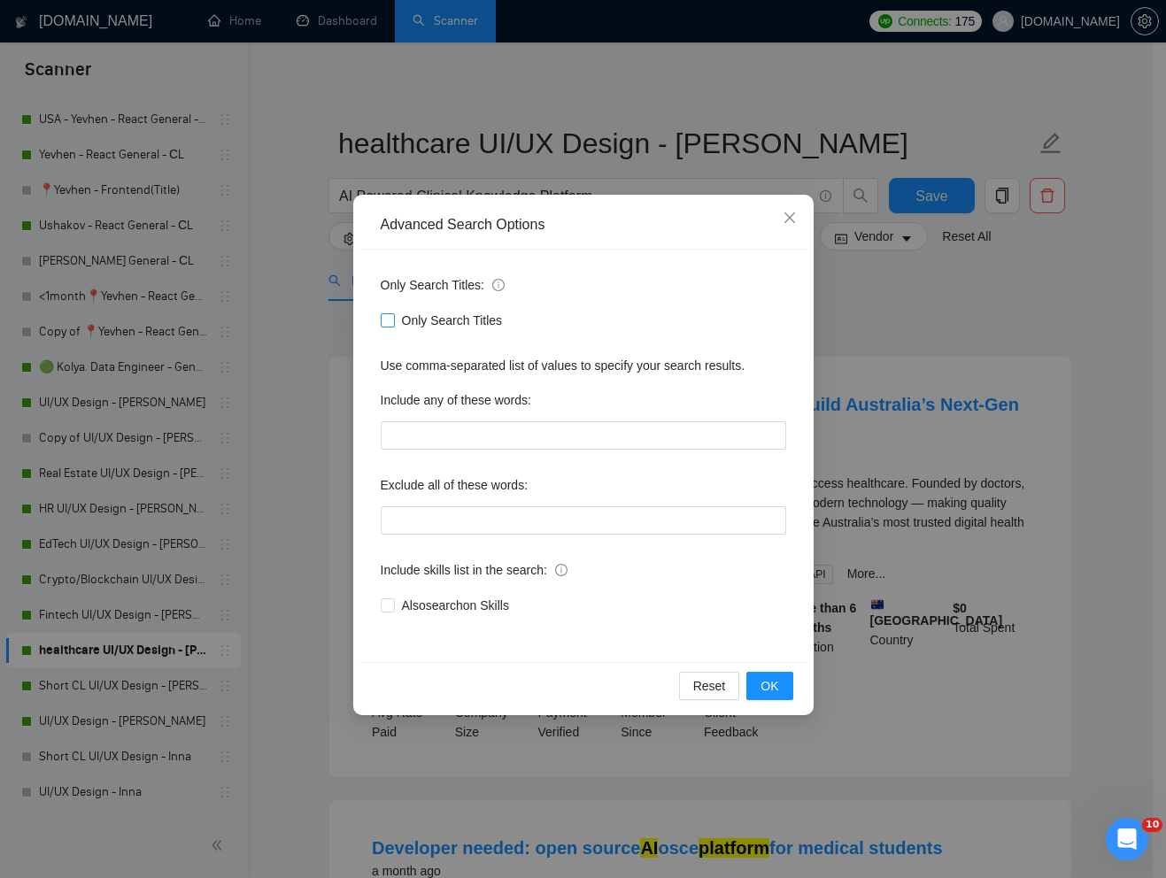
click at [392, 319] on span at bounding box center [388, 320] width 14 height 14
click at [392, 319] on input "Only Search Titles" at bounding box center [387, 319] width 12 height 12
checkbox input "true"
click at [772, 681] on span "OK" at bounding box center [769, 685] width 18 height 19
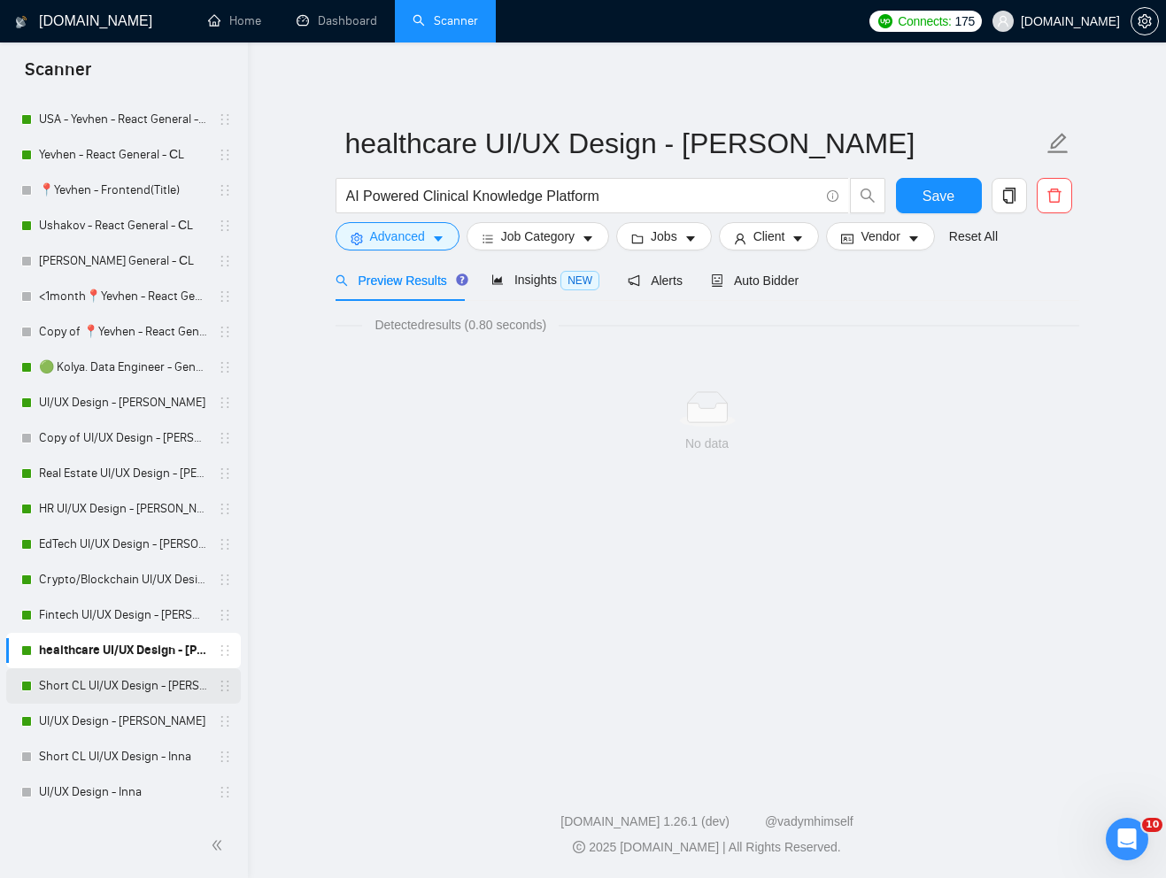
click at [135, 688] on link "Short CL UI/UX Design - [PERSON_NAME]" at bounding box center [123, 685] width 168 height 35
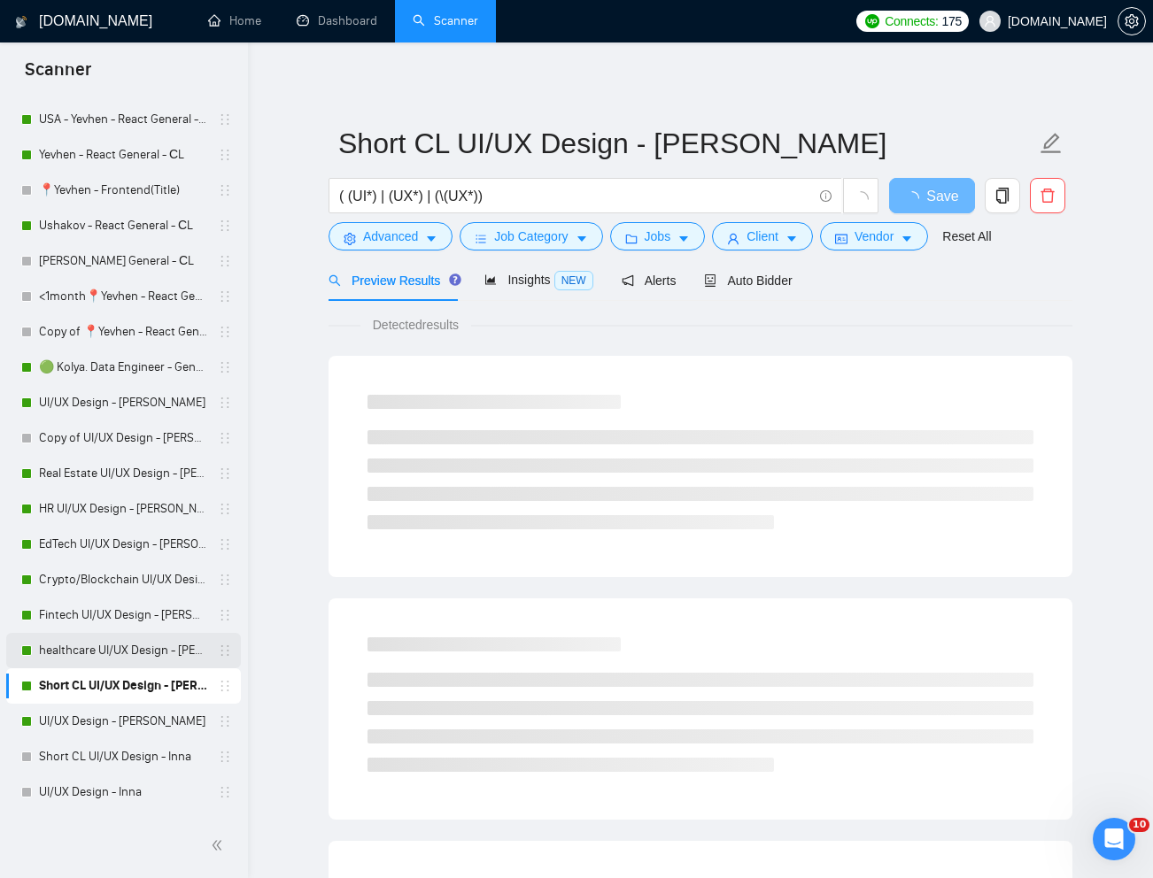
click at [120, 652] on link "healthcare UI/UX Design - [PERSON_NAME]" at bounding box center [123, 650] width 168 height 35
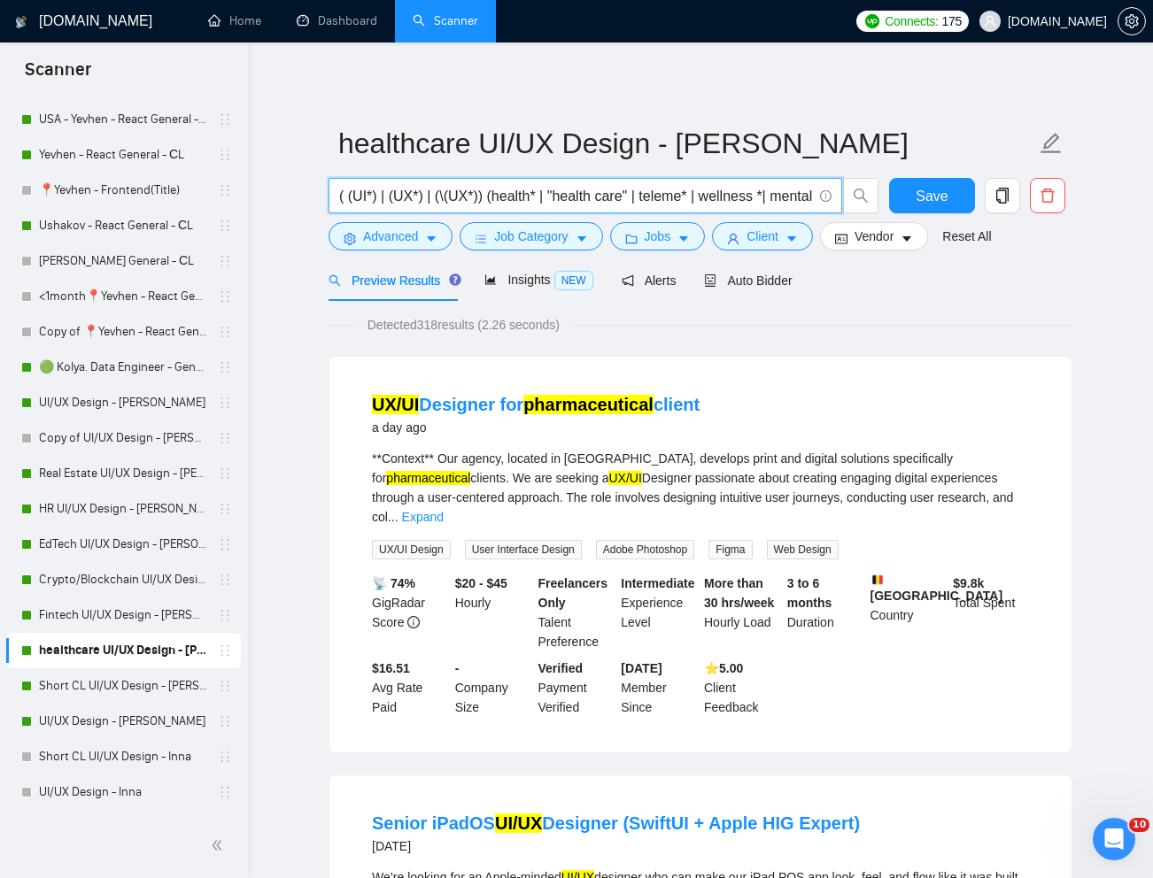
click at [600, 189] on input "( (UI*) | (UX*) | (\(UX*)) (health* | "health care" | teleme* | wellness *| men…" at bounding box center [575, 196] width 473 height 22
click at [601, 188] on input "( (UI*) | (UX*) | (\(UX*)) (health* | "health care" | teleme* | wellness *| men…" at bounding box center [575, 196] width 473 height 22
paste input "UI/UX Designer for AI-Powered Clinical Knowledge Platform (Healthcare SaaS"
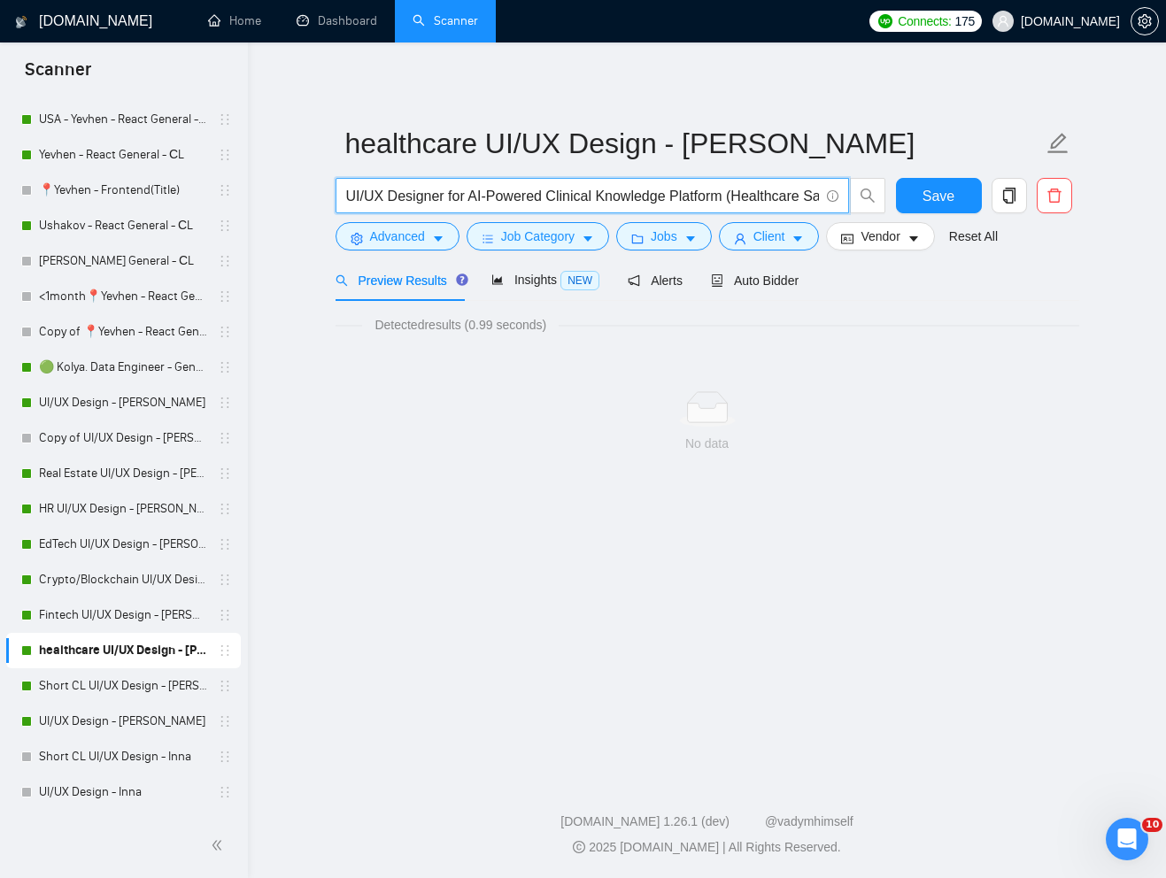
click at [347, 197] on input "UI/UX Designer for AI-Powered Clinical Knowledge Platform (Healthcare SaaS)"" at bounding box center [582, 196] width 473 height 22
type input ""UI/UX Designer for AI-Powered Clinical Knowledge Platform (Healthcare SaaS)""
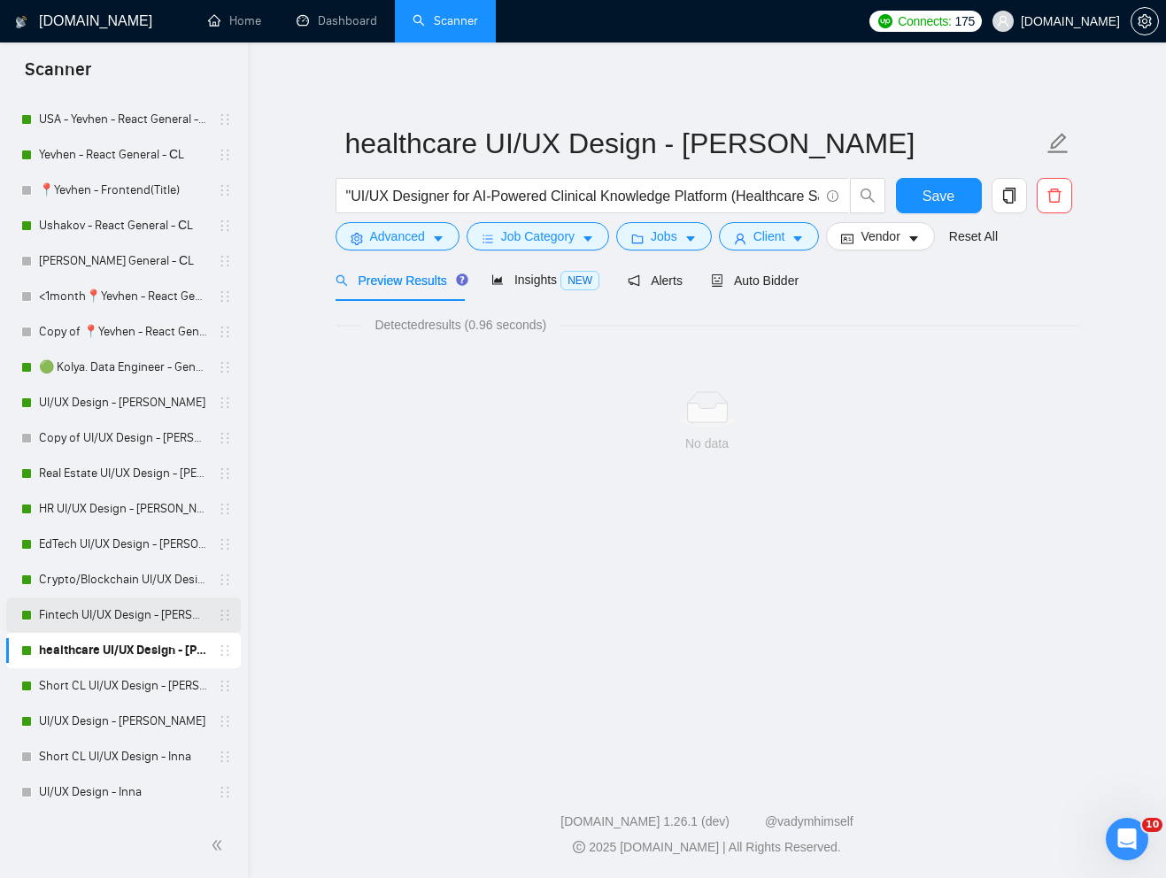
click at [117, 621] on link "Fintech UI/UX Design - [PERSON_NAME]" at bounding box center [123, 615] width 168 height 35
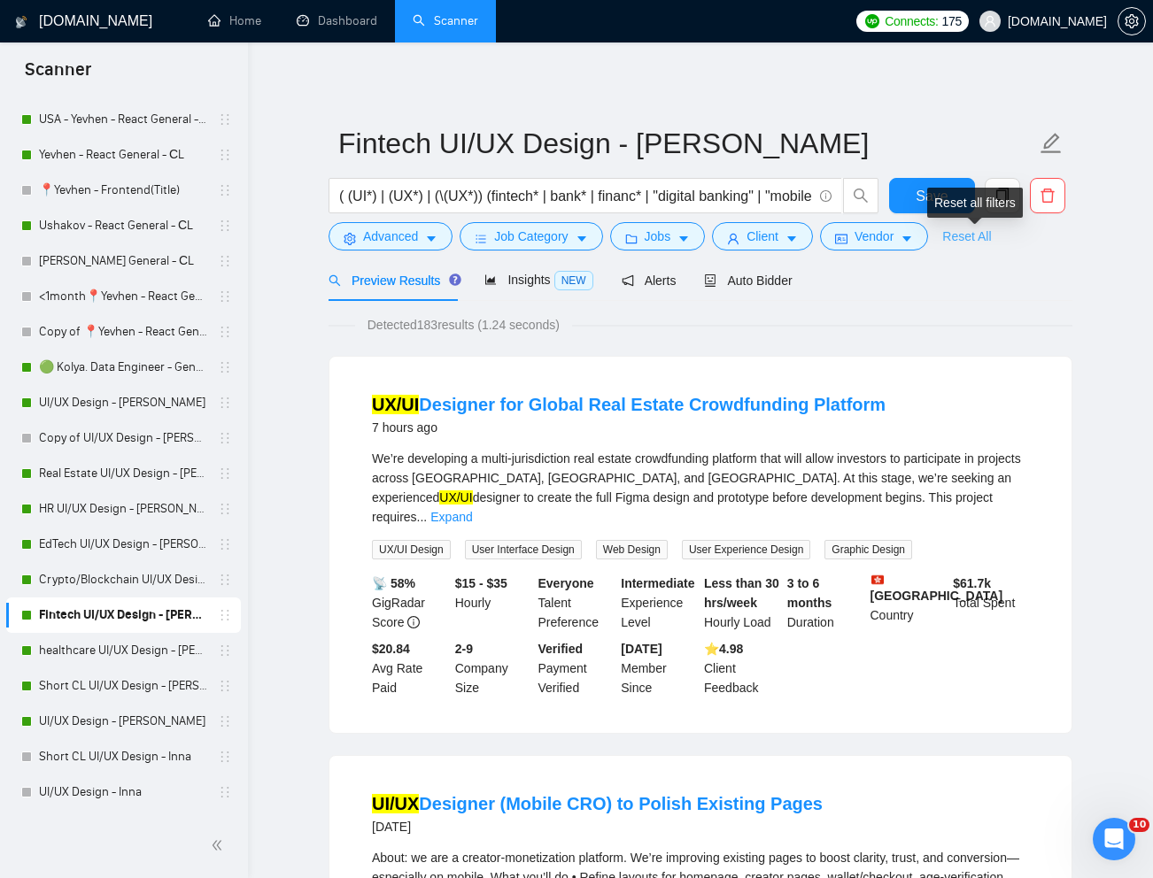
click at [981, 234] on link "Reset All" at bounding box center [966, 236] width 49 height 19
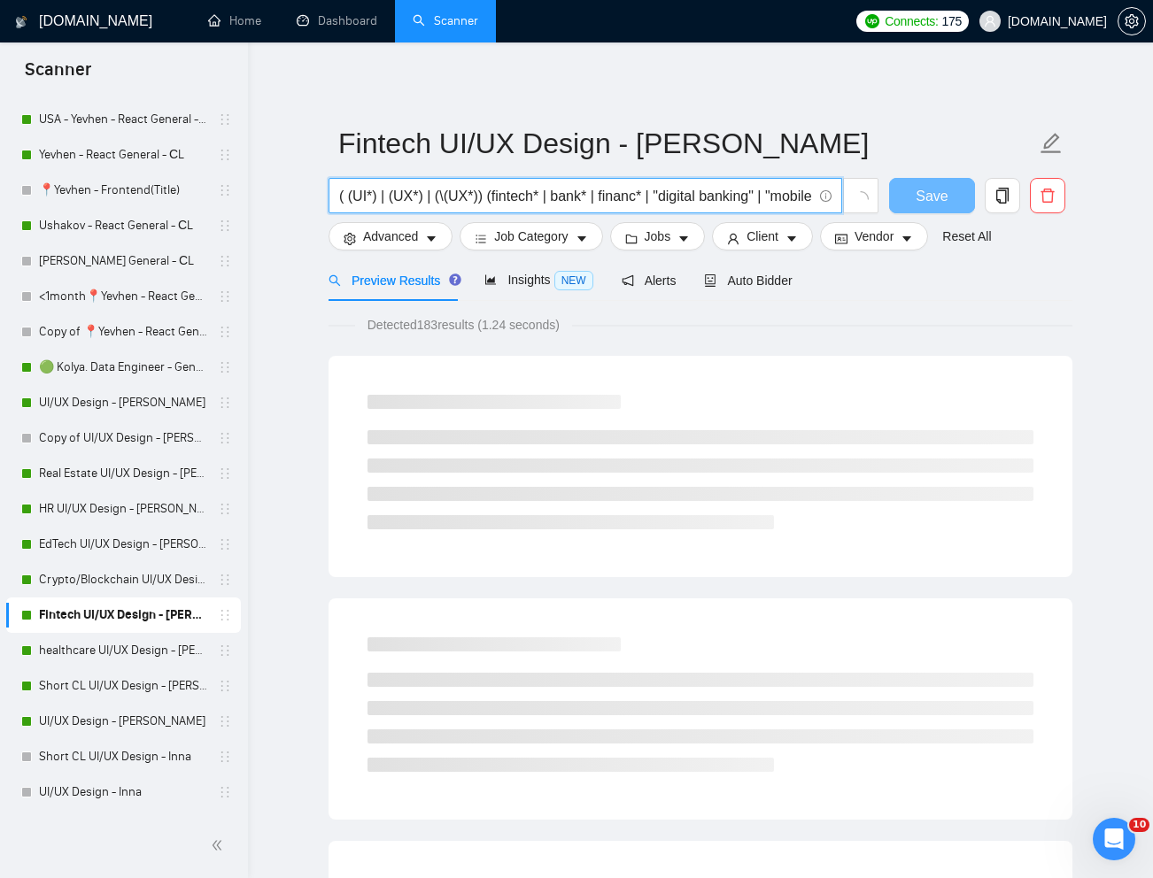
click at [724, 194] on input "( (UI*) | (UX*) | (\(UX*)) (fintech* | bank* | financ* | "digital banking" | "m…" at bounding box center [575, 196] width 473 height 22
paste input "UI/UX Designer for Fintech Platform (Mobile + Web"
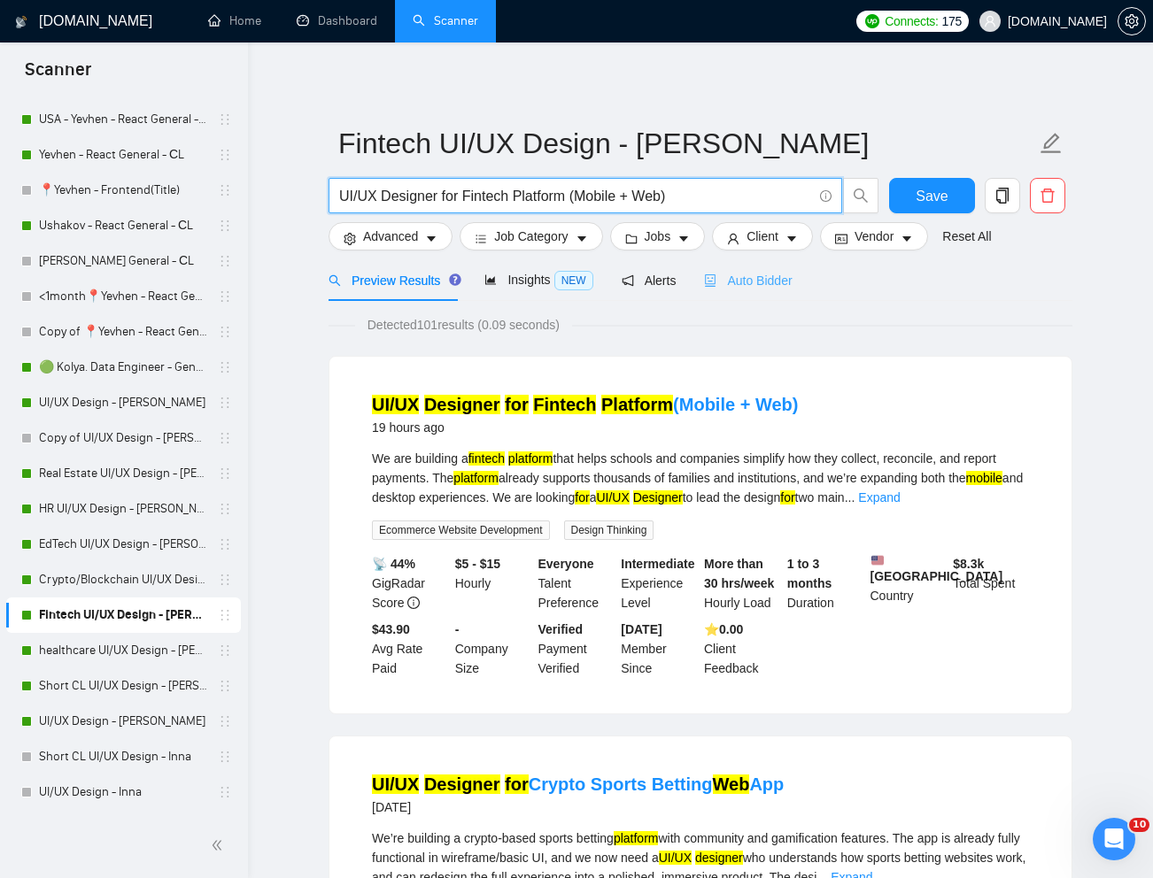
type input "UI/UX Designer for Fintech Platform (Mobile + Web)"
click at [747, 289] on div "Auto Bidder" at bounding box center [748, 280] width 88 height 19
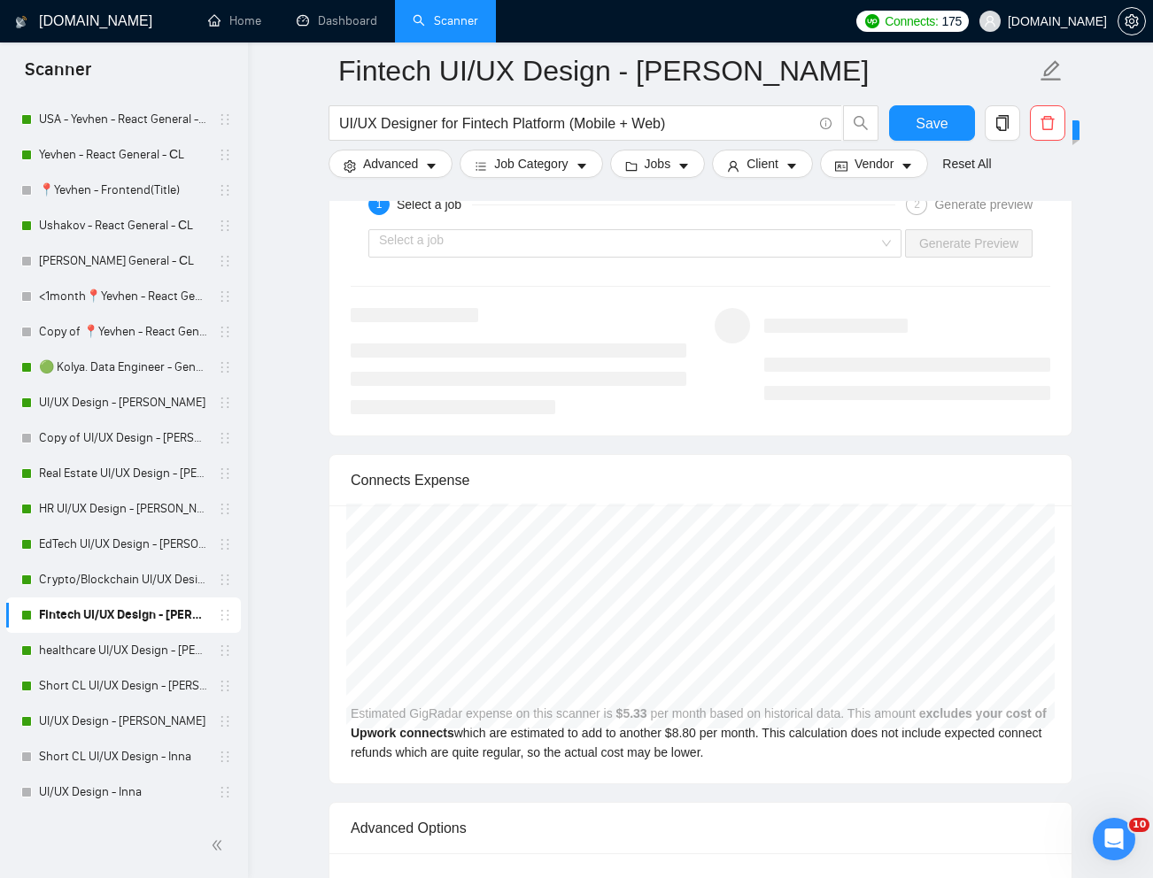
scroll to position [3572, 0]
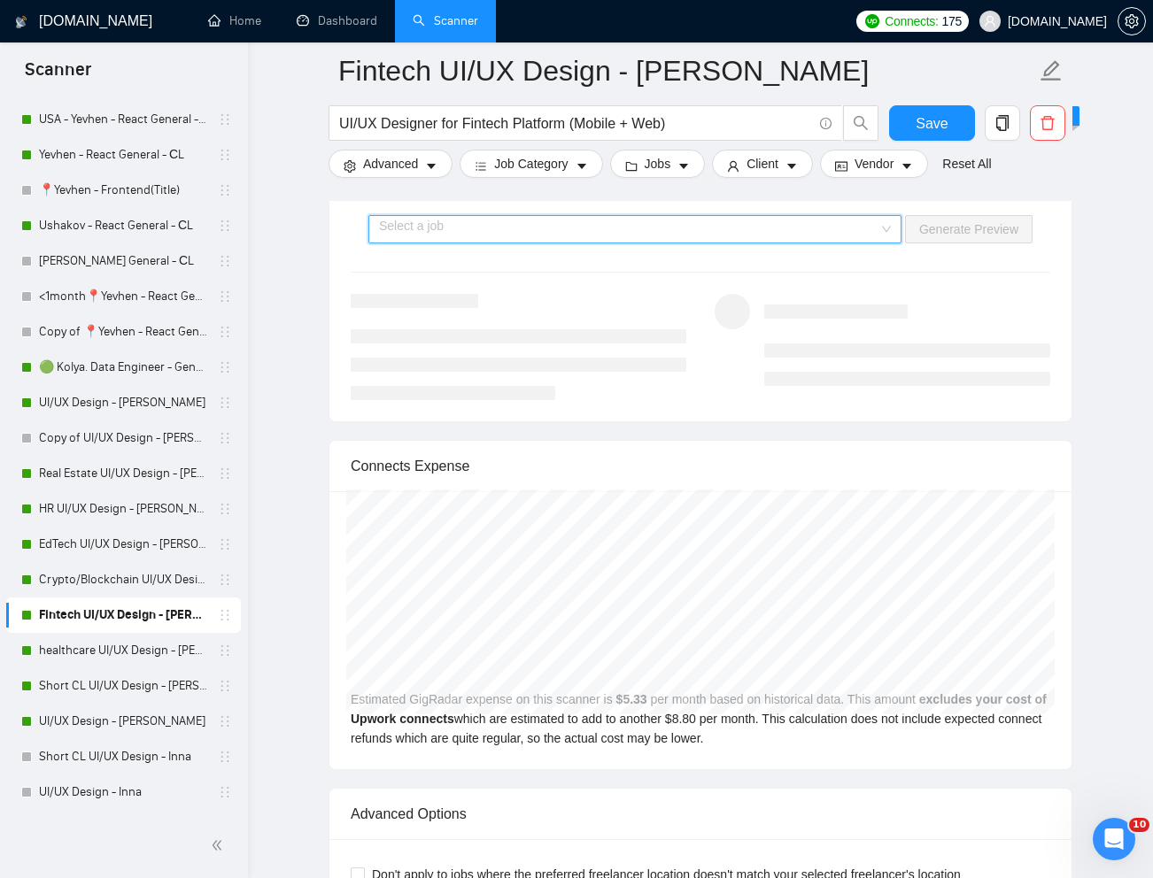
click at [837, 235] on input "search" at bounding box center [628, 229] width 499 height 27
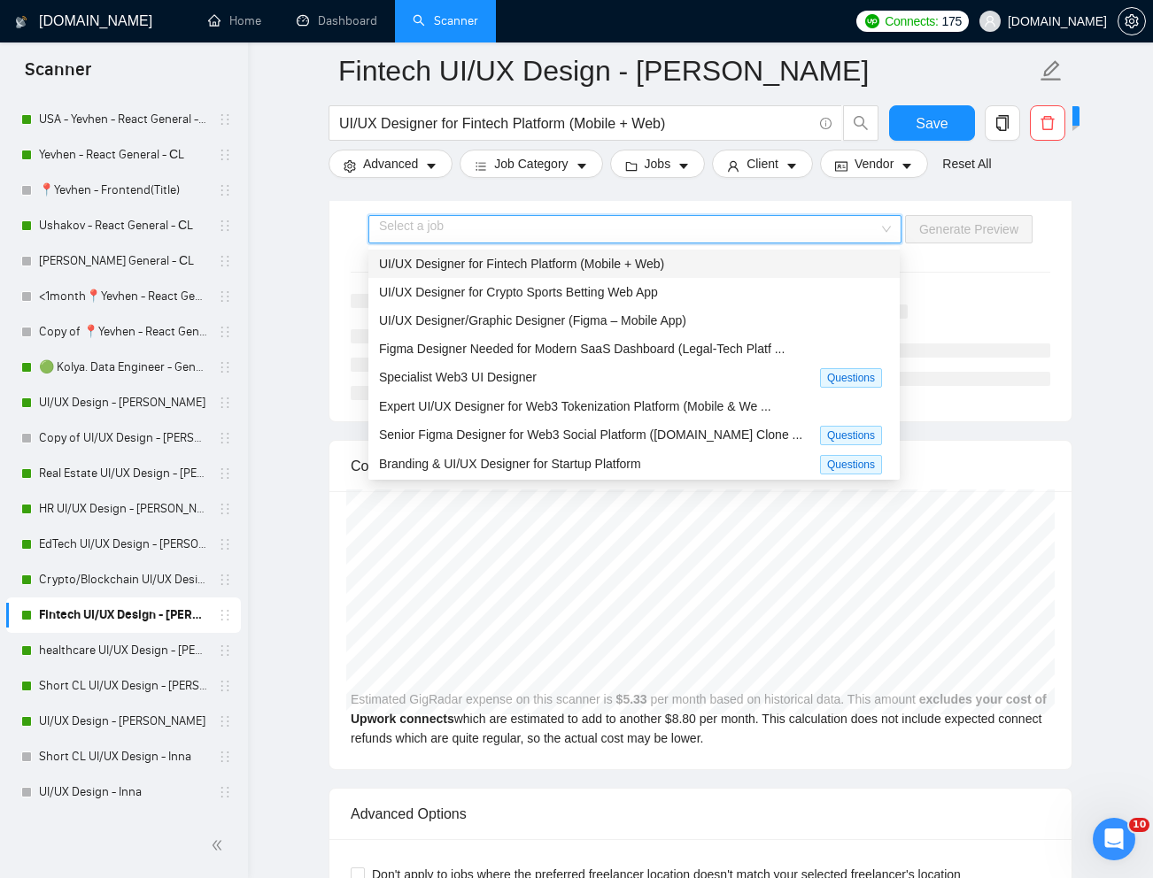
click at [701, 263] on div "UI/UX Designer for Fintech Platform (Mobile + Web)" at bounding box center [634, 263] width 510 height 19
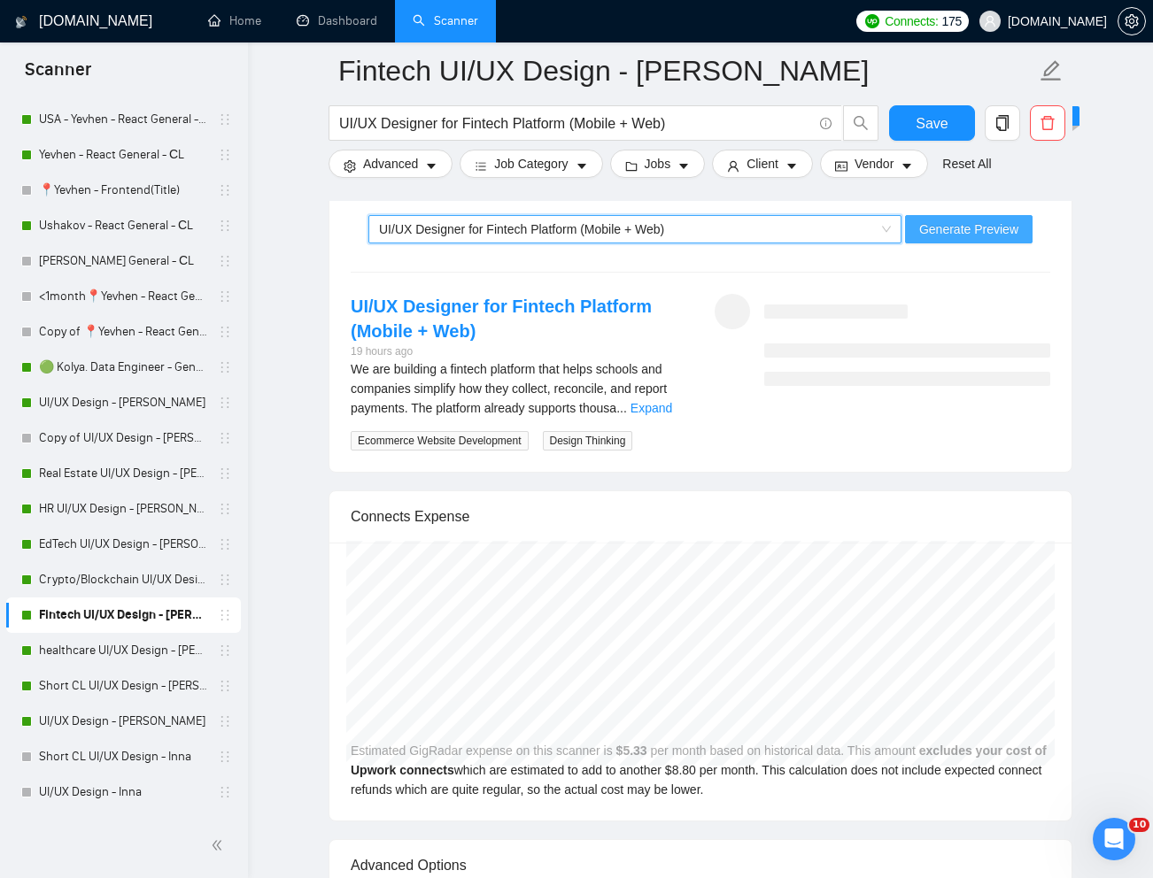
click at [965, 235] on span "Generate Preview" at bounding box center [968, 229] width 99 height 19
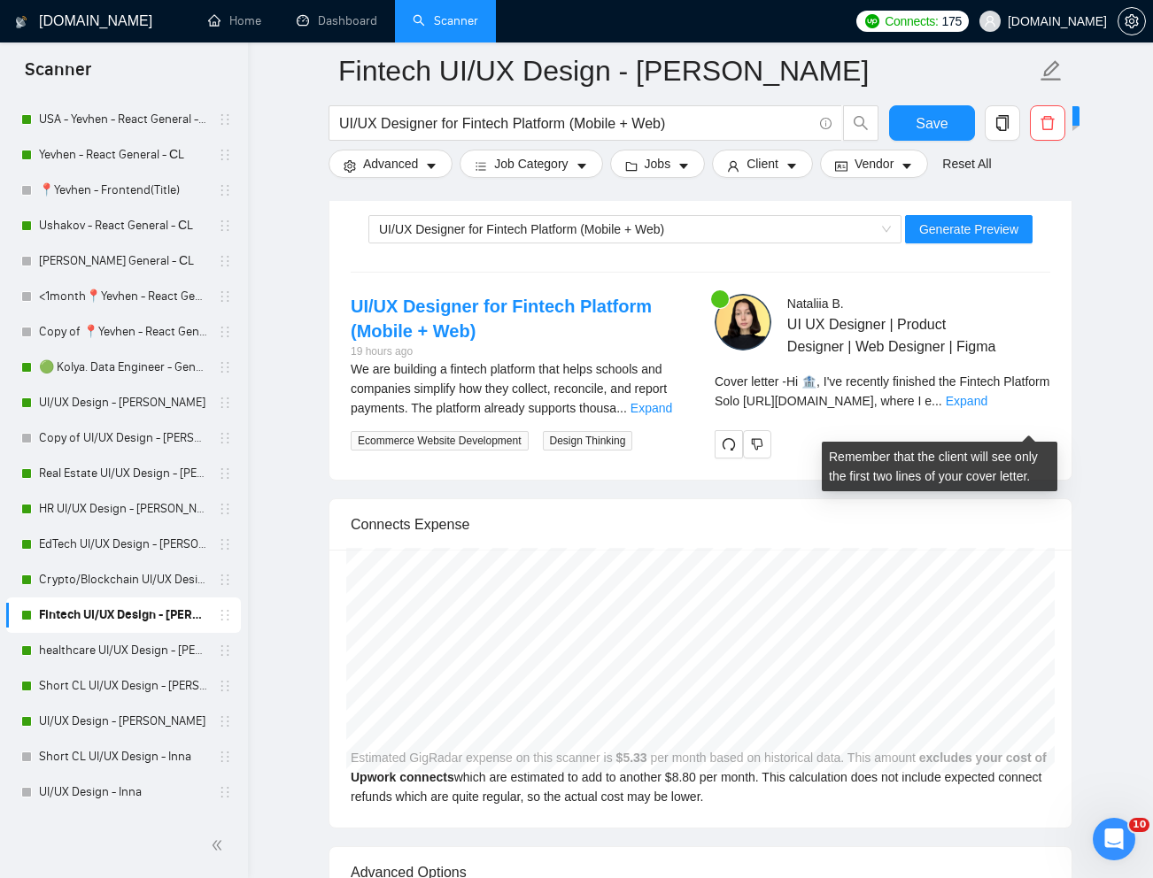
click at [1025, 411] on div "Cover letter - Hi 🏦, I've recently finished the Fintech Platform Solo https://w…" at bounding box center [882, 391] width 336 height 39
click at [987, 408] on link "Expand" at bounding box center [966, 401] width 42 height 14
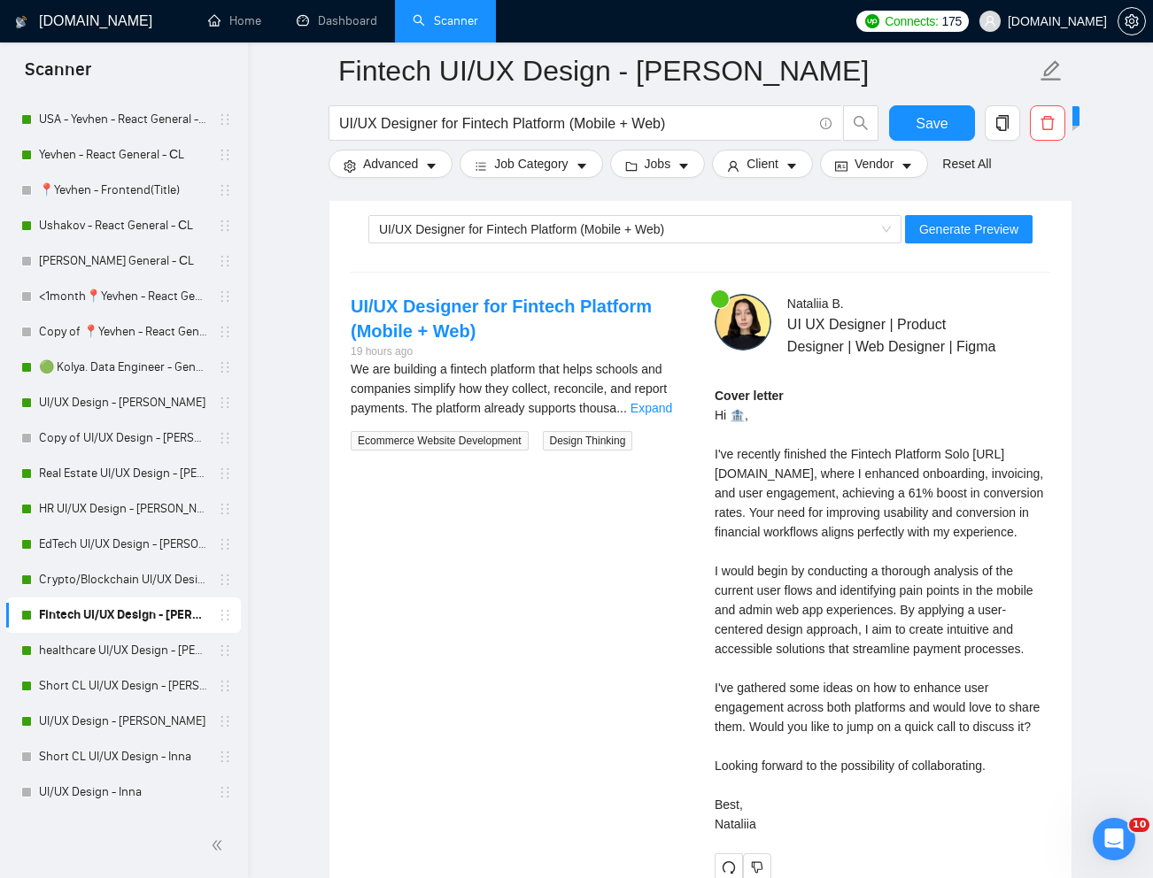
click at [790, 476] on div "Cover letter Hi 🏦, I've recently finished the Fintech Platform Solo https://www…" at bounding box center [882, 610] width 336 height 448
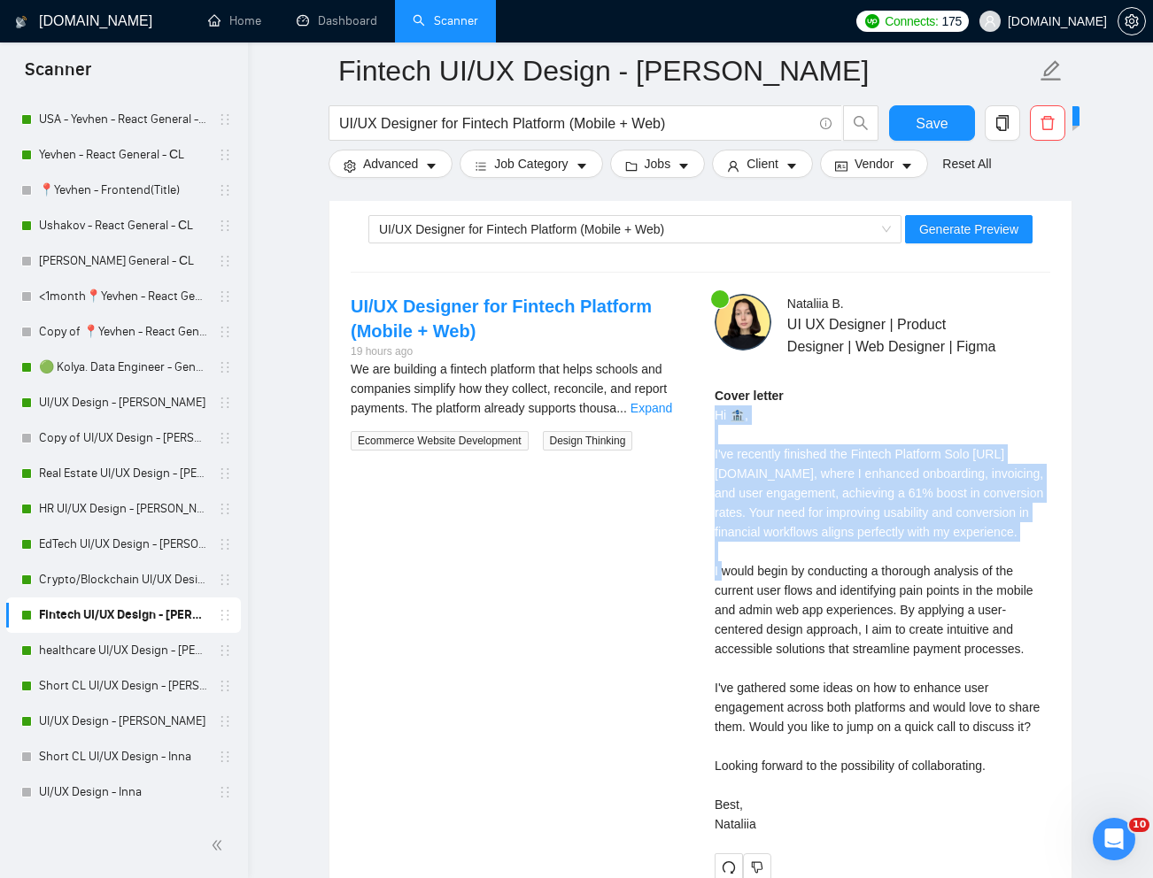
drag, startPoint x: 714, startPoint y: 439, endPoint x: 803, endPoint y: 569, distance: 157.9
click at [803, 569] on div "Cover letter Hi 🏦, I've recently finished the Fintech Platform Solo https://www…" at bounding box center [882, 610] width 336 height 448
copy div "Hi 🏦, I've recently finished the Fintech Platform Solo https://www.soloapp.nz, …"
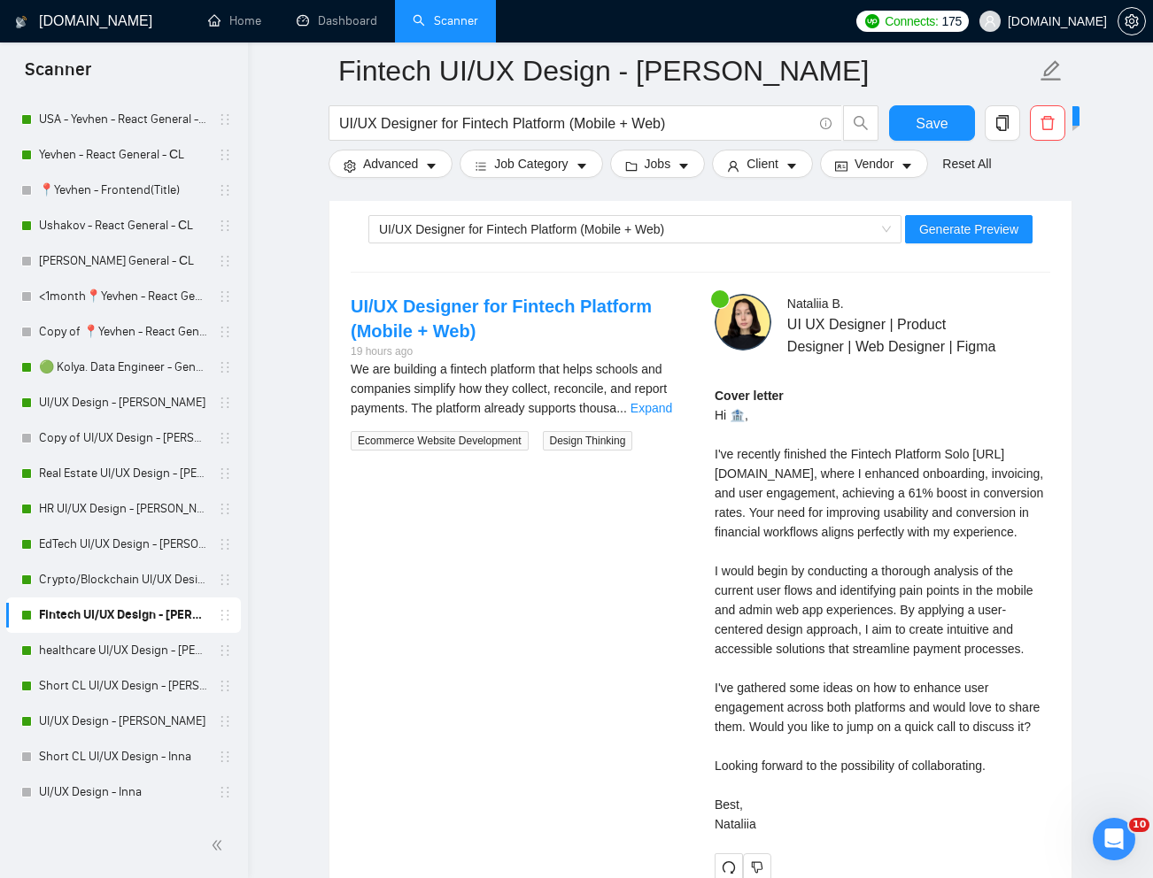
click at [804, 650] on div "Cover letter Hi 🏦, I've recently finished the Fintech Platform Solo https://www…" at bounding box center [882, 610] width 336 height 448
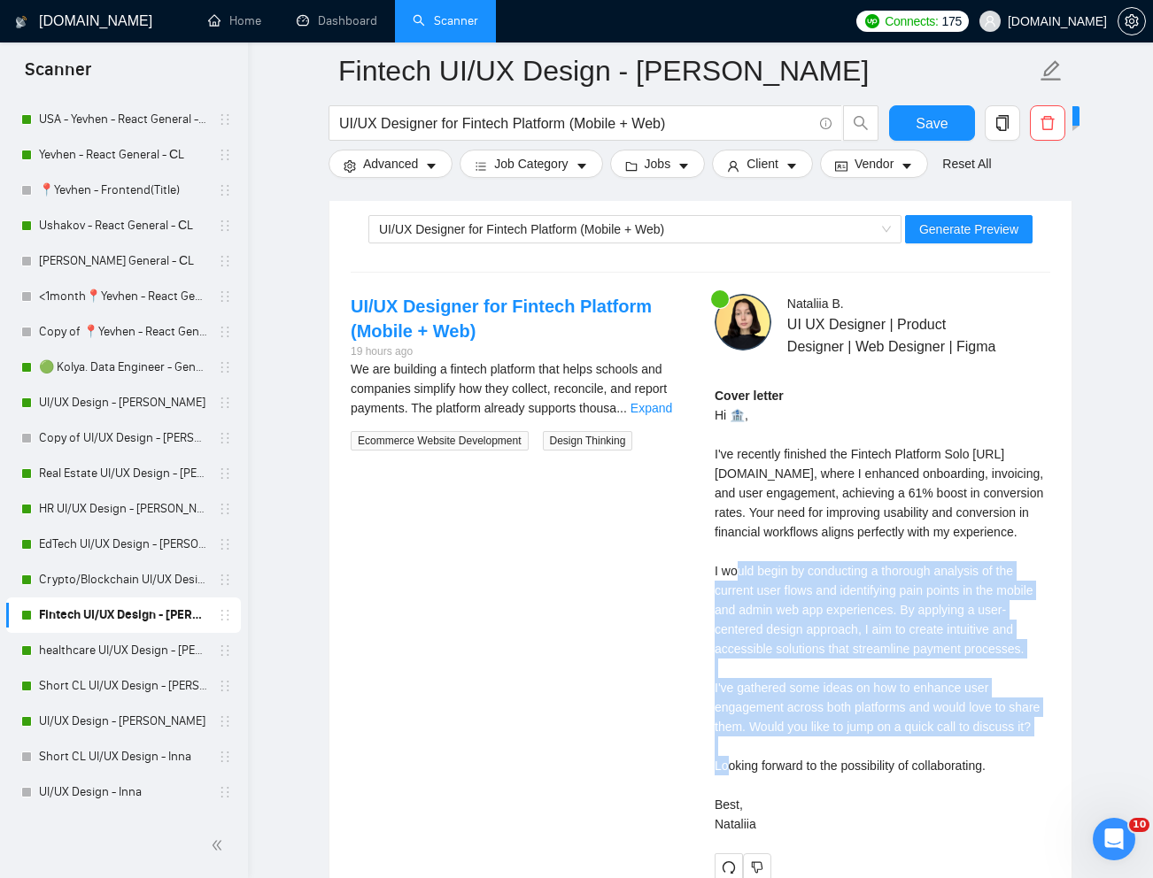
drag, startPoint x: 711, startPoint y: 613, endPoint x: 933, endPoint y: 791, distance: 285.2
click at [933, 791] on div "Nataliia B . UI UX Designer | Product Designer | Web Designer | Figma Cover let…" at bounding box center [882, 588] width 364 height 588
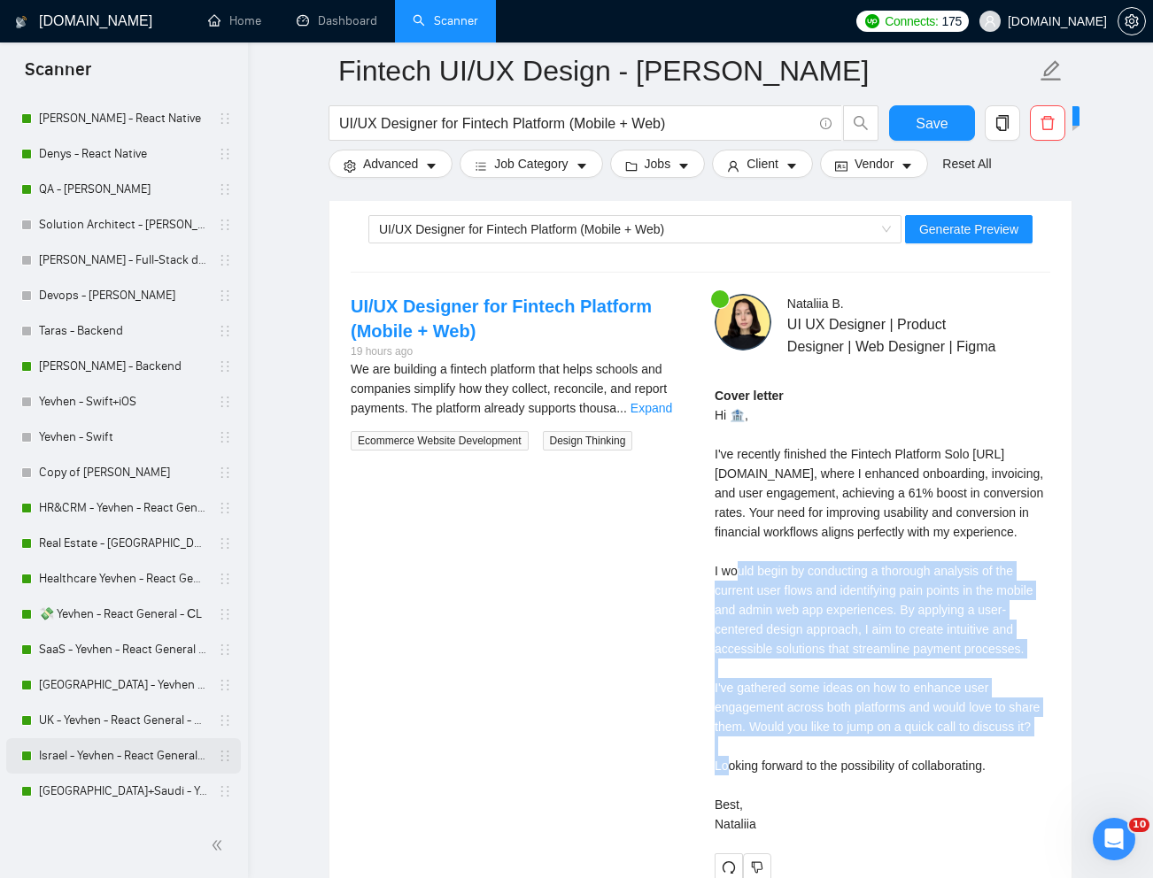
scroll to position [0, 0]
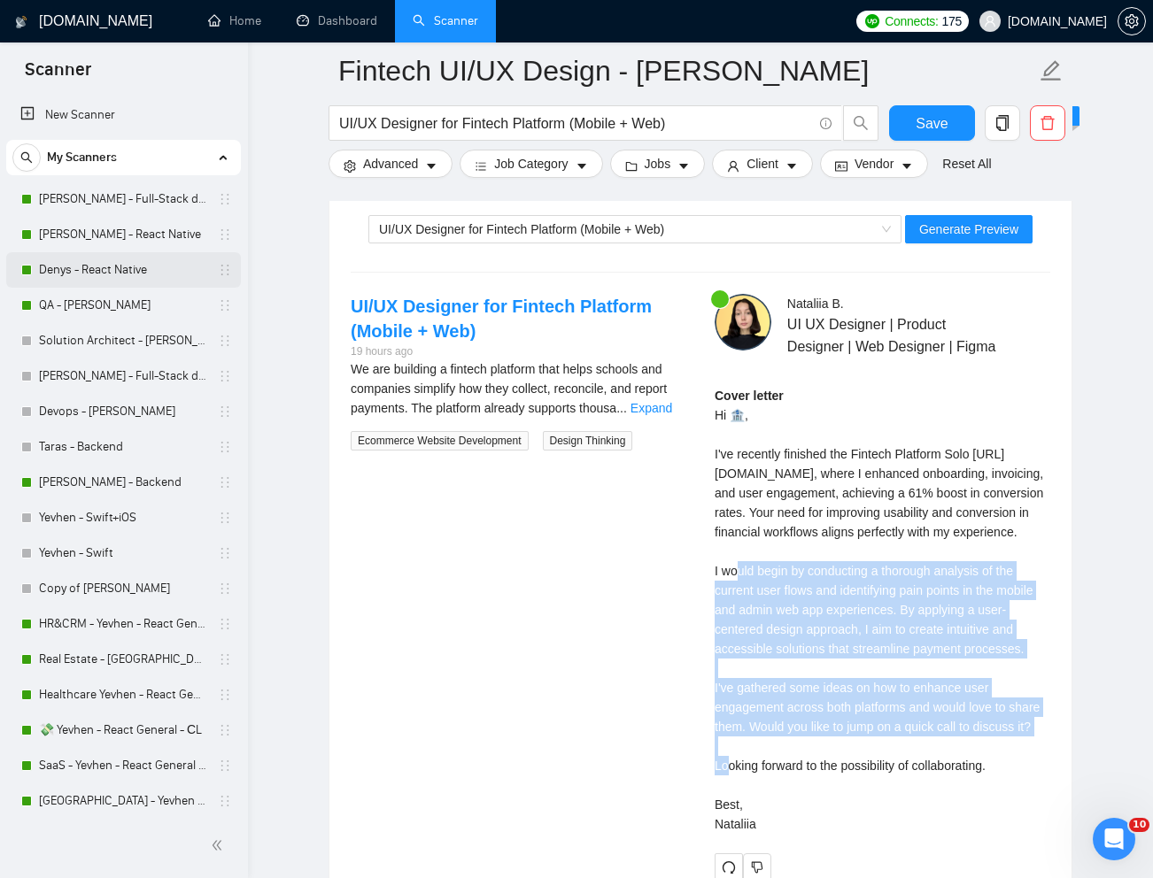
click at [116, 264] on link "Denys - React Native" at bounding box center [123, 269] width 168 height 35
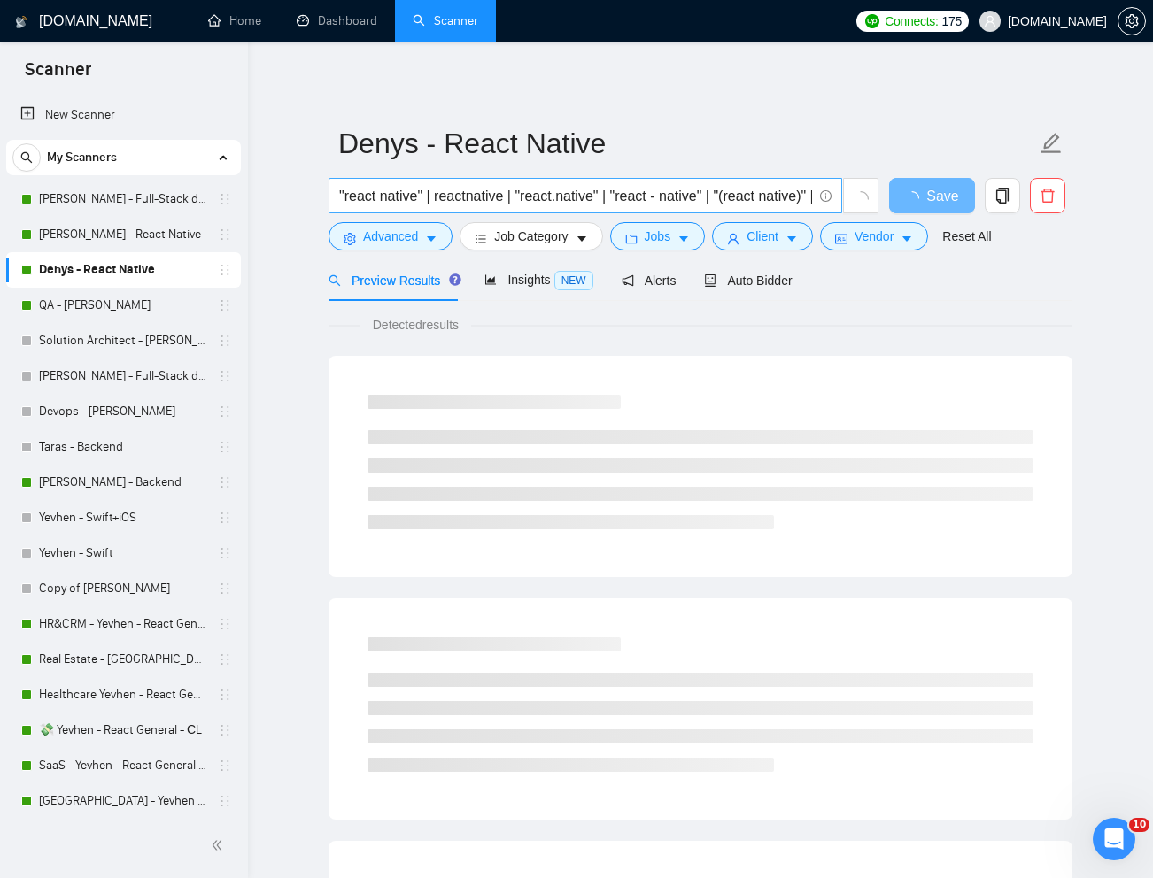
click at [658, 189] on input ""react native" | reactnative | "react.native" | "react - native" | "(react nati…" at bounding box center [575, 196] width 473 height 22
paste input "The Farm Hand"
type input "The Farm Hand"
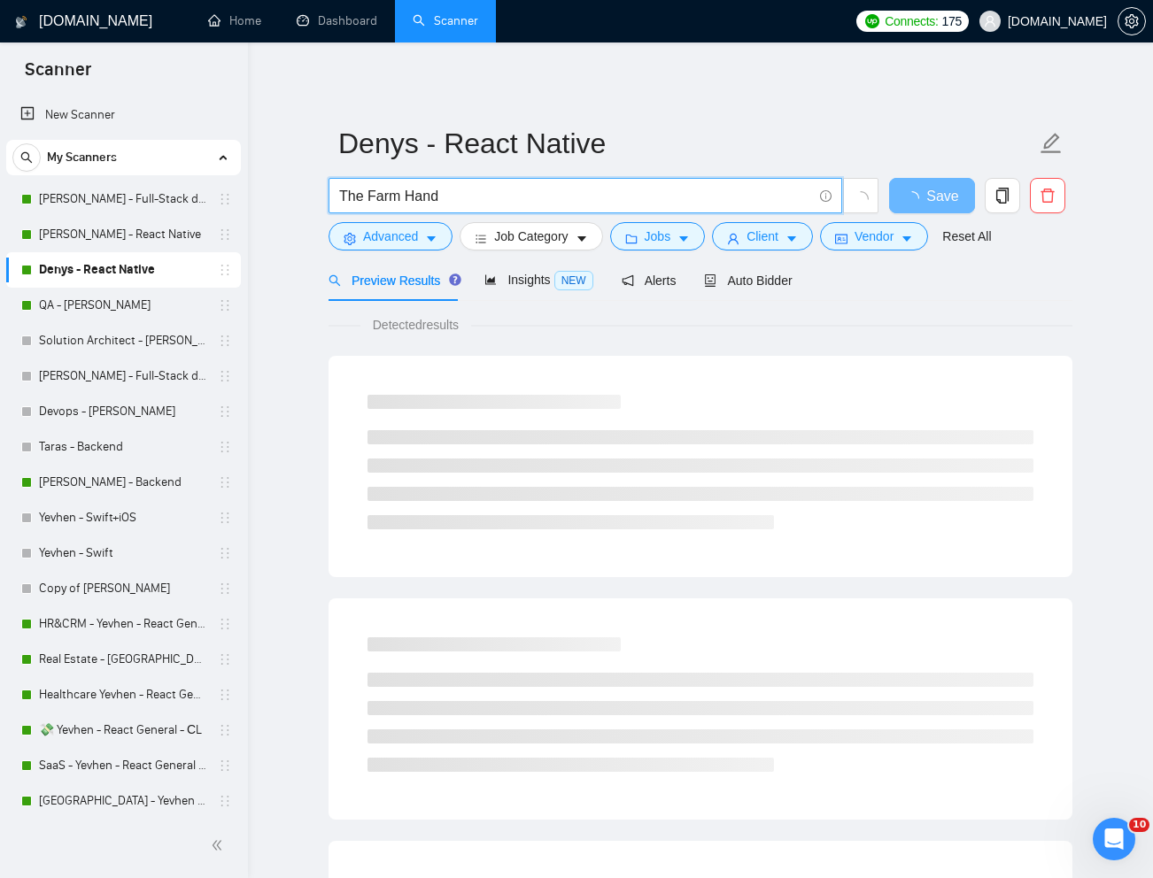
click at [1021, 300] on div "Preview Results Insights NEW Alerts Auto Bidder" at bounding box center [700, 280] width 744 height 42
click at [968, 236] on link "Reset All" at bounding box center [966, 236] width 49 height 19
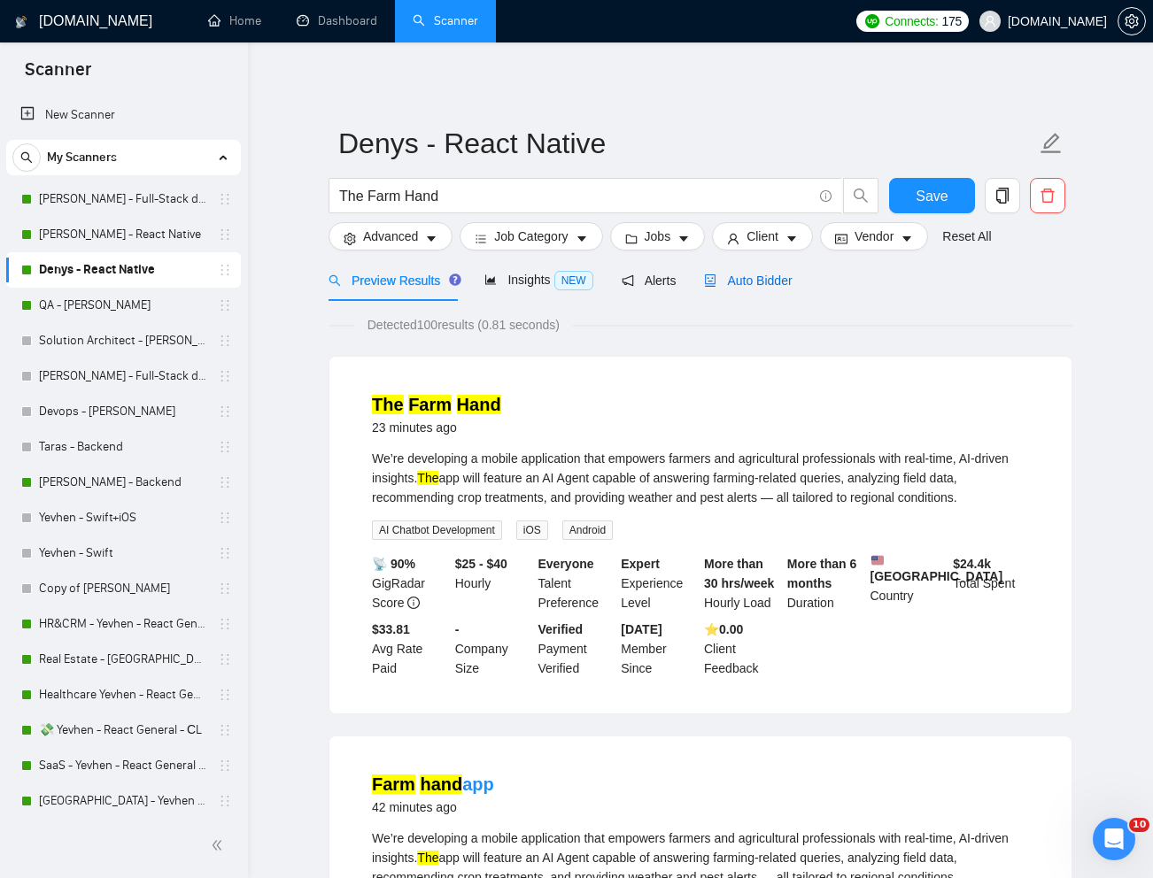
click at [746, 282] on span "Auto Bidder" at bounding box center [748, 281] width 88 height 14
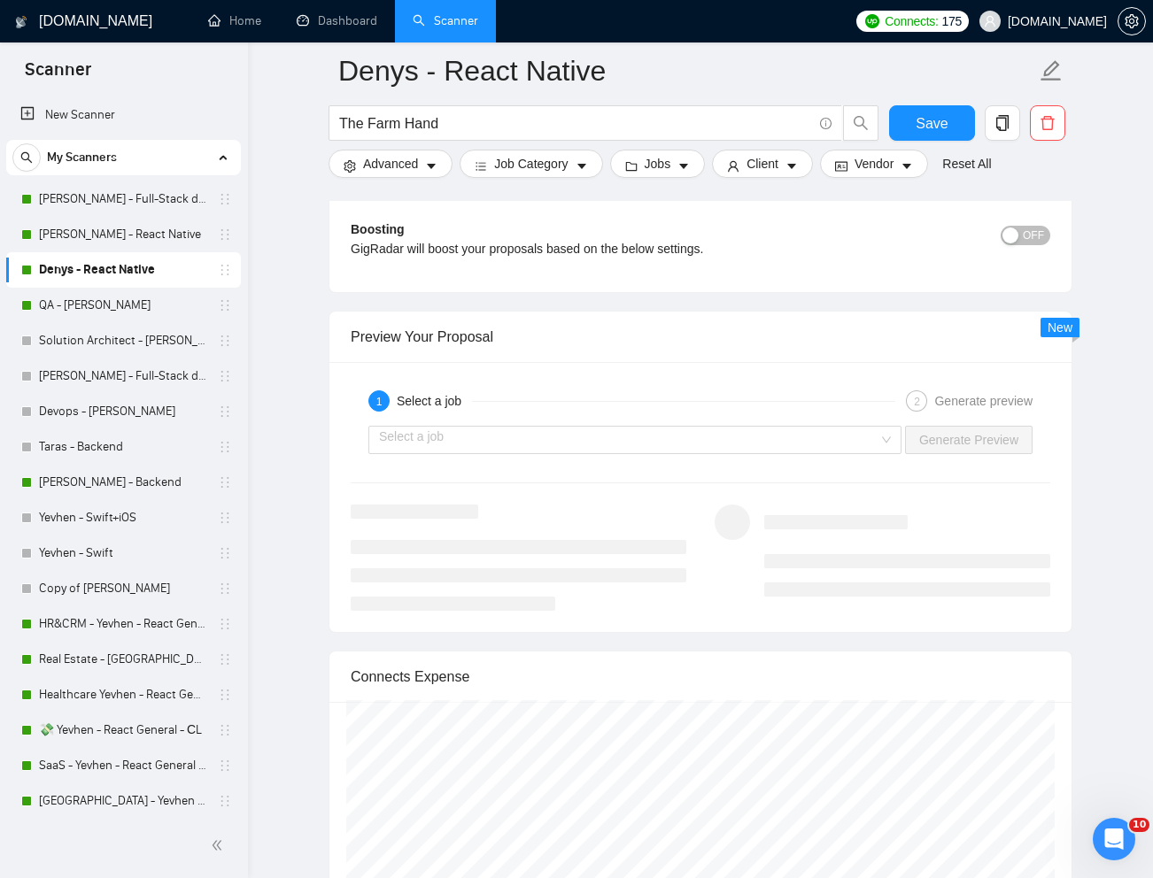
scroll to position [3228, 0]
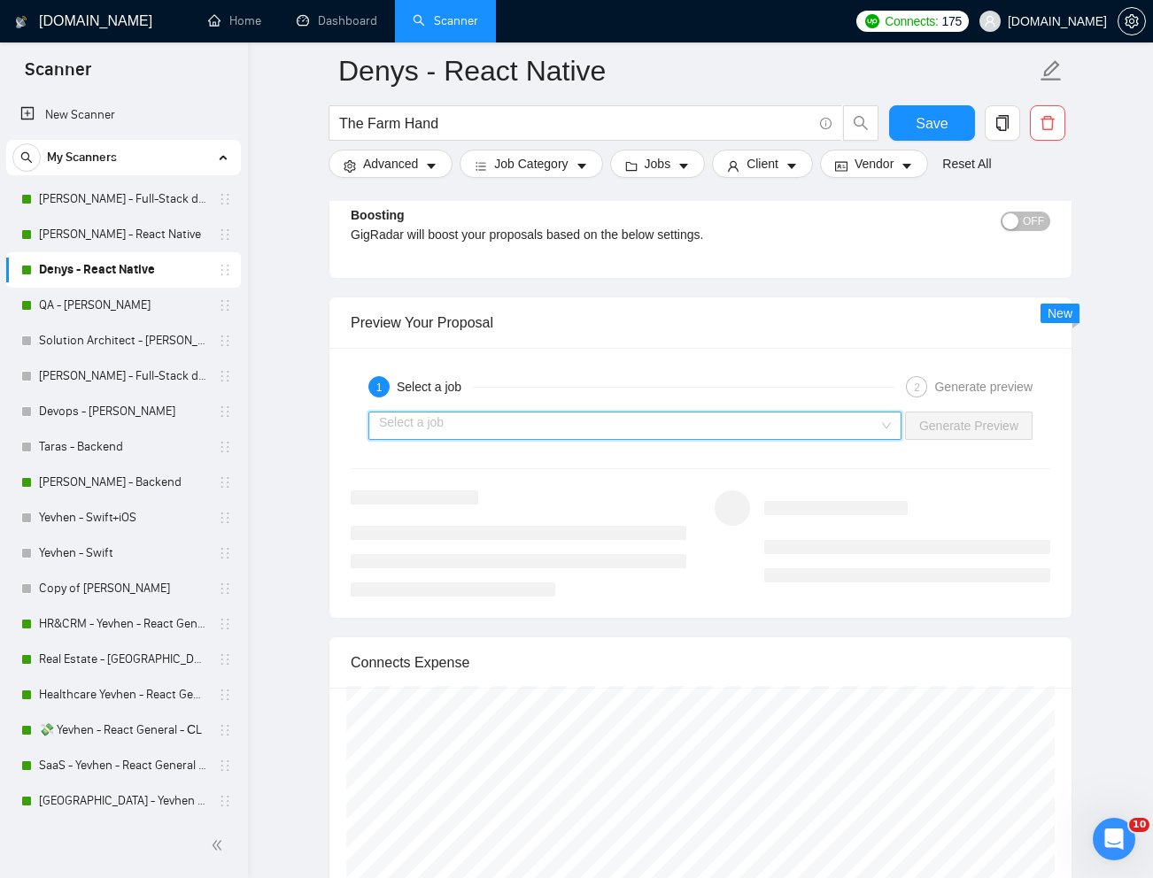
click at [765, 436] on input "search" at bounding box center [628, 426] width 499 height 27
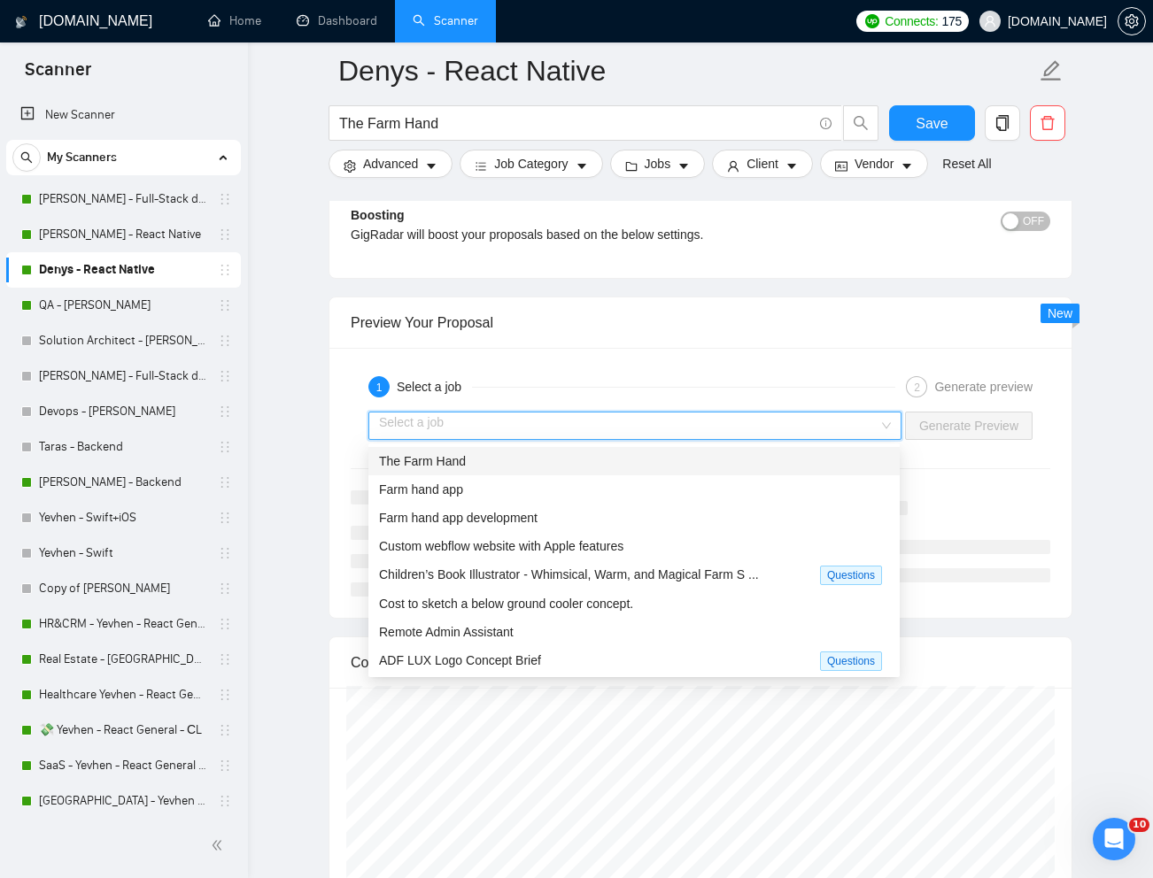
click at [714, 460] on div "The Farm Hand" at bounding box center [634, 460] width 510 height 19
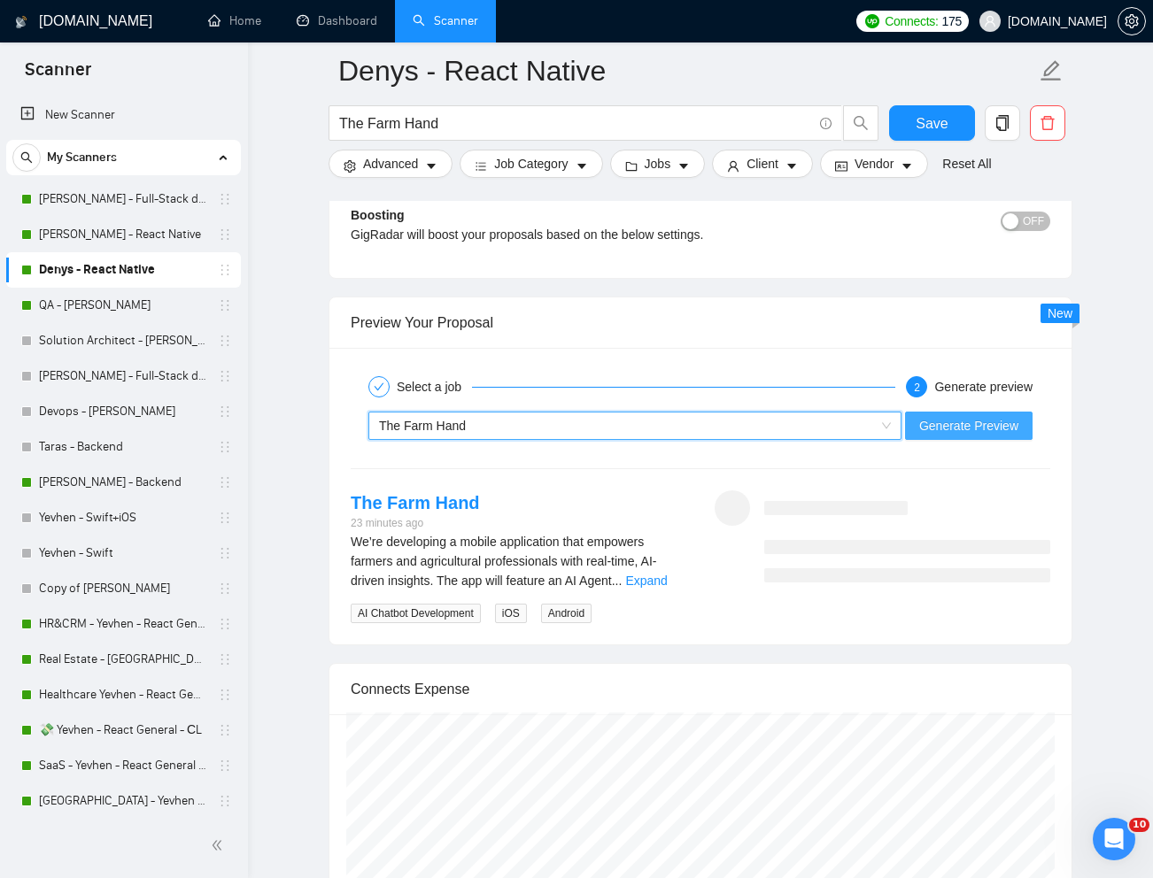
click at [972, 426] on span "Generate Preview" at bounding box center [968, 425] width 99 height 19
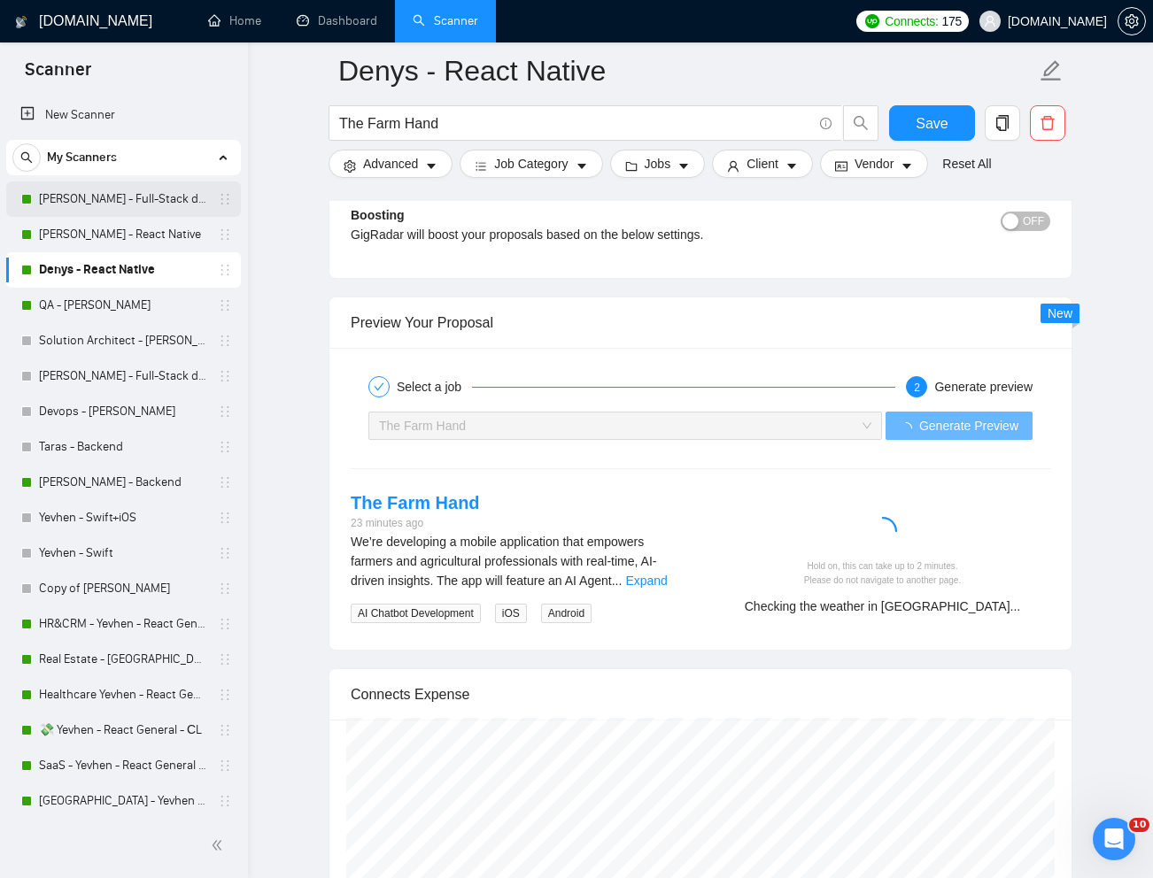
click at [119, 202] on link "[PERSON_NAME] - Full-Stack dev" at bounding box center [123, 198] width 168 height 35
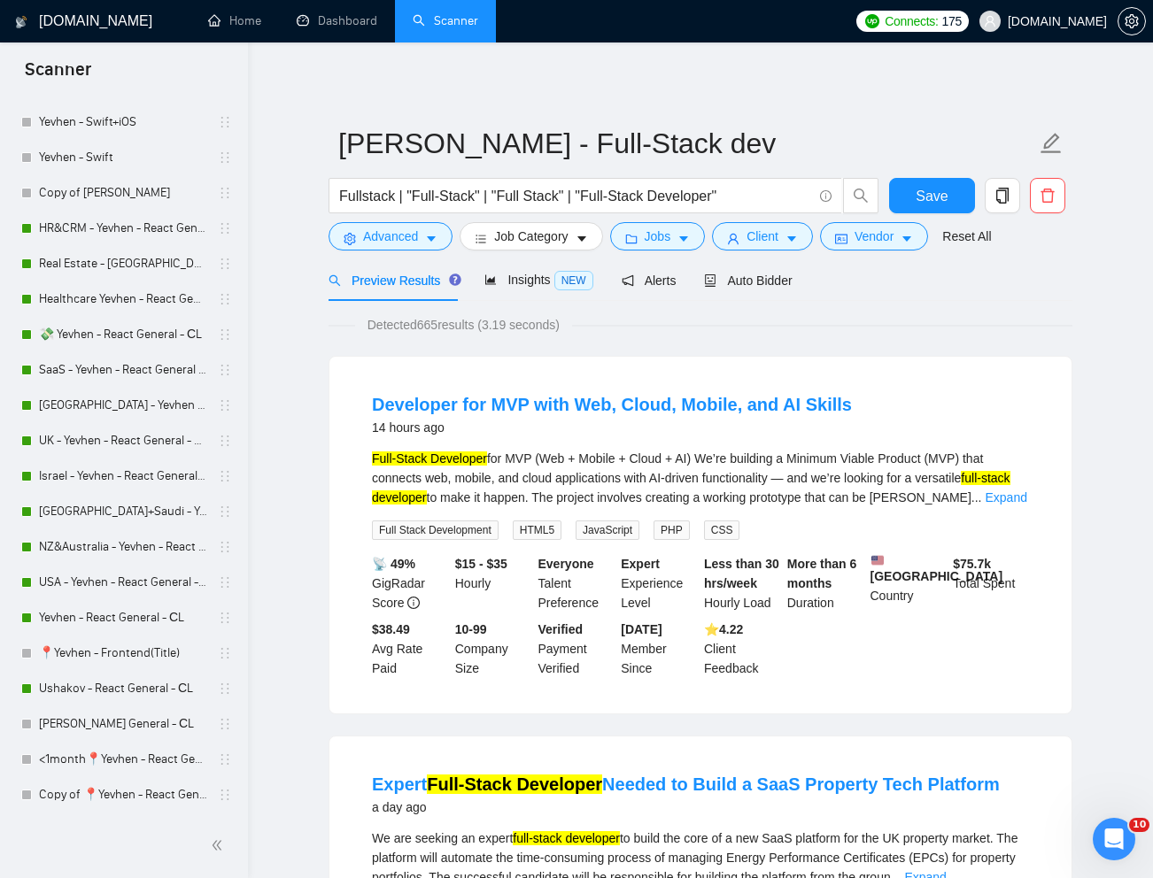
scroll to position [437, 0]
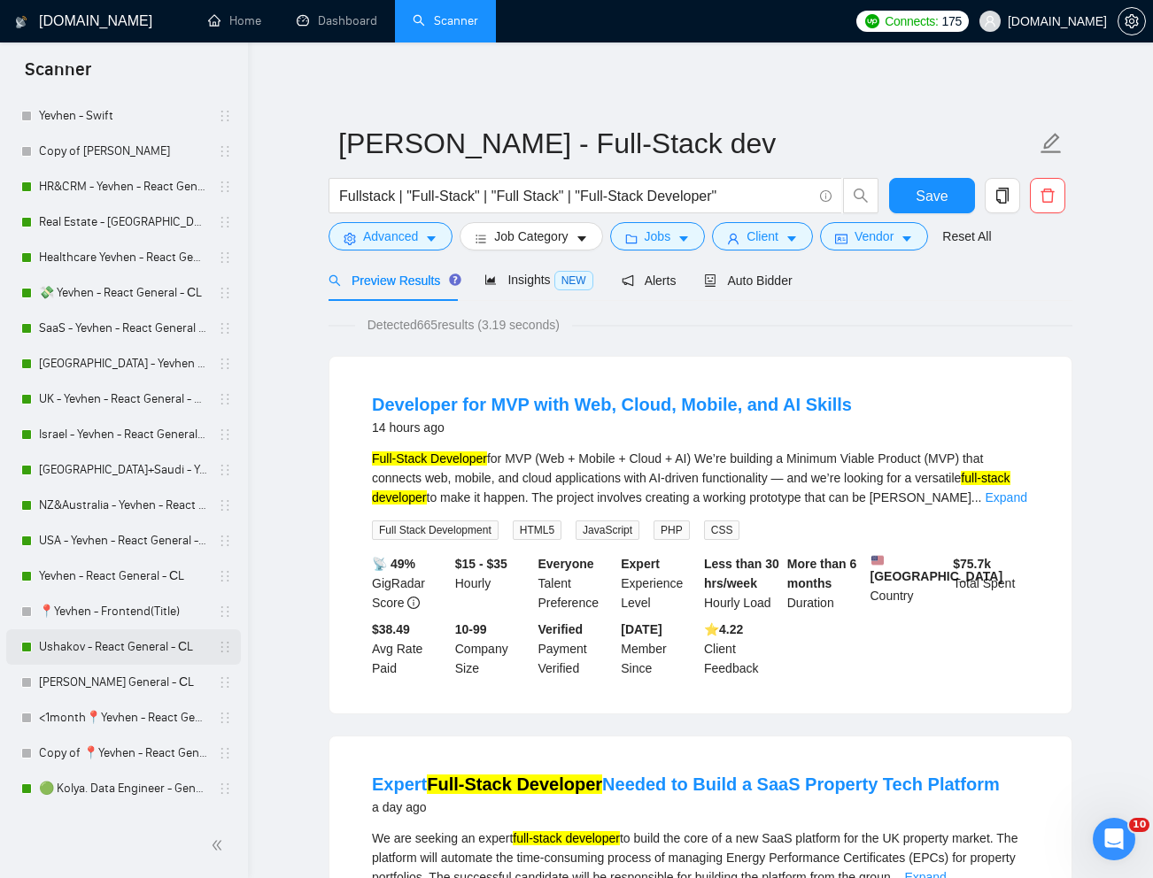
click at [105, 642] on link "Ushakov - React General - СL" at bounding box center [123, 646] width 168 height 35
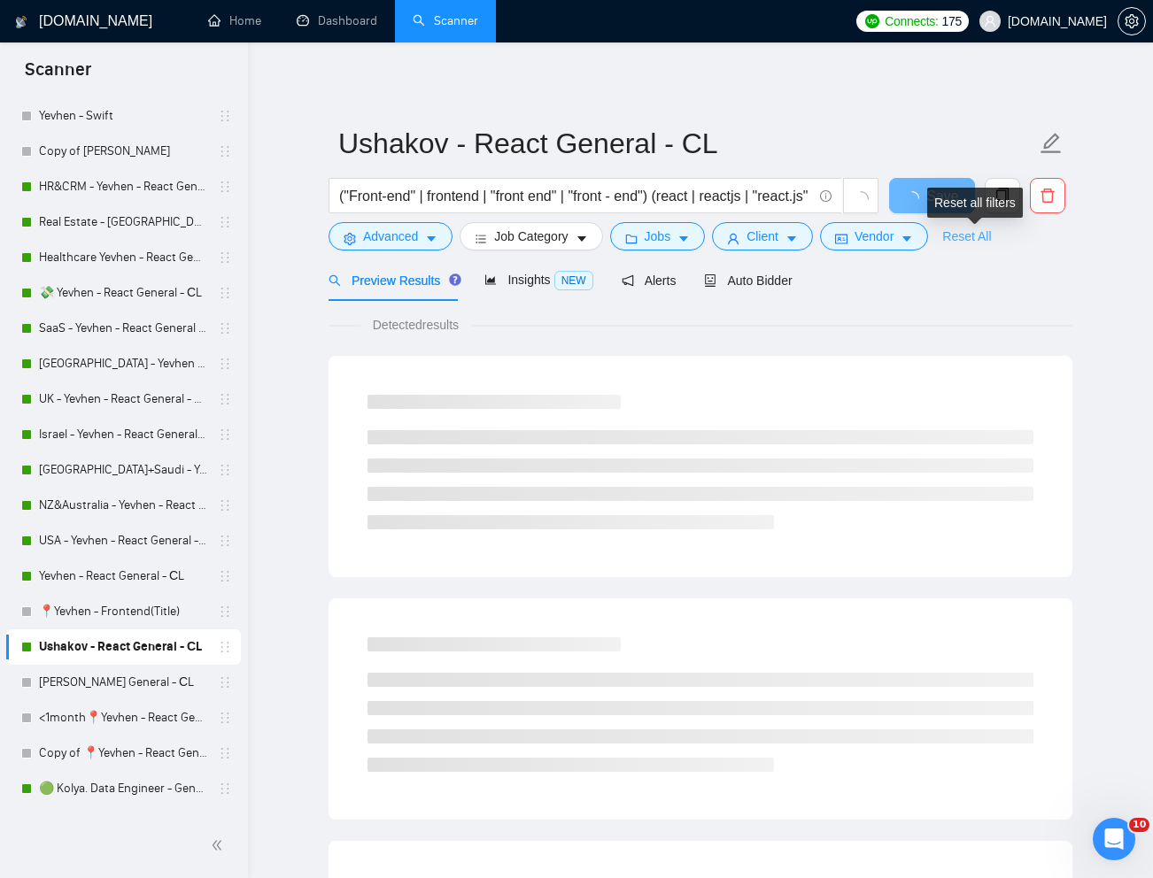
click at [979, 243] on link "Reset All" at bounding box center [966, 236] width 49 height 19
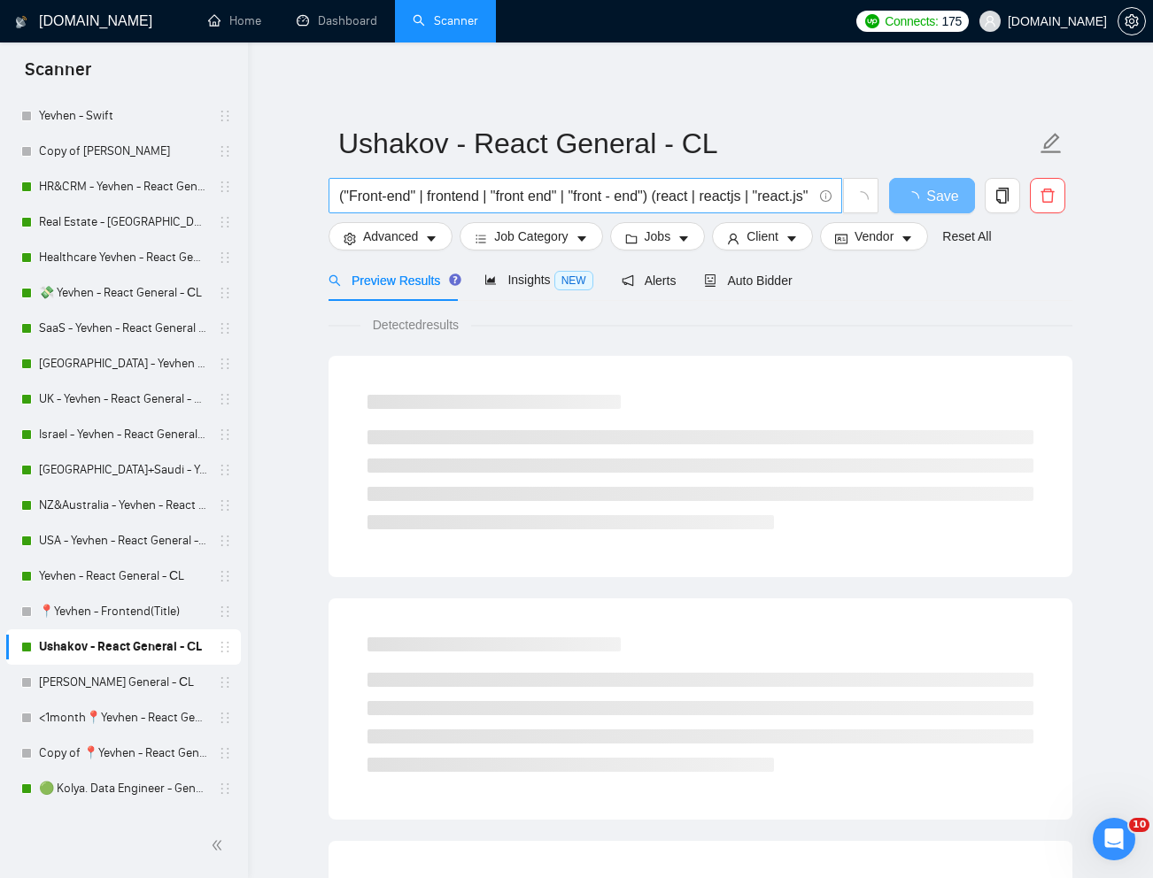
click at [693, 191] on input "("Front-end" | frontend | "front end" | "front - end") (react | reactjs | "reac…" at bounding box center [575, 196] width 473 height 22
paste input "ReactJS and Typescript Frontend UI Development"
type input "ReactJS and Typescript Frontend UI Development"
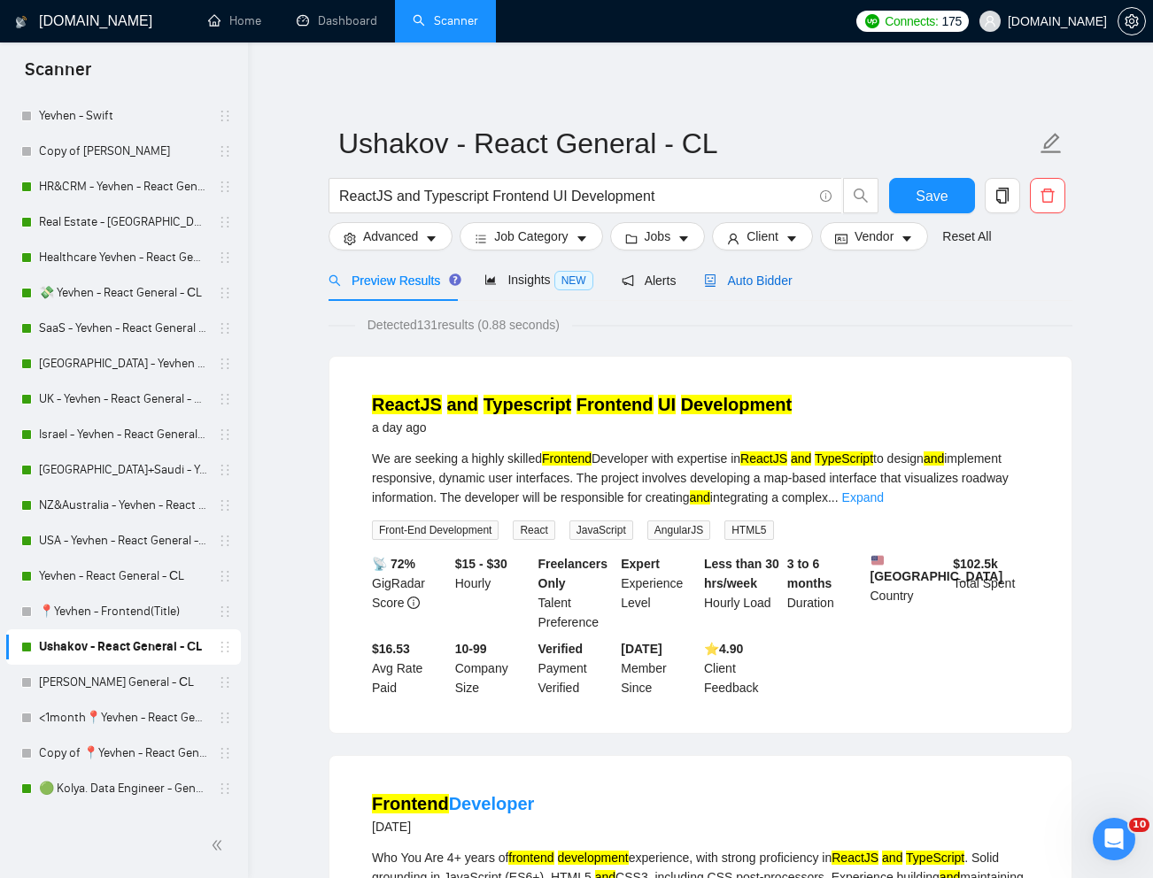
click at [772, 282] on span "Auto Bidder" at bounding box center [748, 281] width 88 height 14
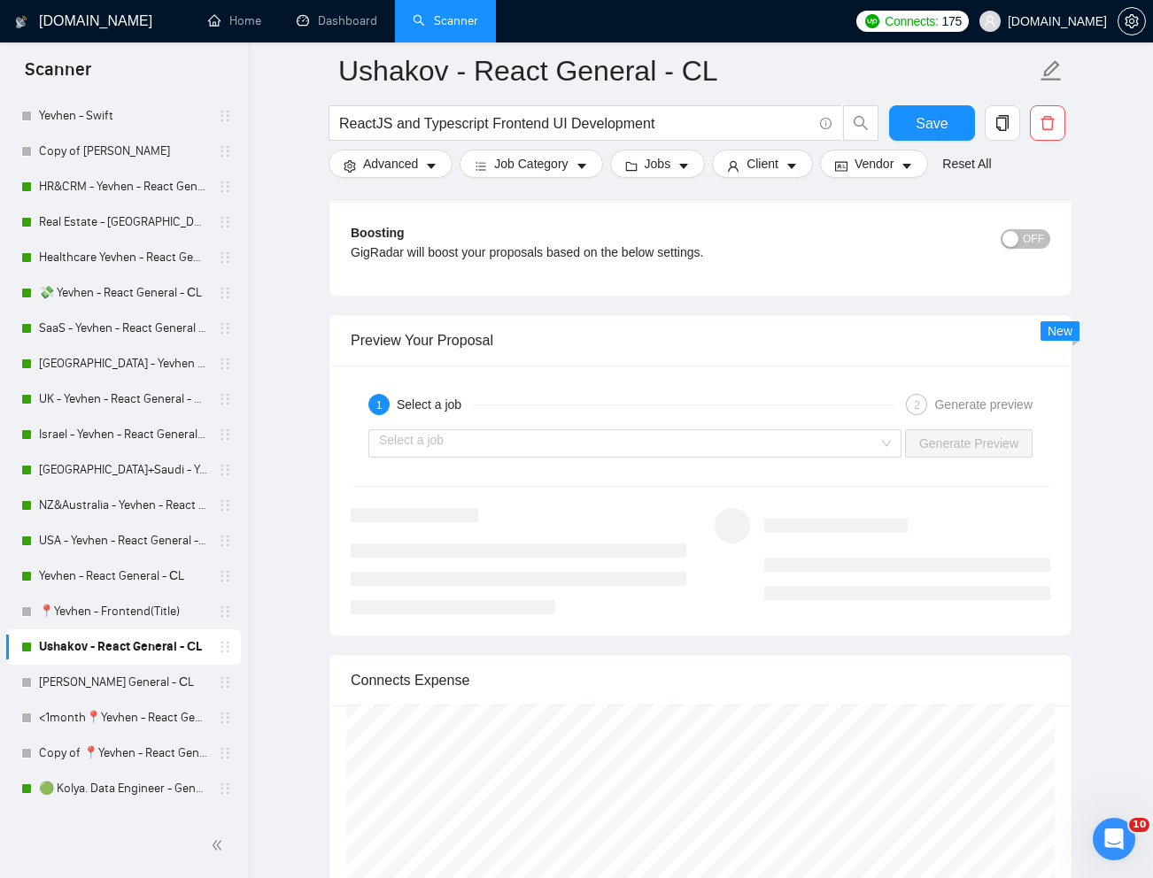
scroll to position [3222, 0]
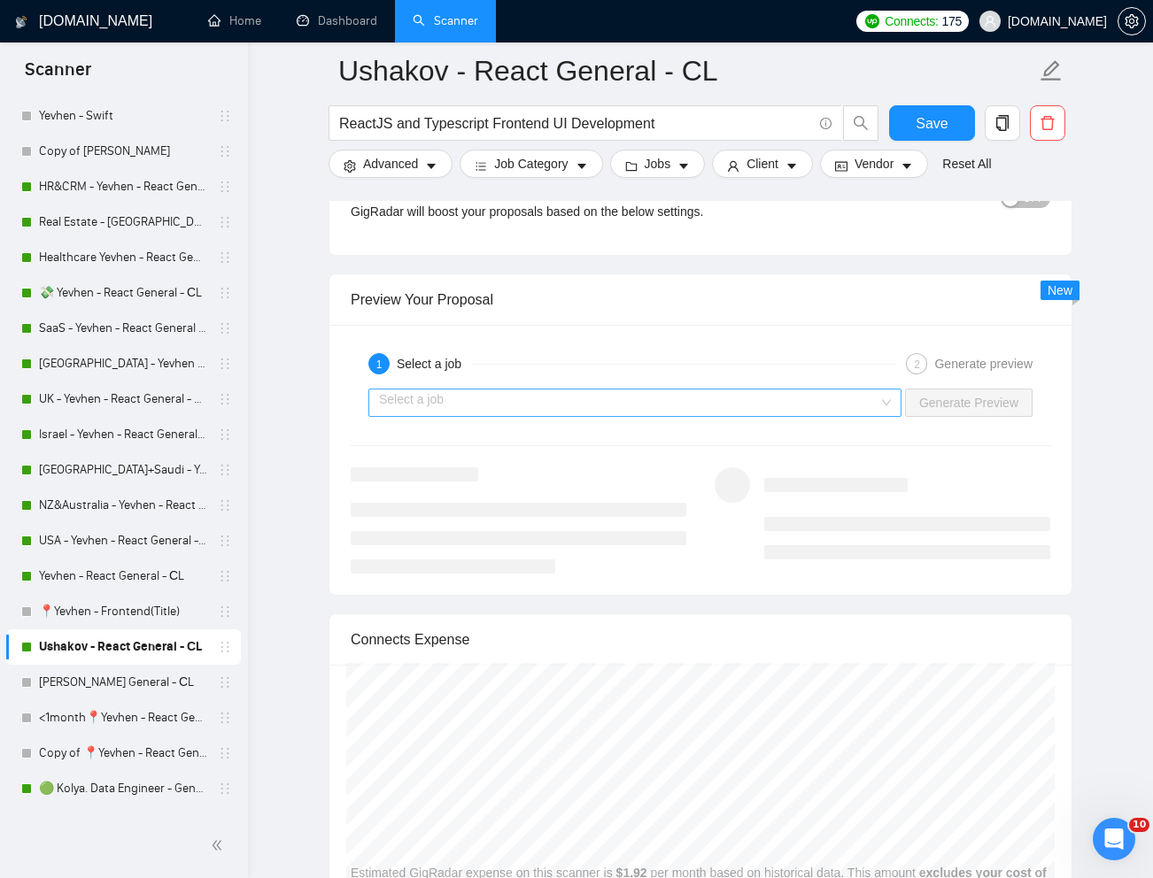
click at [670, 399] on input "search" at bounding box center [628, 403] width 499 height 27
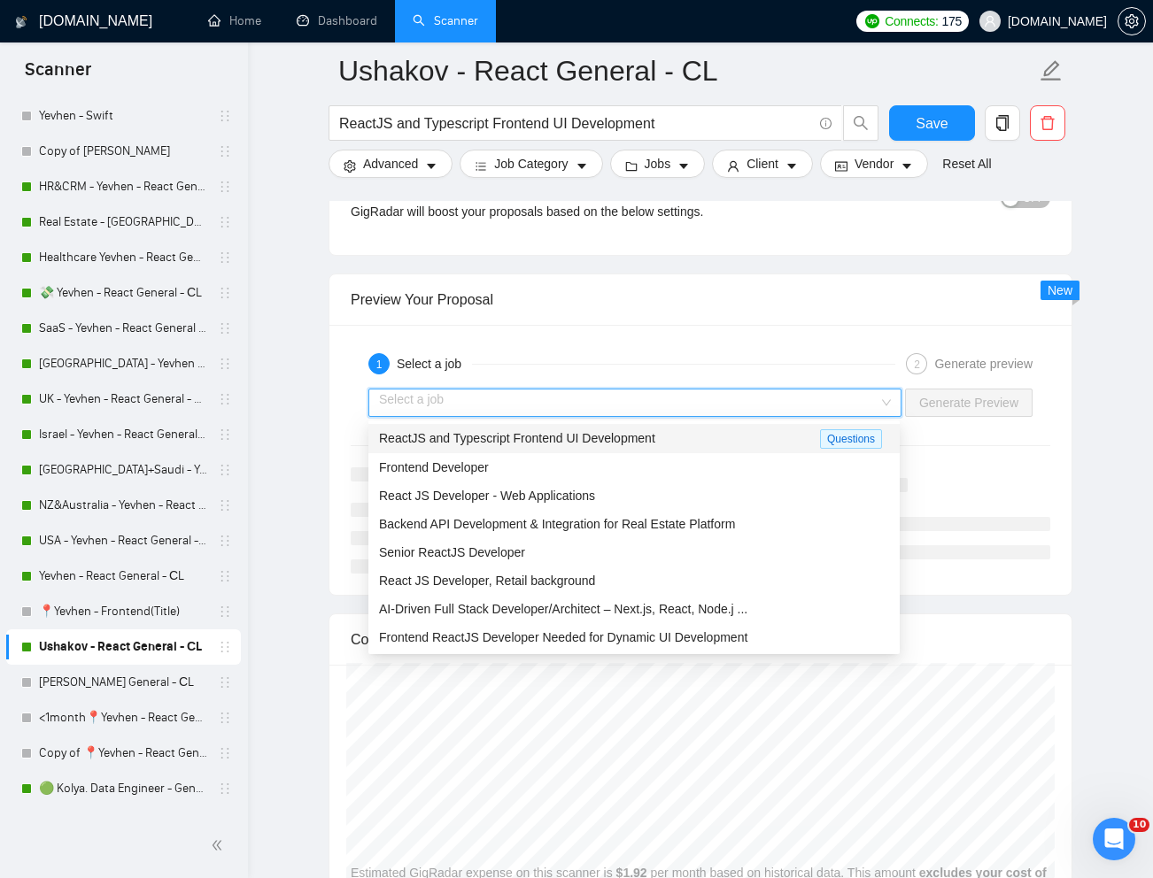
click at [544, 441] on span "ReactJS and Typescript Frontend UI Development" at bounding box center [517, 438] width 276 height 14
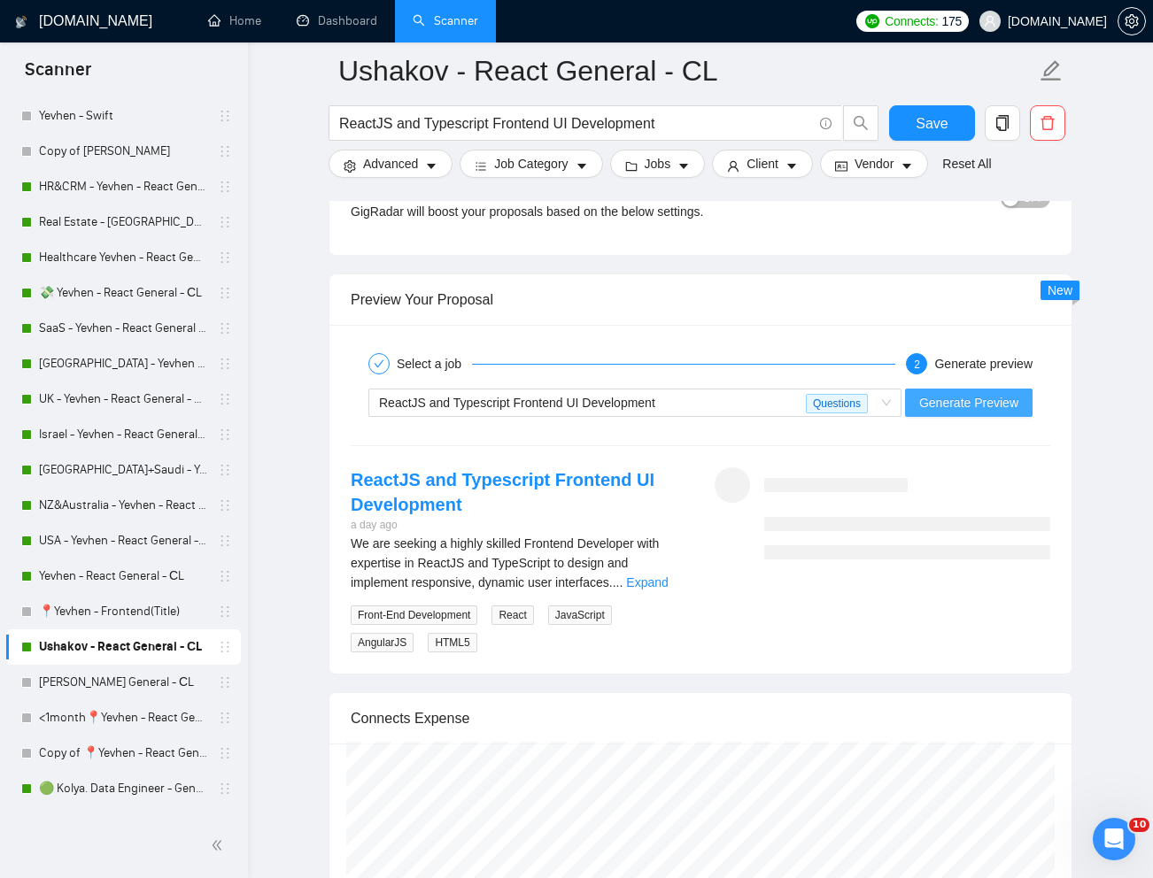
click at [979, 415] on button "Generate Preview" at bounding box center [968, 403] width 127 height 28
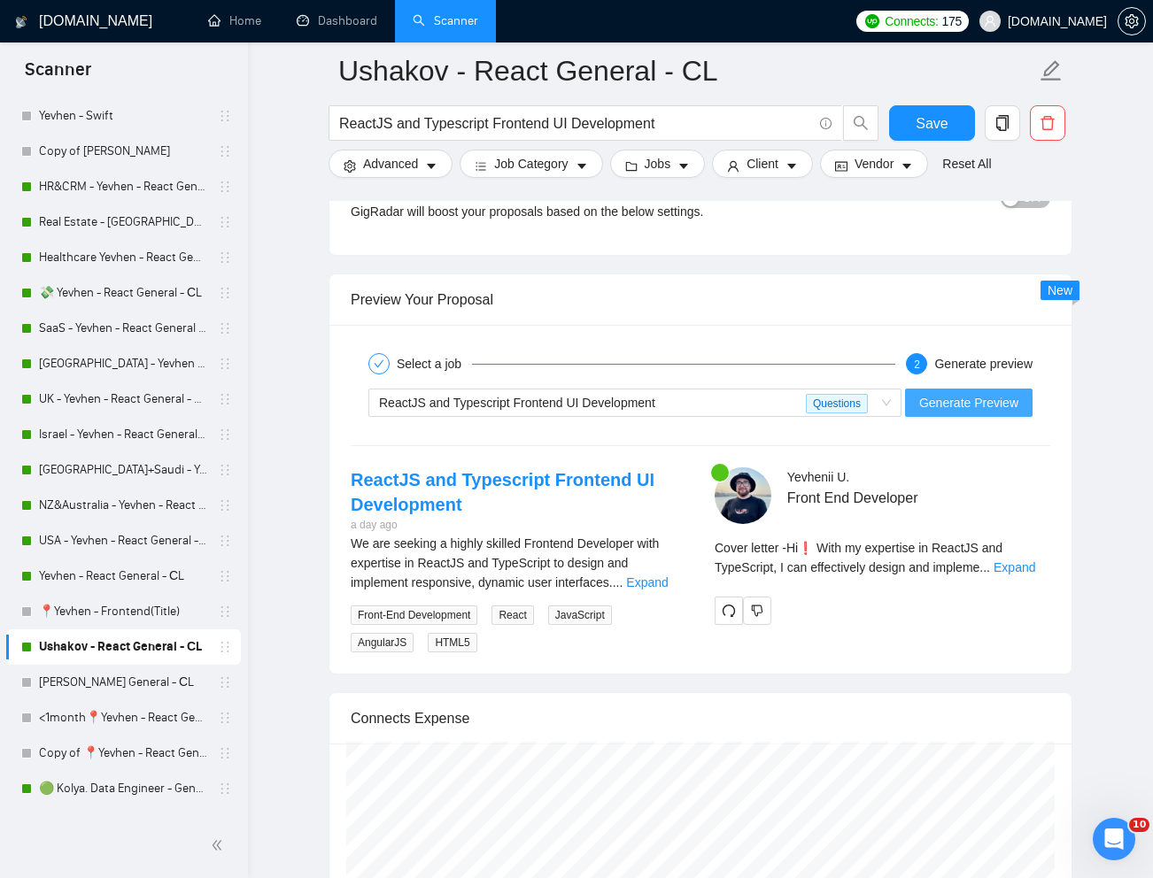
scroll to position [437, 0]
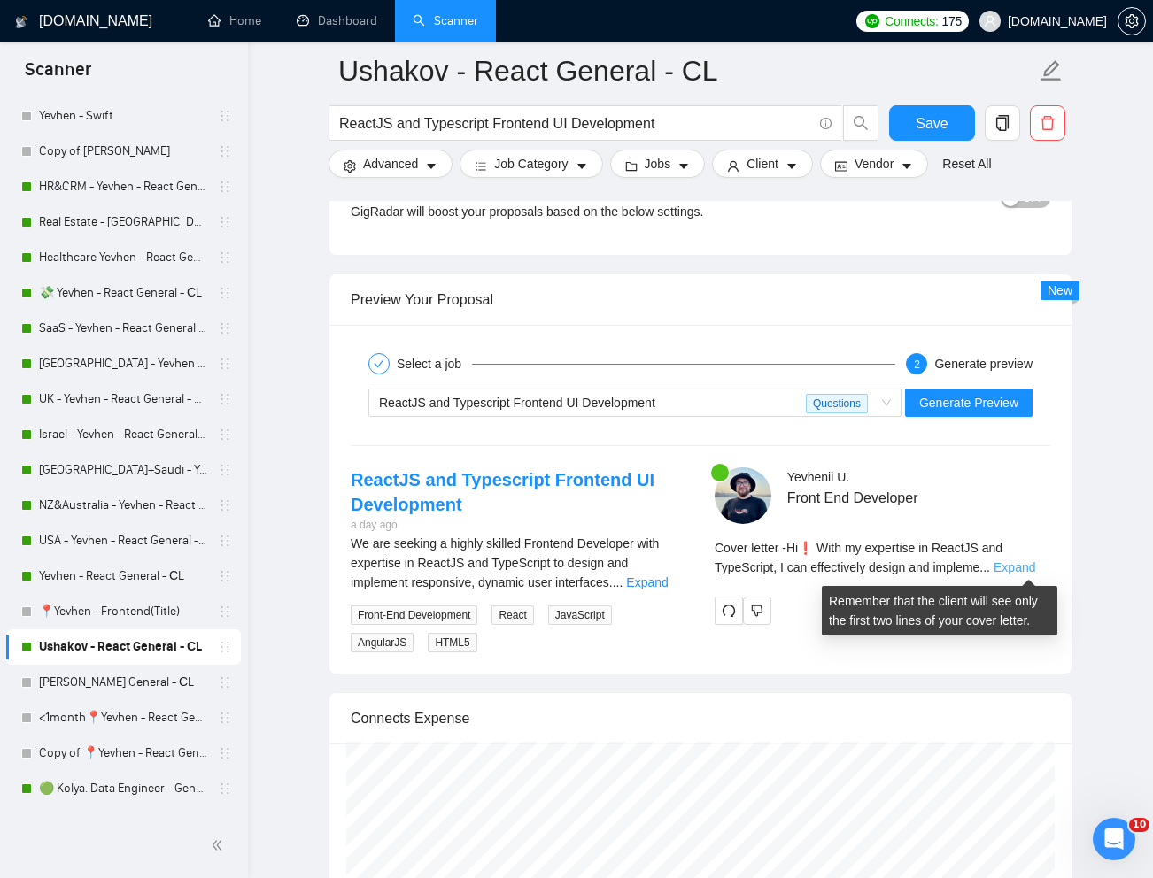
click at [1028, 567] on link "Expand" at bounding box center [1014, 567] width 42 height 14
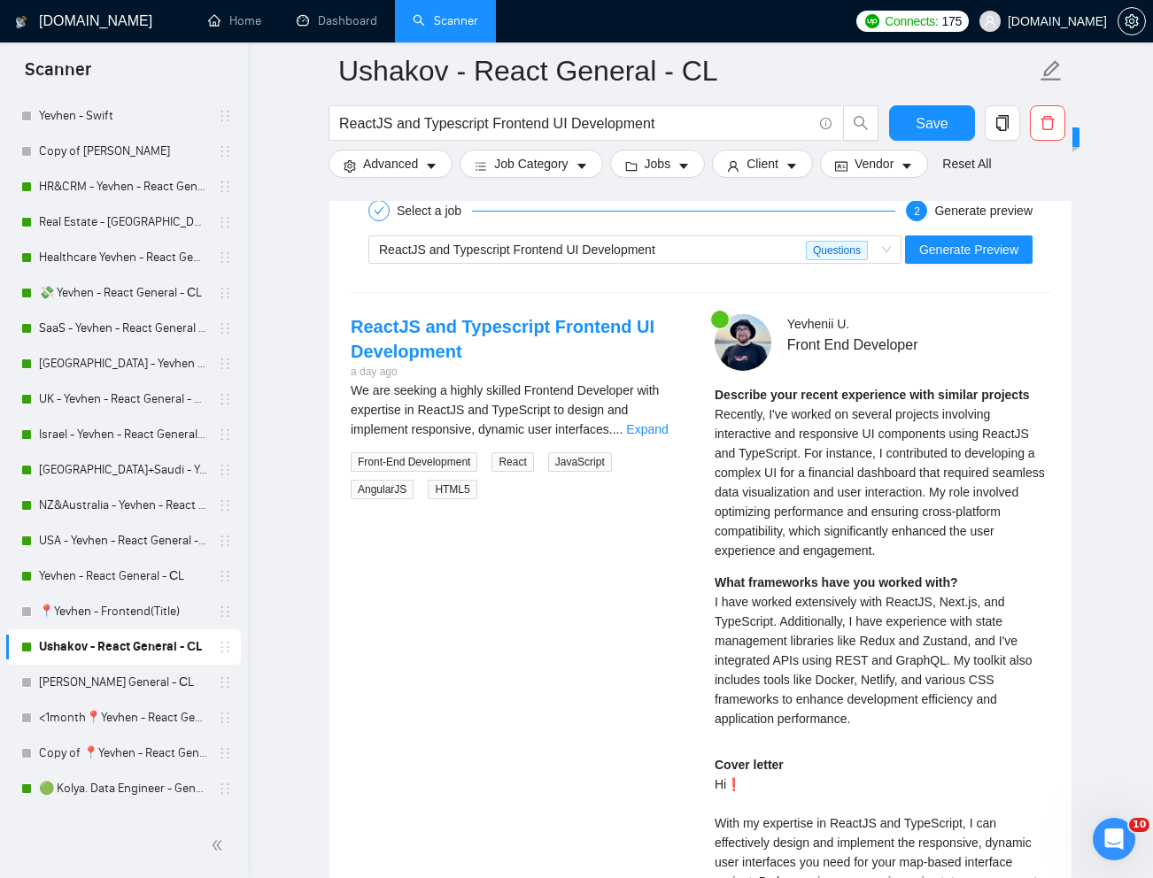
scroll to position [3358, 0]
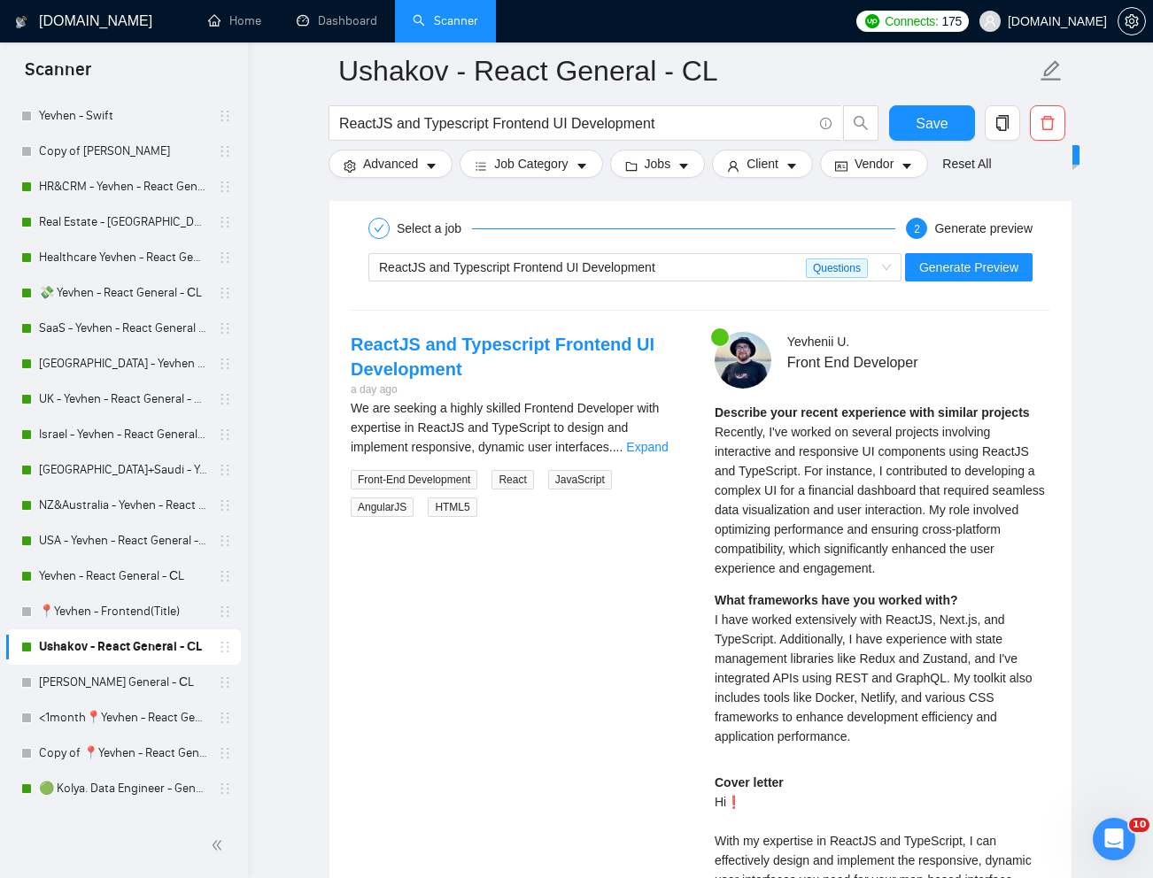
click at [781, 469] on span "Recently, I've worked on several projects involving interactive and responsive …" at bounding box center [879, 500] width 330 height 150
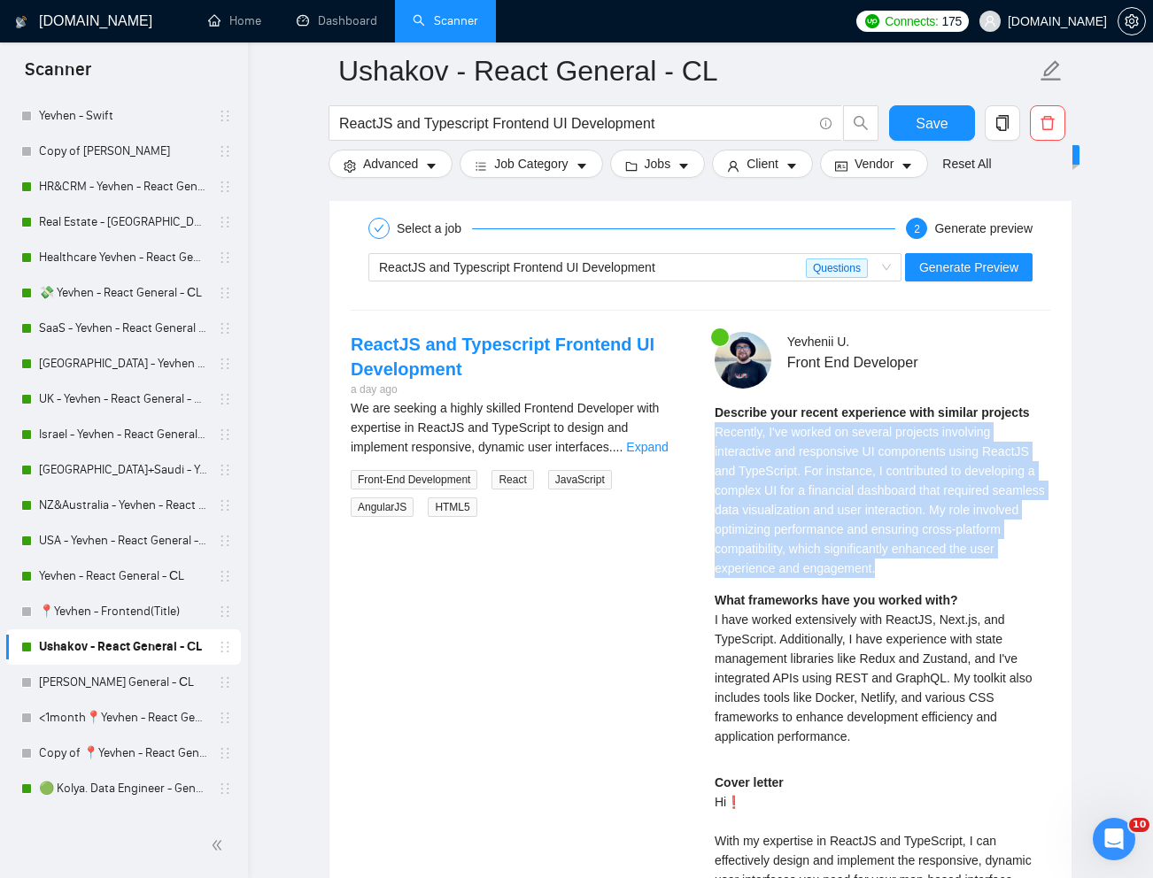
drag, startPoint x: 708, startPoint y: 426, endPoint x: 894, endPoint y: 544, distance: 220.5
click at [916, 562] on div "Yevhenii U . Front End Developer Describe your recent experience with similar p…" at bounding box center [882, 800] width 364 height 937
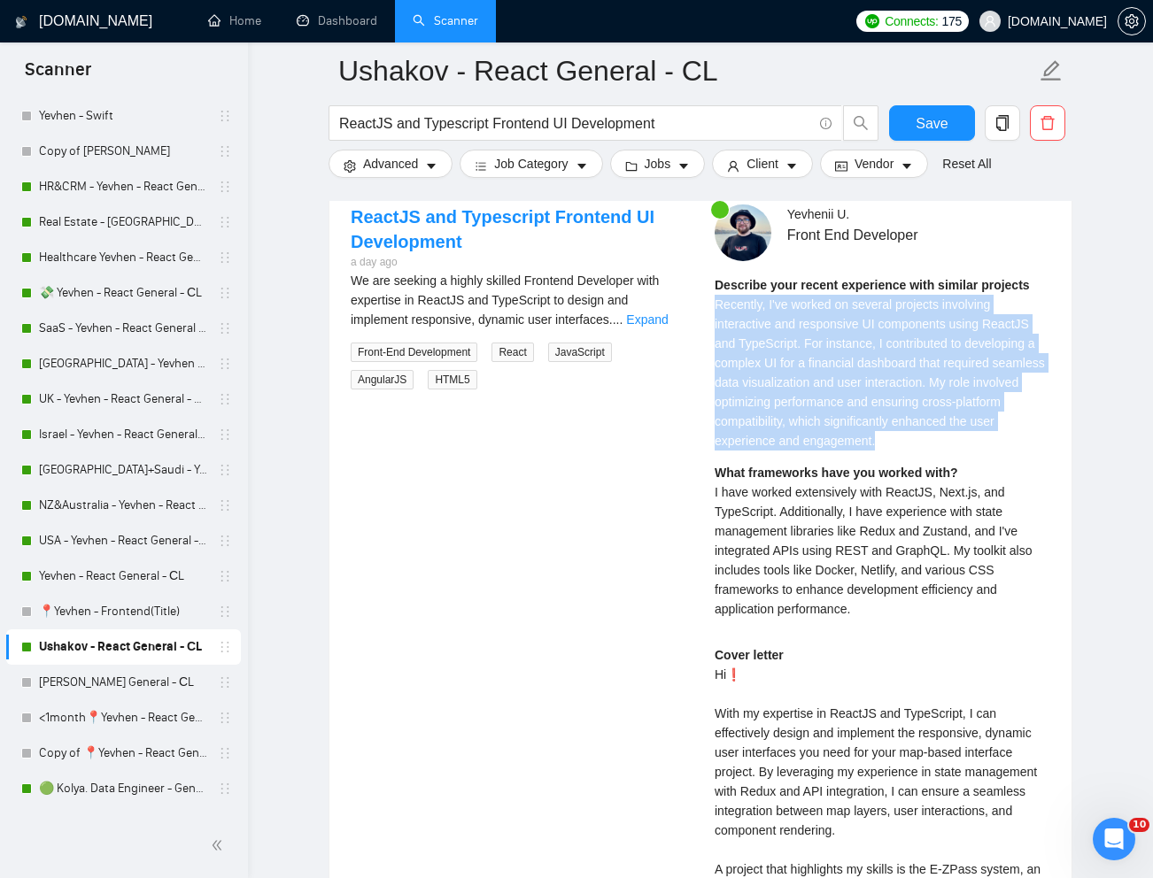
scroll to position [3498, 0]
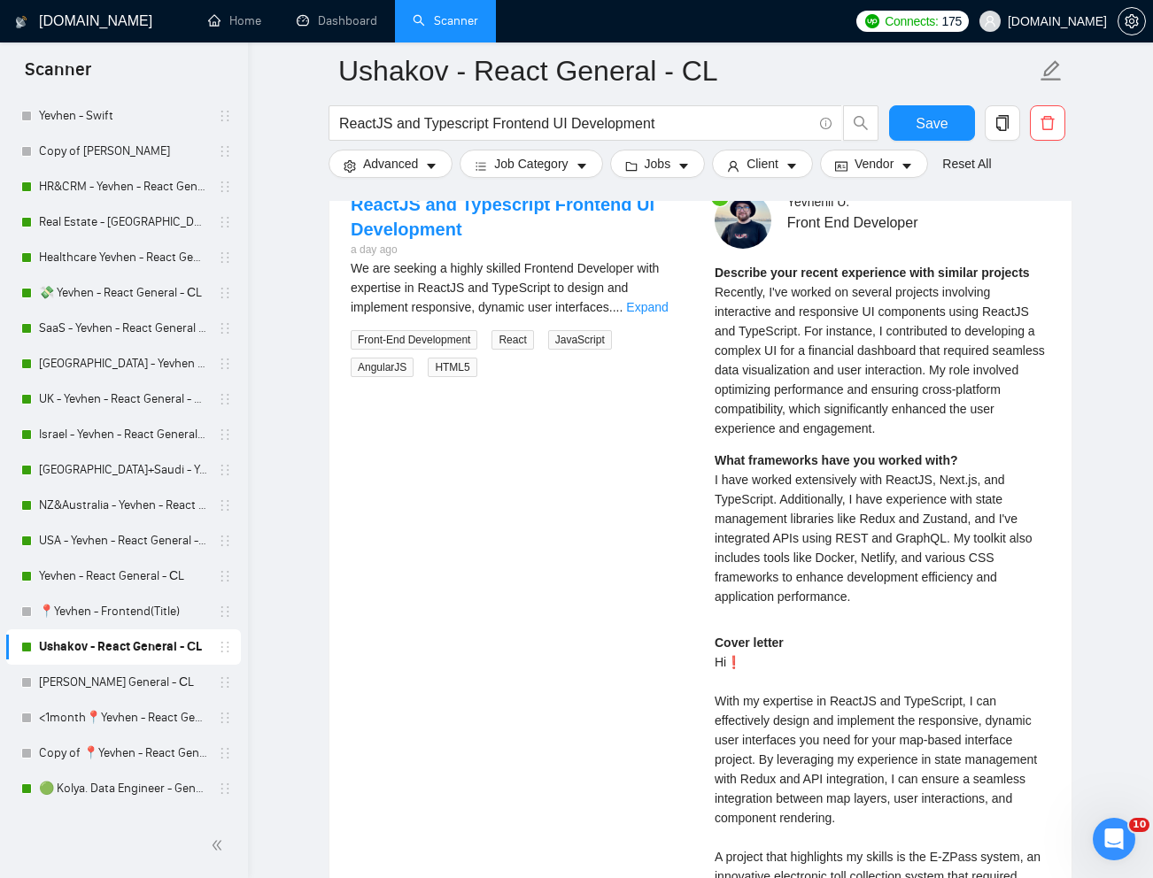
click at [791, 559] on span "I have worked extensively with ReactJS, Next.js, and TypeScript. Additionally, …" at bounding box center [872, 538] width 317 height 131
drag, startPoint x: 719, startPoint y: 482, endPoint x: 846, endPoint y: 568, distance: 154.2
click at [846, 568] on span "I have worked extensively with ReactJS, Next.js, and TypeScript. Additionally, …" at bounding box center [872, 538] width 317 height 131
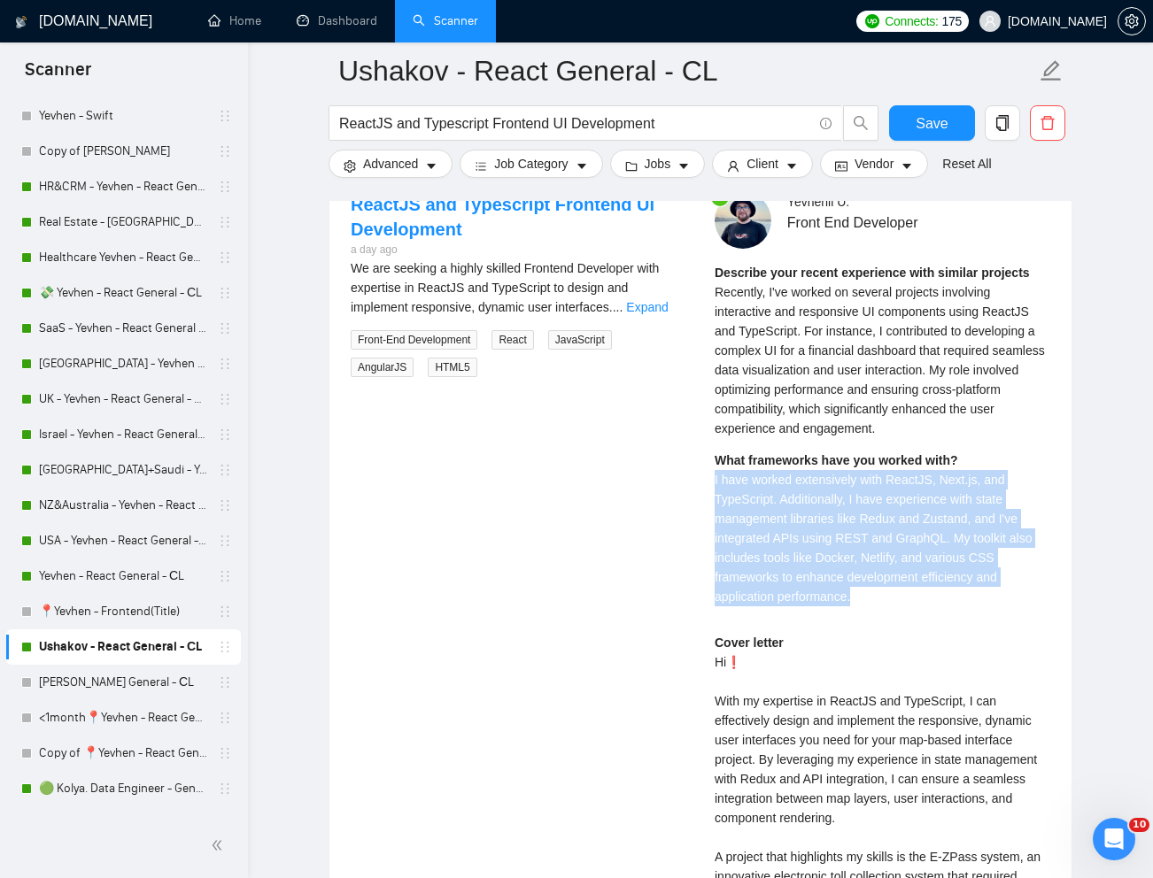
drag, startPoint x: 864, startPoint y: 596, endPoint x: 702, endPoint y: 486, distance: 195.7
click at [702, 486] on div "Yevhenii U . Front End Developer Describe your recent experience with similar p…" at bounding box center [882, 660] width 364 height 937
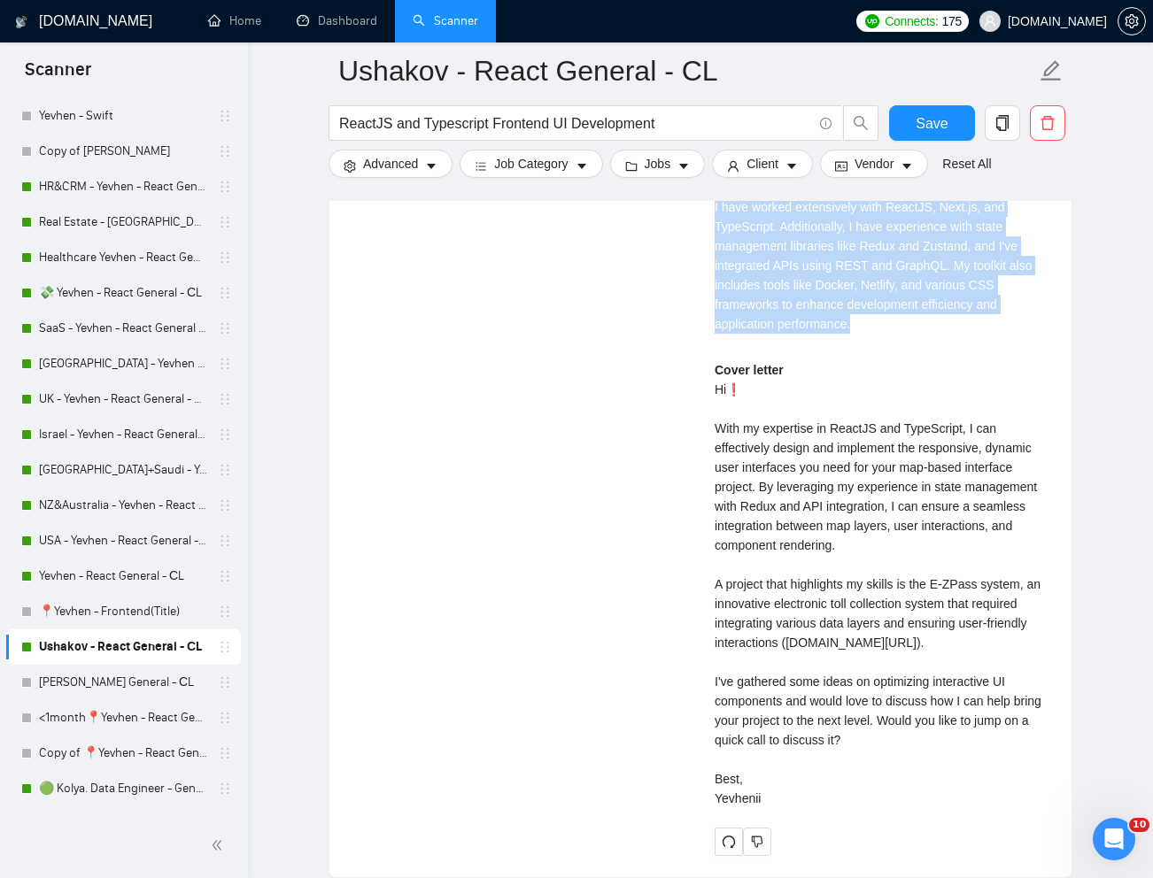
scroll to position [3777, 0]
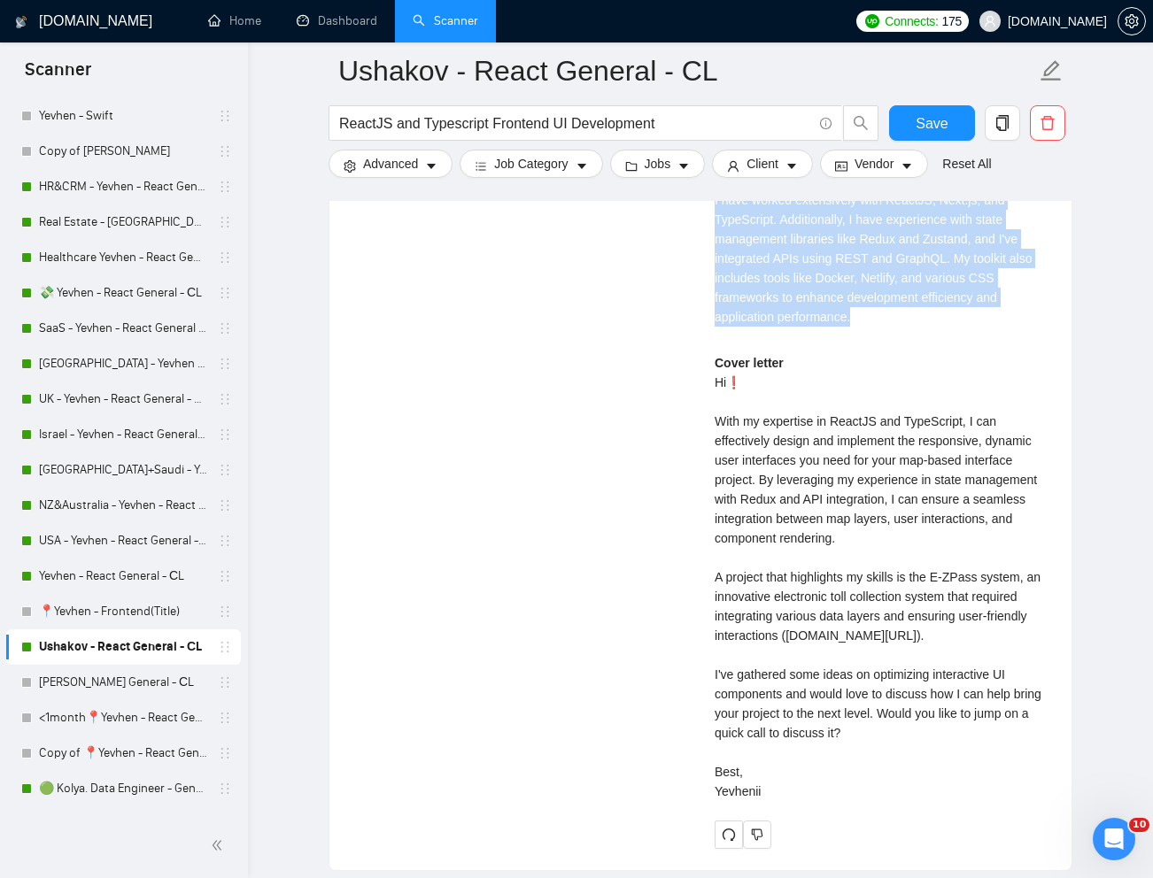
drag, startPoint x: 714, startPoint y: 382, endPoint x: 796, endPoint y: 841, distance: 465.7
click at [796, 814] on div "Cover letter Hi❗ With my expertise in ReactJS and TypeScript, I can effectively…" at bounding box center [882, 583] width 336 height 460
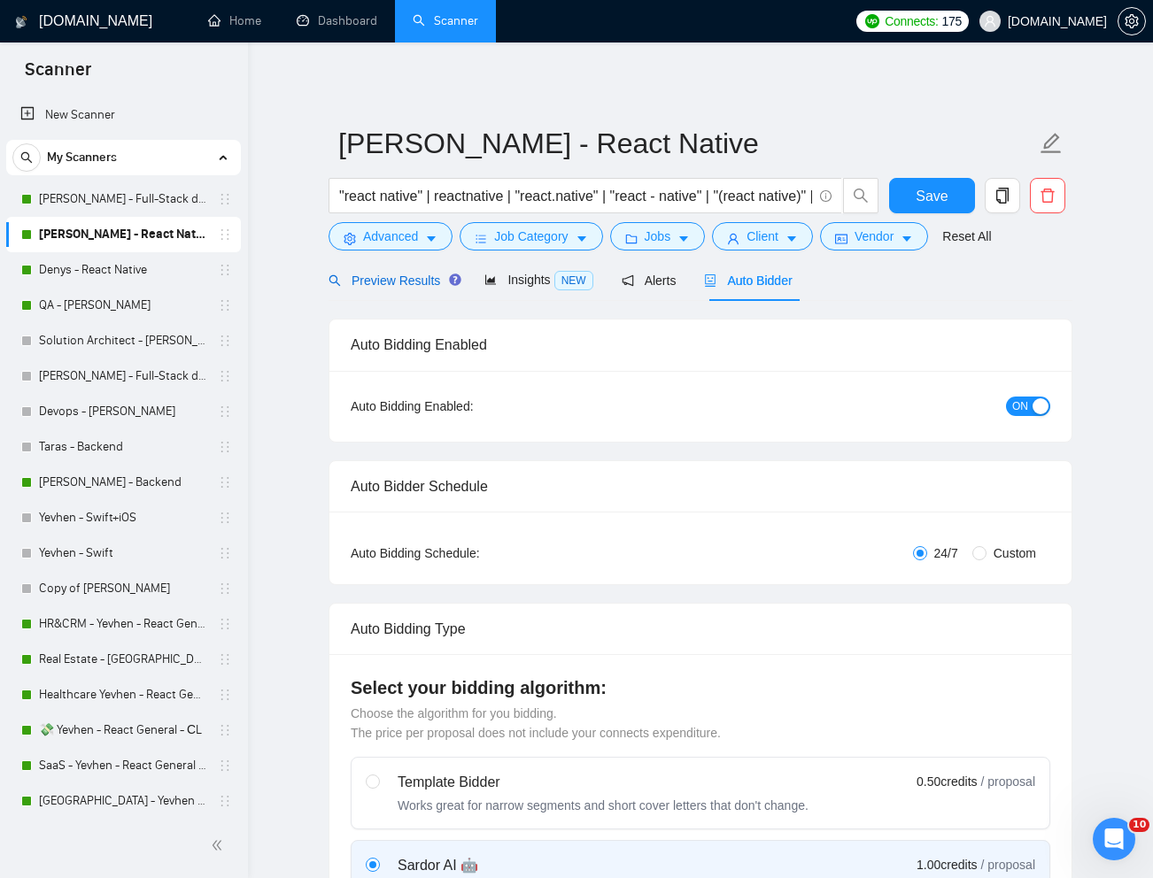
click at [418, 278] on span "Preview Results" at bounding box center [391, 281] width 127 height 14
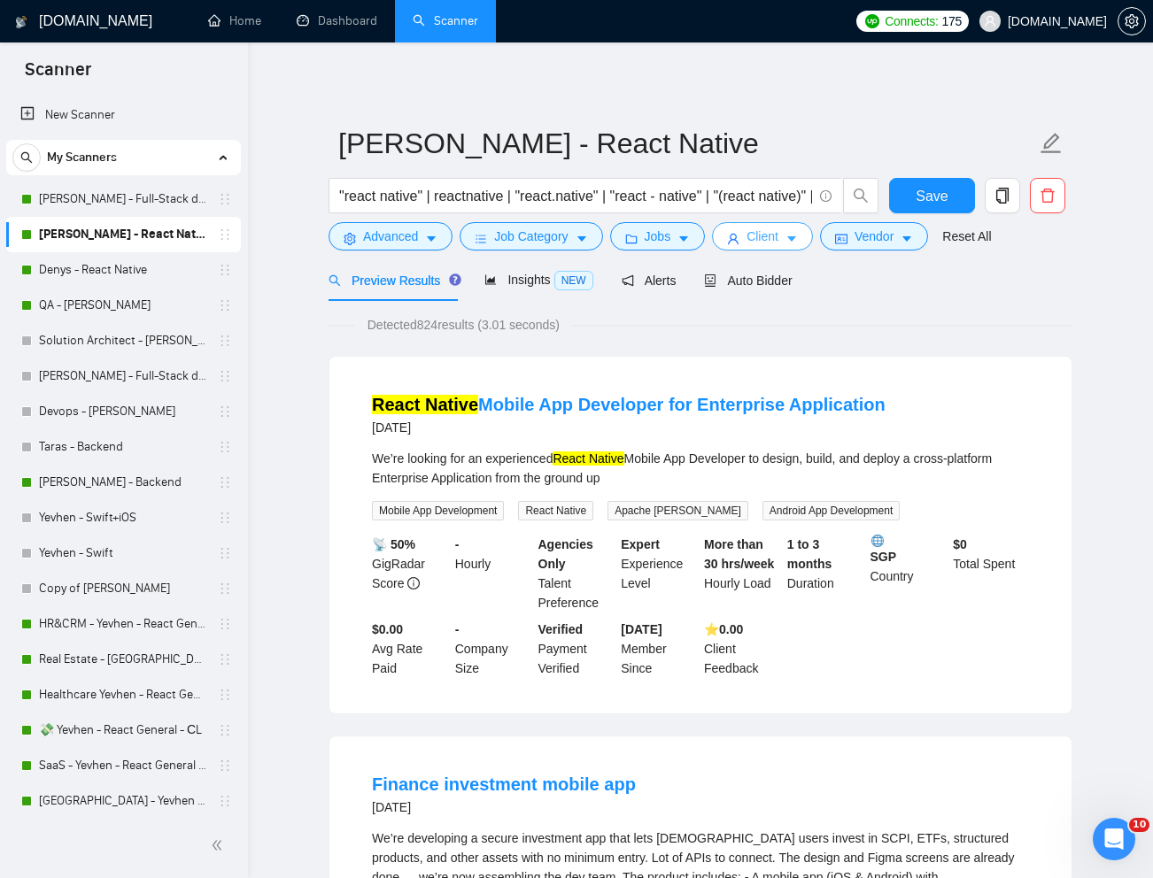
click at [788, 231] on button "Client" at bounding box center [762, 236] width 101 height 28
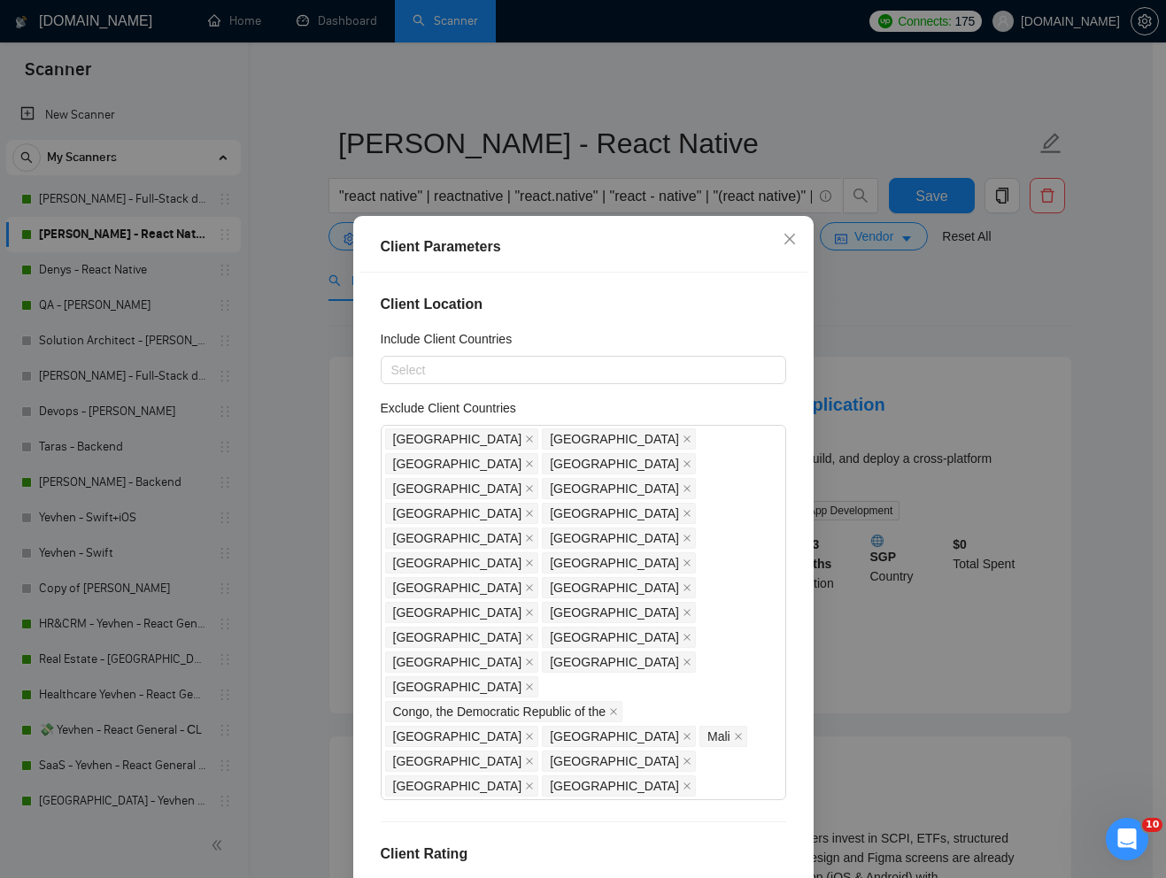
scroll to position [88, 0]
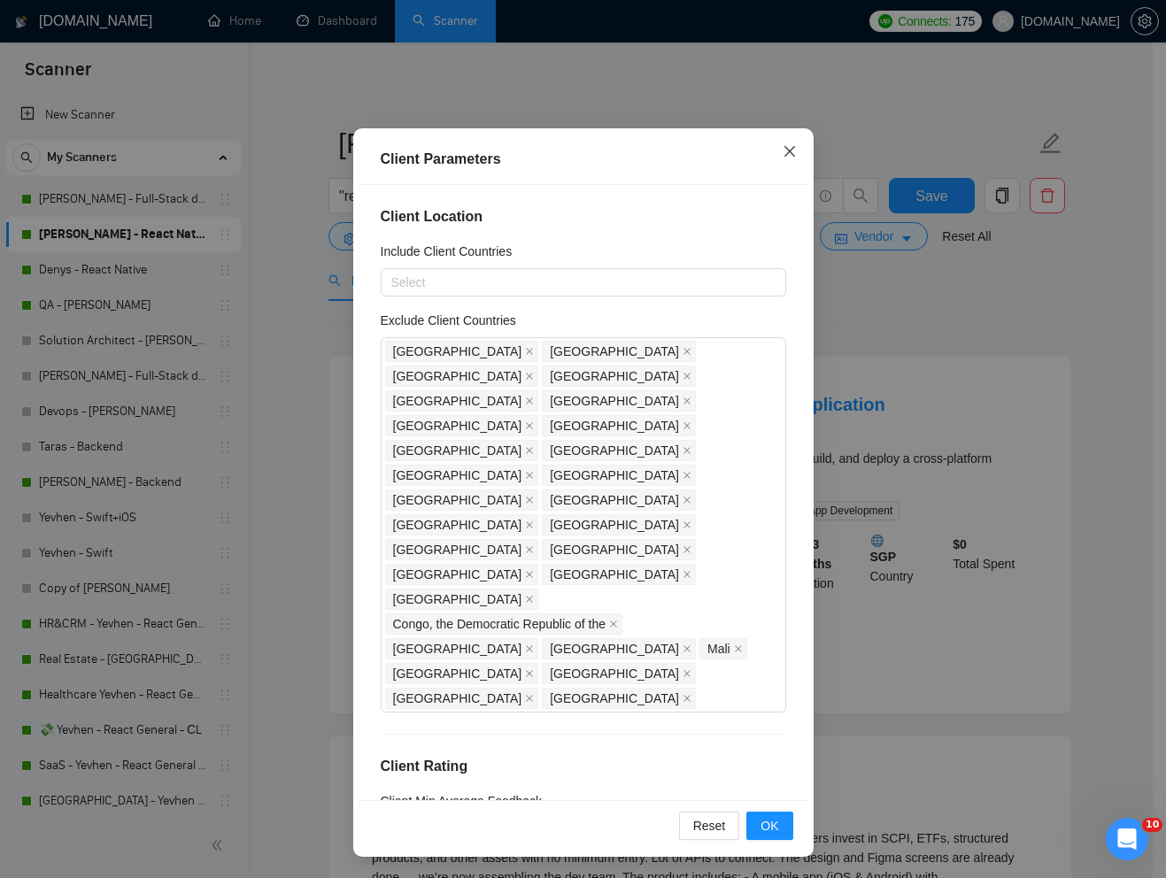
click at [783, 154] on icon "close" at bounding box center [788, 151] width 11 height 11
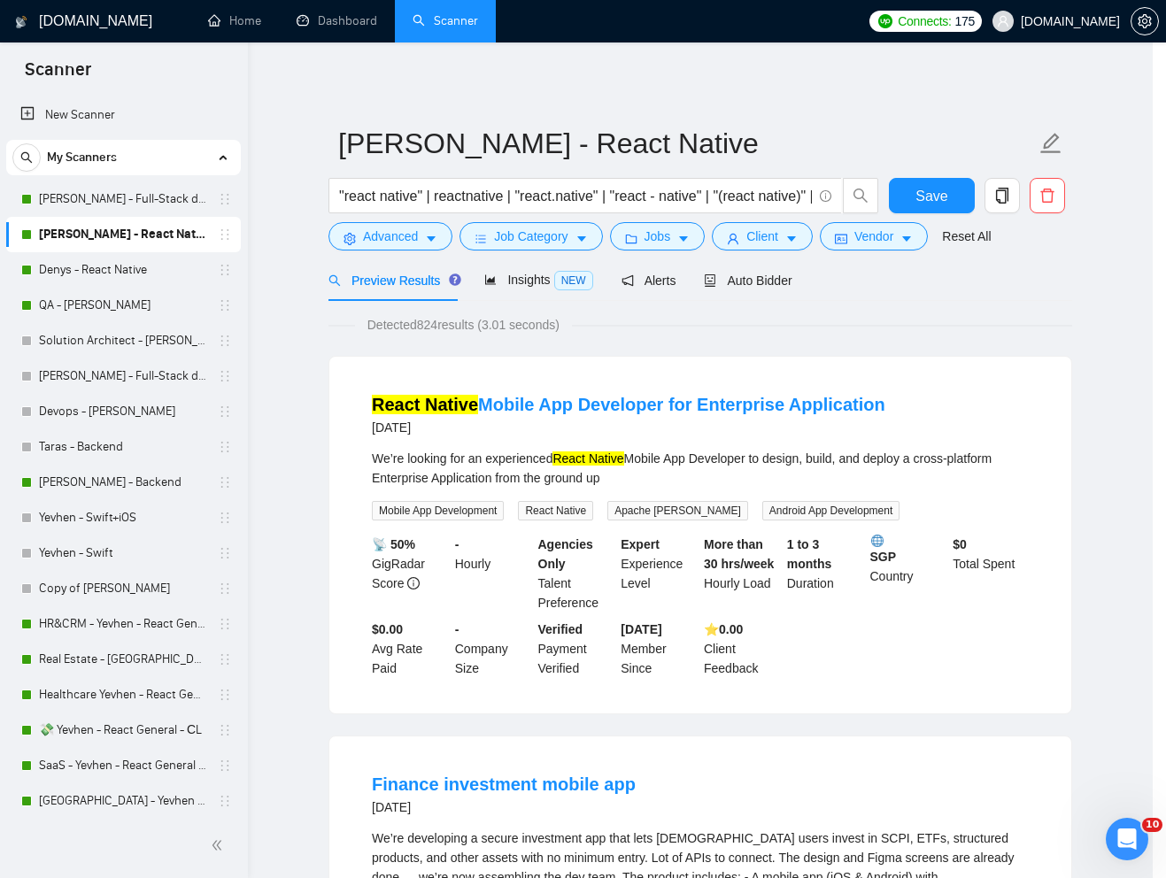
scroll to position [0, 0]
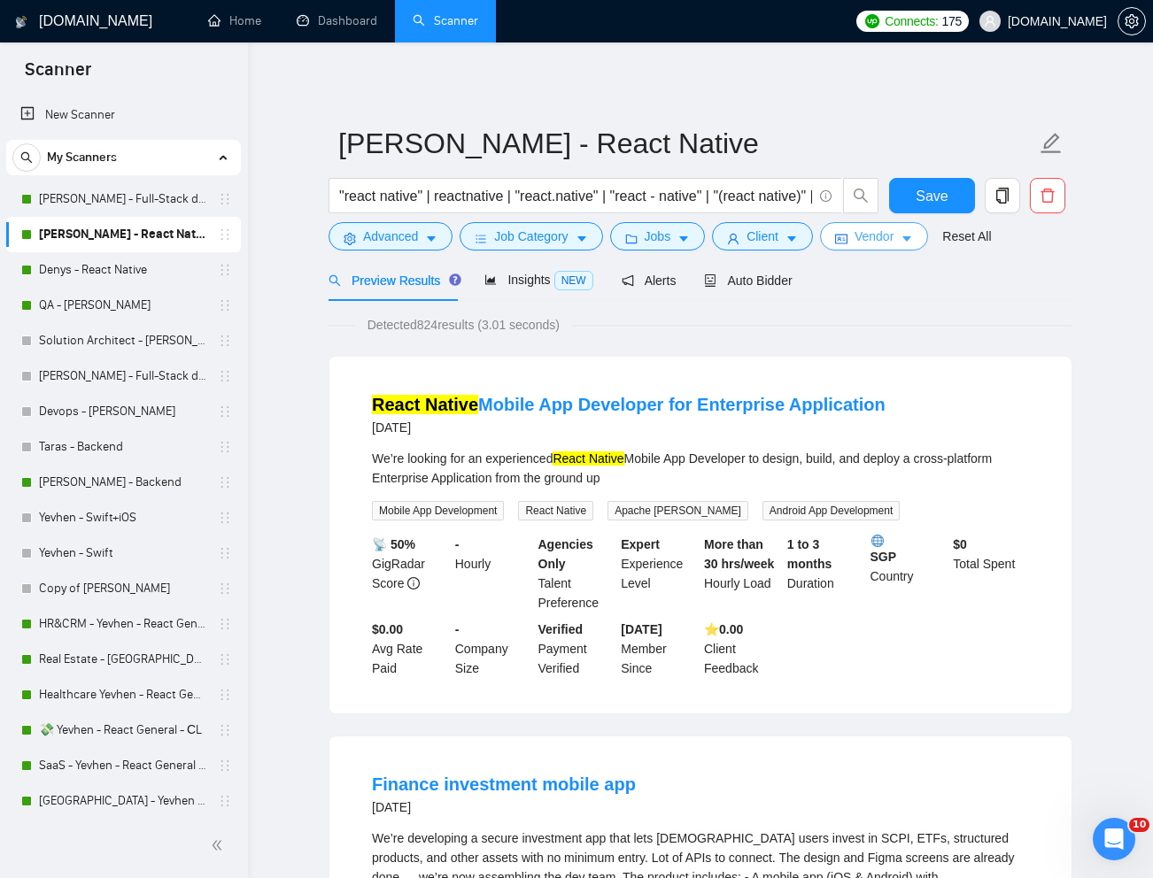
click at [883, 243] on span "Vendor" at bounding box center [873, 236] width 39 height 19
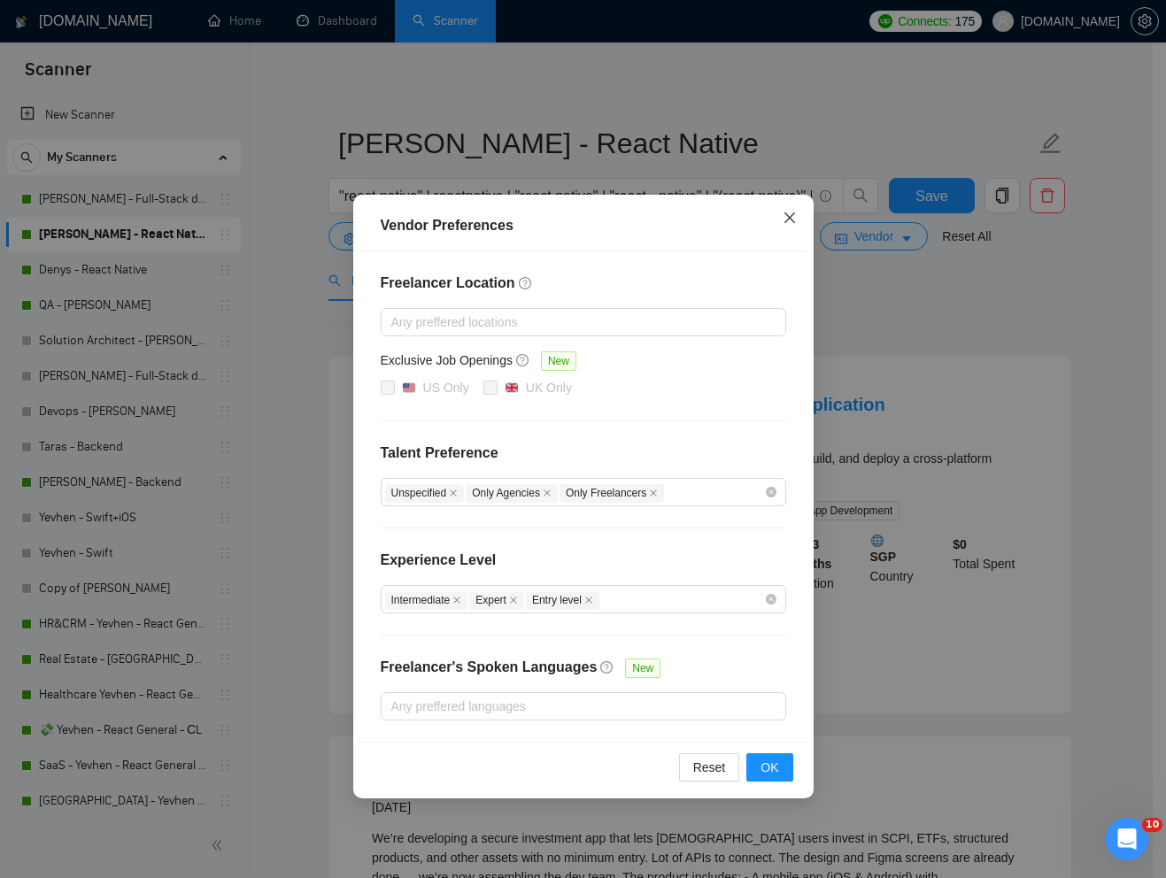
click at [783, 221] on icon "close" at bounding box center [790, 218] width 14 height 14
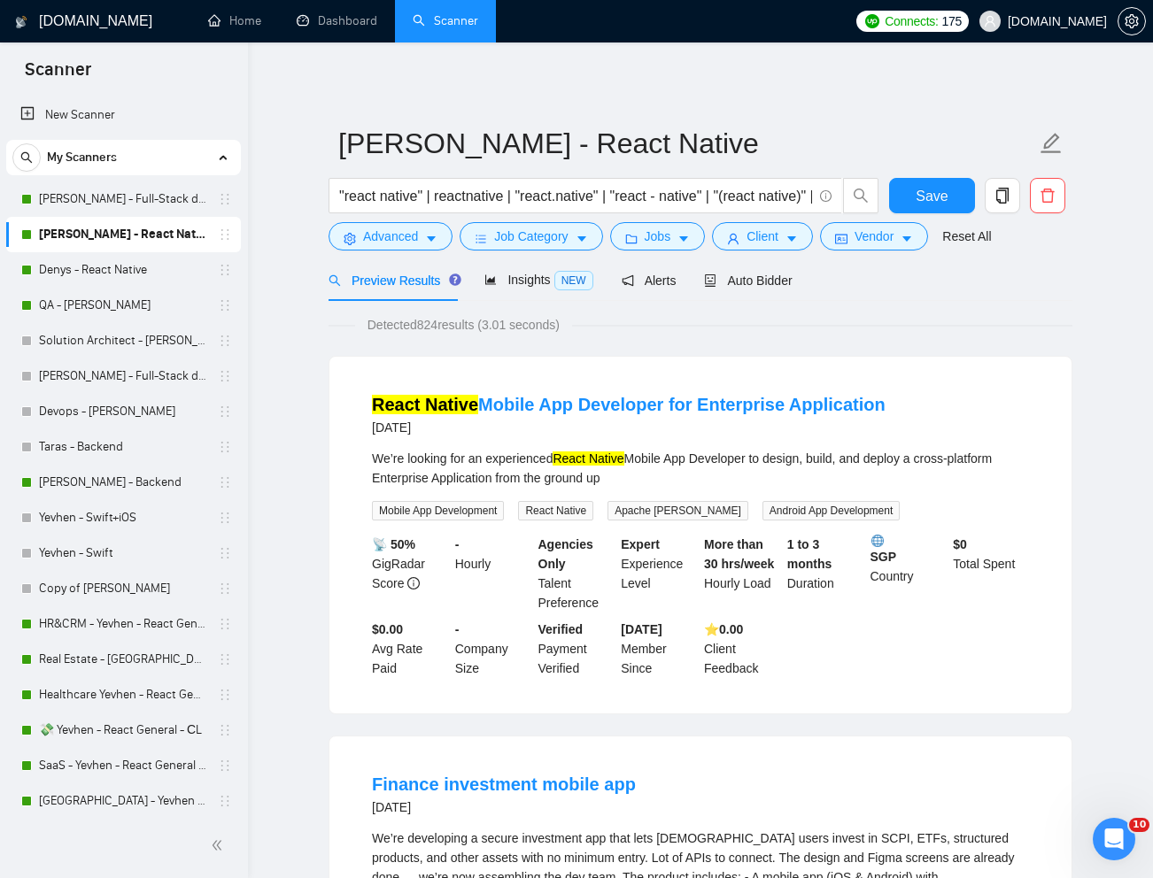
click at [639, 252] on form "[PERSON_NAME] - React Native "react native" | reactnative | "react.native" | "r…" at bounding box center [700, 187] width 744 height 144
click at [649, 243] on span "Jobs" at bounding box center [657, 236] width 27 height 19
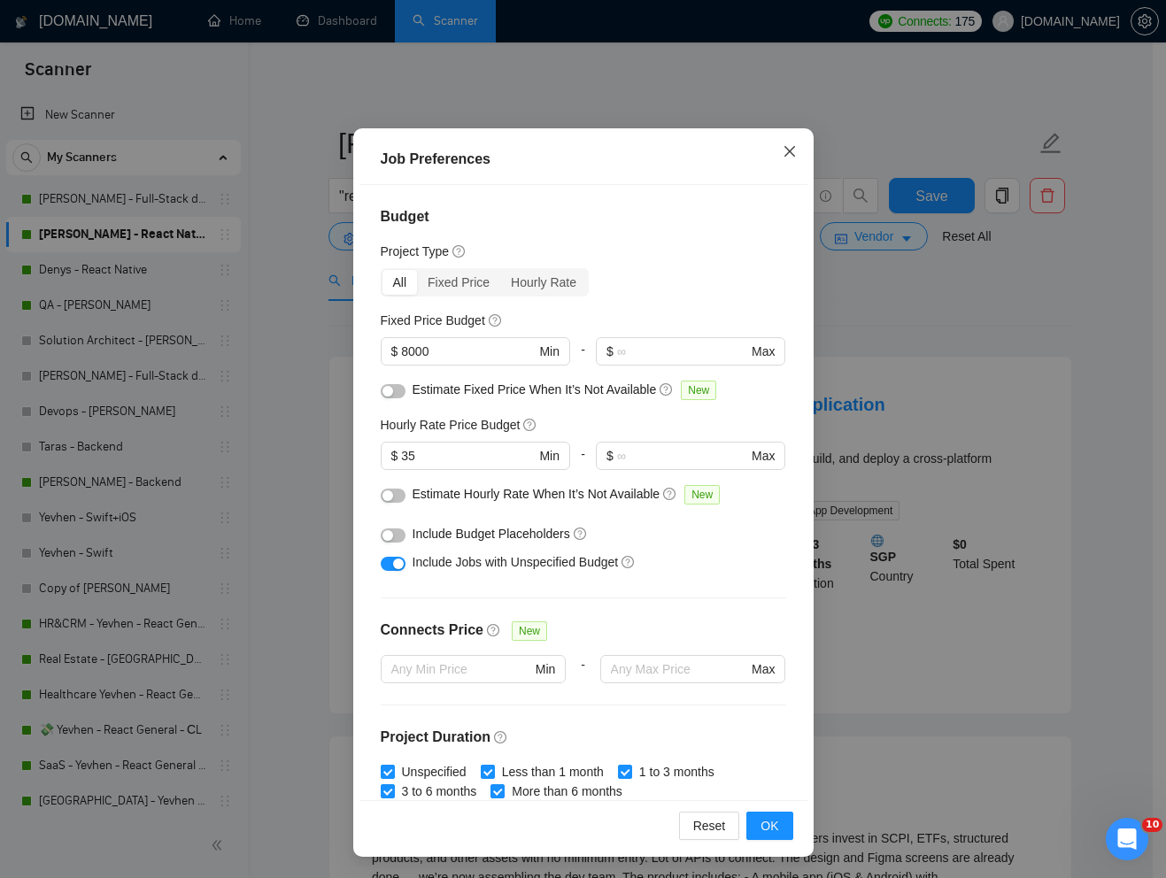
click at [783, 144] on icon "close" at bounding box center [790, 151] width 14 height 14
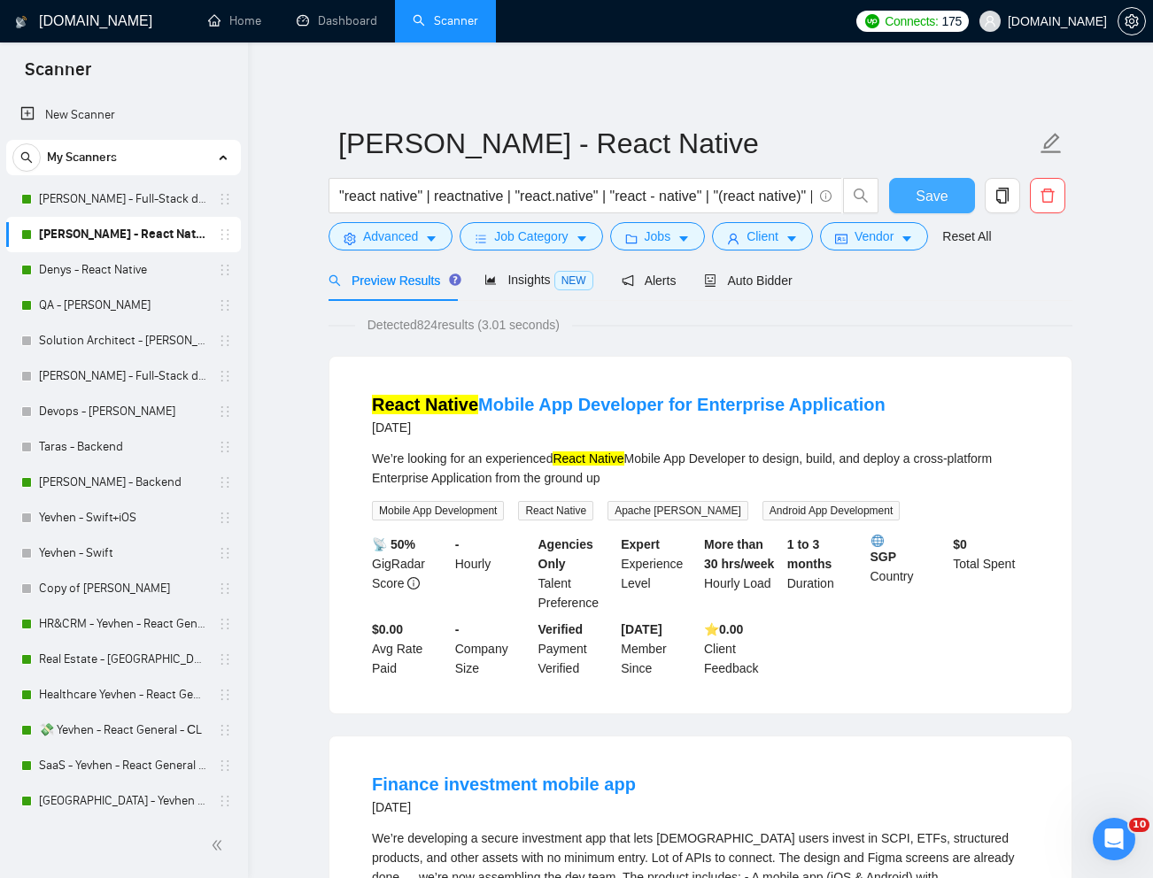
click at [923, 203] on span "Save" at bounding box center [931, 196] width 32 height 22
click at [343, 22] on link "Dashboard" at bounding box center [337, 20] width 81 height 15
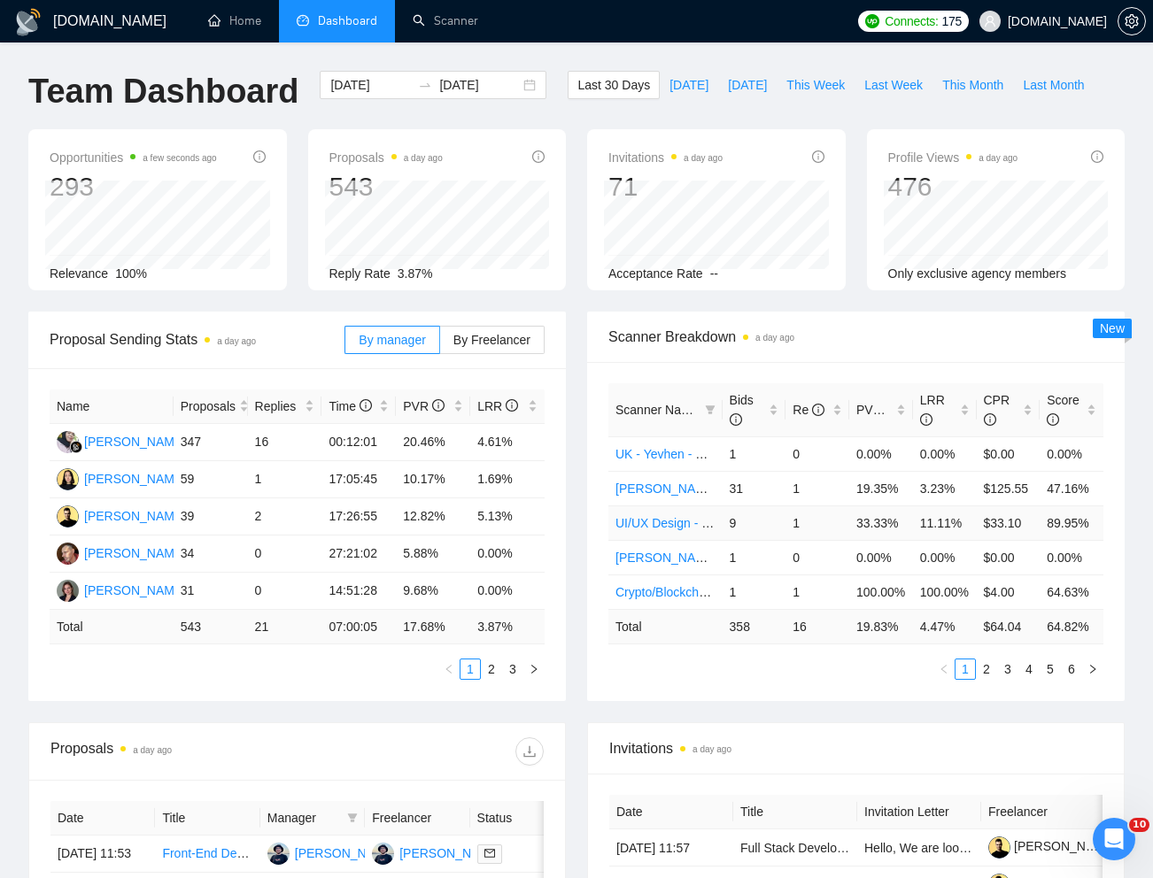
click at [712, 530] on link "UI/UX Design - [PERSON_NAME]" at bounding box center [709, 523] width 188 height 14
click at [660, 565] on link "Crypto/Blockchain UI/UX Design - [PERSON_NAME]" at bounding box center [760, 558] width 291 height 14
